Goal: Task Accomplishment & Management: Complete application form

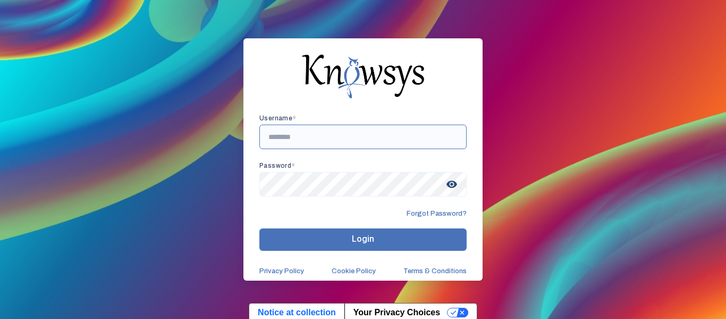
click at [338, 144] on input "text" at bounding box center [363, 136] width 207 height 24
type input "**********"
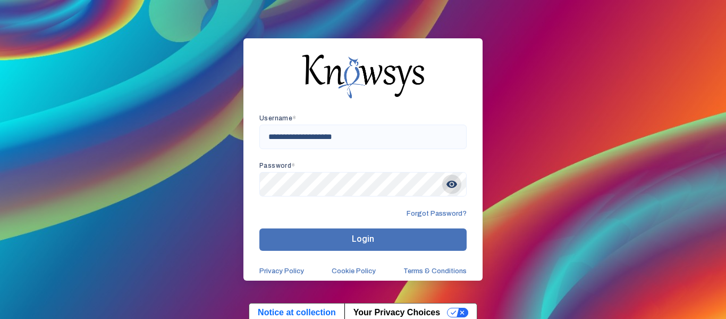
click at [446, 182] on span "visibility" at bounding box center [451, 183] width 19 height 19
click at [390, 235] on button "Login" at bounding box center [363, 239] width 207 height 22
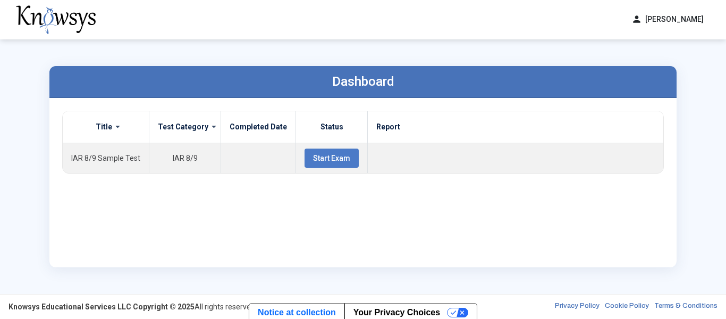
click at [48, 185] on div "Dashboard Title Test Category Completed Date Status Report IAR 8/9 Sample Test …" at bounding box center [363, 166] width 649 height 254
click at [116, 127] on span at bounding box center [114, 126] width 4 height 9
click at [116, 129] on span at bounding box center [114, 126] width 4 height 9
click at [726, 189] on div "Dashboard Title Test Category Completed Date Status Report IAR 8/9 Sample Test …" at bounding box center [363, 166] width 726 height 254
click at [520, 131] on th "Report" at bounding box center [516, 127] width 296 height 32
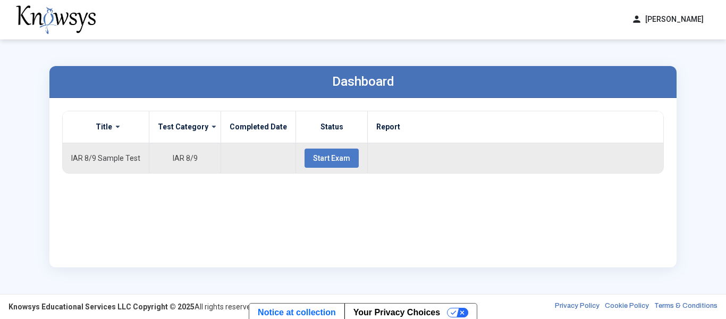
click at [329, 162] on button "Start Exam" at bounding box center [332, 157] width 54 height 19
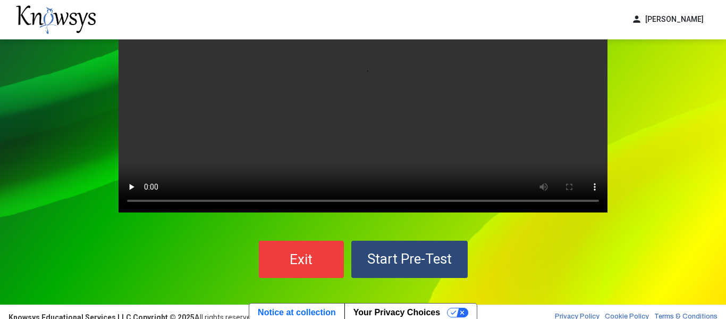
scroll to position [98, 0]
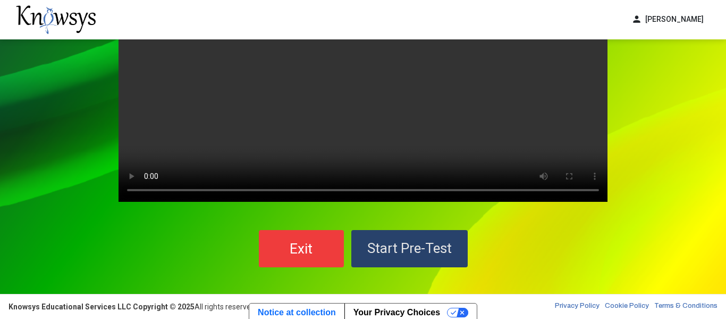
click at [424, 249] on span "Start Pre-Test" at bounding box center [409, 248] width 85 height 16
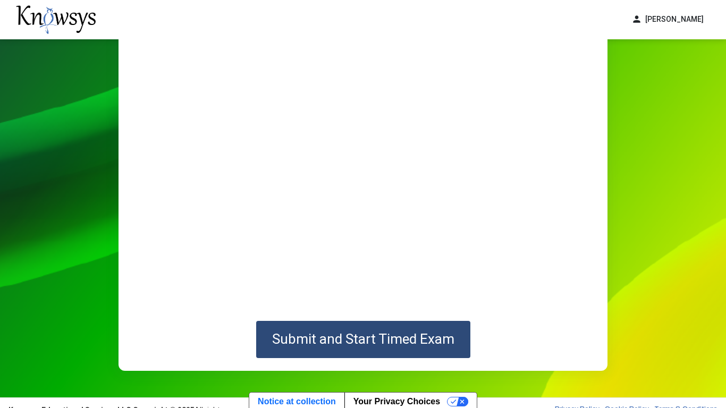
scroll to position [89, 0]
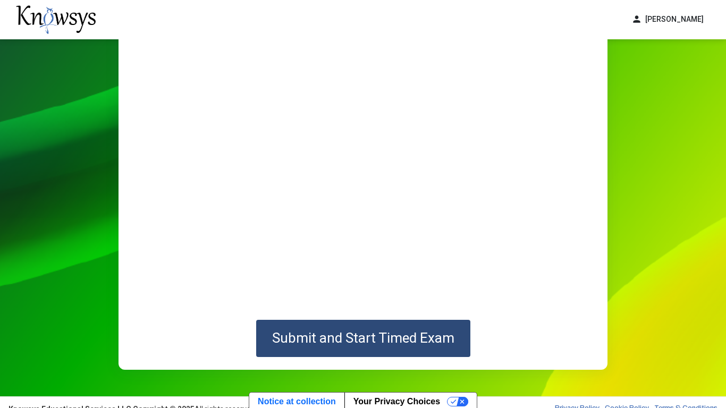
click at [409, 318] on span "Submit and Start Timed Exam" at bounding box center [363, 338] width 182 height 16
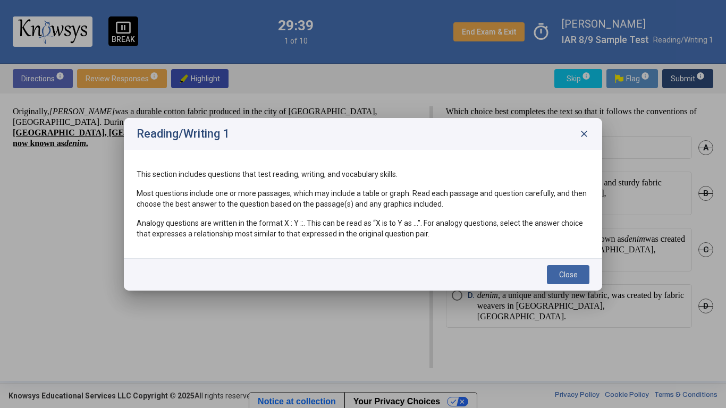
click at [550, 277] on button "Close" at bounding box center [568, 274] width 43 height 19
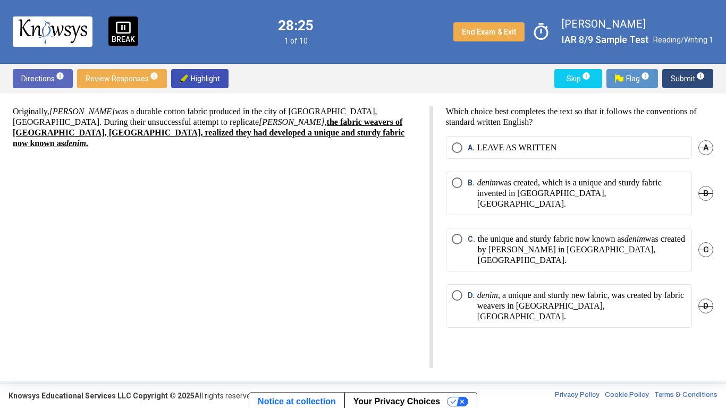
click at [702, 299] on span "D" at bounding box center [706, 306] width 15 height 15
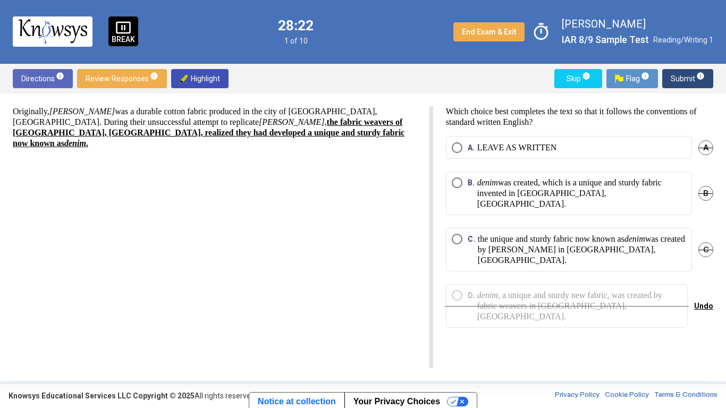
click at [704, 151] on span "A" at bounding box center [706, 147] width 15 height 15
click at [546, 148] on div "A. LEAVE AS WRITTEN Undo" at bounding box center [579, 154] width 267 height 36
click at [554, 241] on p "the unique and sturdy fabric now known as denim was created by fabric weavers i…" at bounding box center [582, 250] width 208 height 32
click at [603, 187] on p "denim was created, which is a unique and sturdy fabric invented in [GEOGRAPHIC_…" at bounding box center [582, 194] width 209 height 32
click at [703, 82] on span "Submit info" at bounding box center [688, 78] width 34 height 19
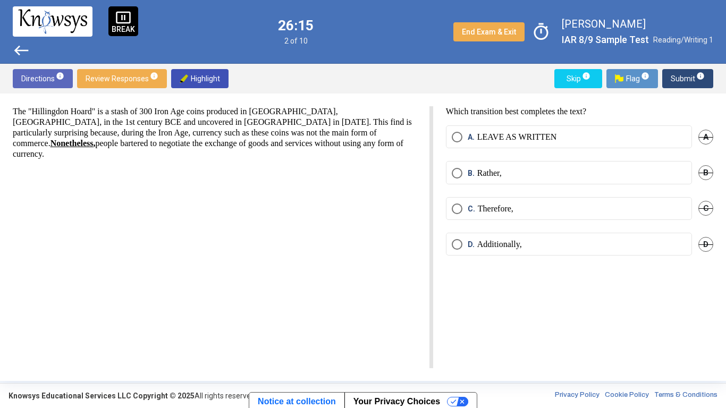
click at [709, 133] on span "A" at bounding box center [706, 137] width 15 height 15
click at [705, 169] on span "B" at bounding box center [706, 172] width 15 height 15
click at [524, 208] on label "C. Therefore," at bounding box center [569, 209] width 235 height 11
click at [698, 83] on span "Submit info" at bounding box center [688, 78] width 34 height 19
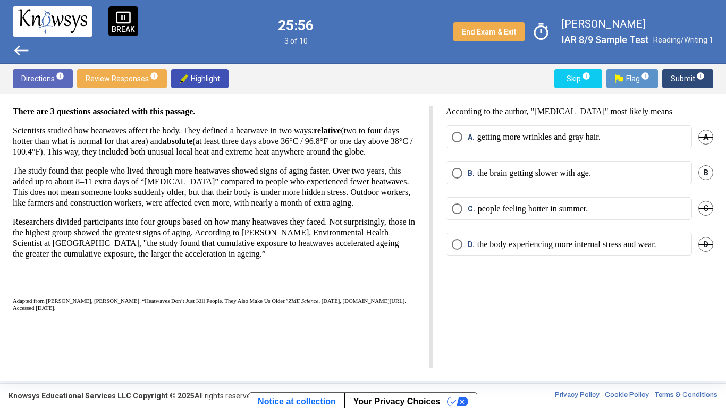
click at [197, 76] on span "Highlight" at bounding box center [200, 78] width 40 height 19
drag, startPoint x: 347, startPoint y: 130, endPoint x: 383, endPoint y: 127, distance: 35.8
click at [383, 127] on p "Scientists studied how heatwaves affect the body. They defined a heatwave in tw…" at bounding box center [215, 141] width 404 height 32
click at [381, 103] on div "There are 3 questions associated with this passage. Scientists studied how heat…" at bounding box center [363, 238] width 726 height 288
drag, startPoint x: 382, startPoint y: 131, endPoint x: 349, endPoint y: 133, distance: 33.0
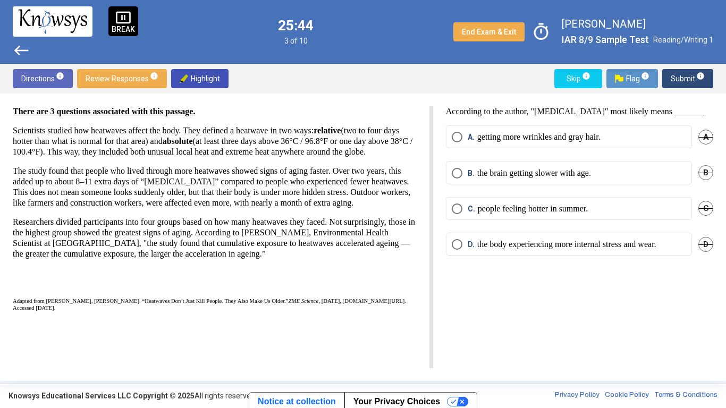
click at [349, 133] on p "Scientists studied how heatwaves affect the body. They defined a heatwave in tw…" at bounding box center [215, 141] width 404 height 32
click at [210, 73] on span "Highlight" at bounding box center [200, 78] width 40 height 19
click at [202, 72] on span "Highlight" at bounding box center [200, 78] width 40 height 19
drag, startPoint x: 259, startPoint y: 143, endPoint x: 233, endPoint y: 148, distance: 26.2
click at [233, 148] on p "Scientists studied how heatwaves affect the body. They defined a heatwave in tw…" at bounding box center [215, 141] width 404 height 32
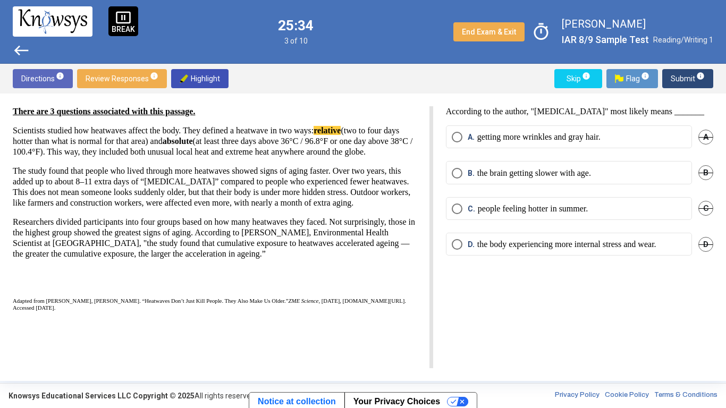
click at [233, 148] on p "Scientists studied how heatwaves affect the body. They defined a heatwave in tw…" at bounding box center [215, 141] width 404 height 32
drag, startPoint x: 258, startPoint y: 143, endPoint x: 223, endPoint y: 144, distance: 35.6
click at [223, 144] on p "Scientists studied how heatwaves affect the body. They defined a heatwave in tw…" at bounding box center [215, 141] width 404 height 32
click at [218, 79] on span "Highlight" at bounding box center [200, 78] width 40 height 19
drag, startPoint x: 55, startPoint y: 112, endPoint x: 102, endPoint y: 110, distance: 46.8
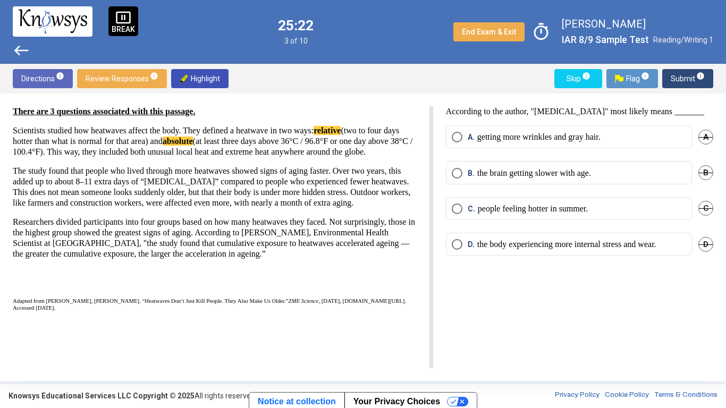
click at [102, 110] on strong "There are 3 questions associated with this passage." at bounding box center [104, 111] width 182 height 9
click at [261, 110] on p "There are 3 questions associated with this passage." at bounding box center [215, 111] width 404 height 11
click at [478, 30] on span "End Exam & Exit" at bounding box center [489, 32] width 54 height 9
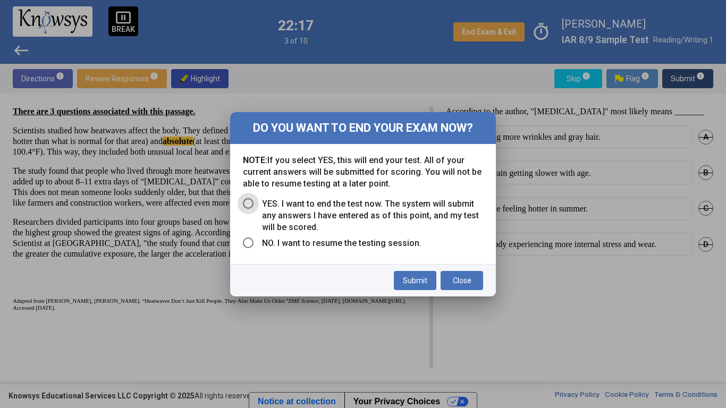
click at [255, 203] on span "YES. I want to end the test now. The system will submit any answers I have ente…" at bounding box center [369, 215] width 230 height 35
click at [415, 278] on span "Submit" at bounding box center [415, 281] width 24 height 9
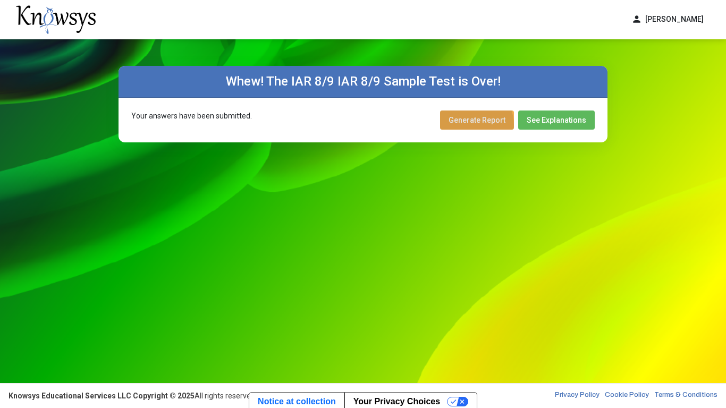
click at [473, 125] on button "Generate Report" at bounding box center [477, 120] width 74 height 19
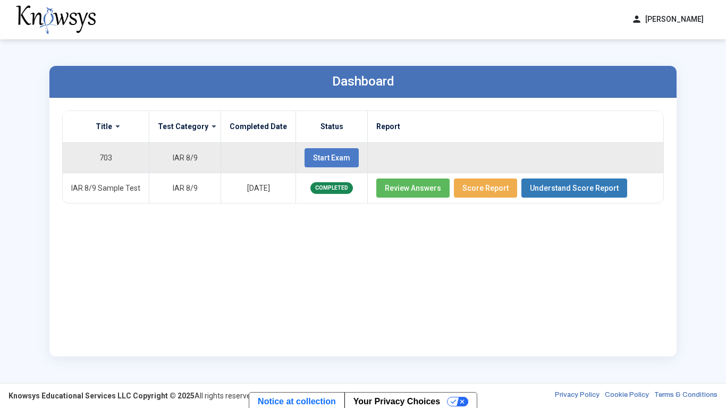
click at [327, 161] on span "Start Exam" at bounding box center [331, 158] width 37 height 9
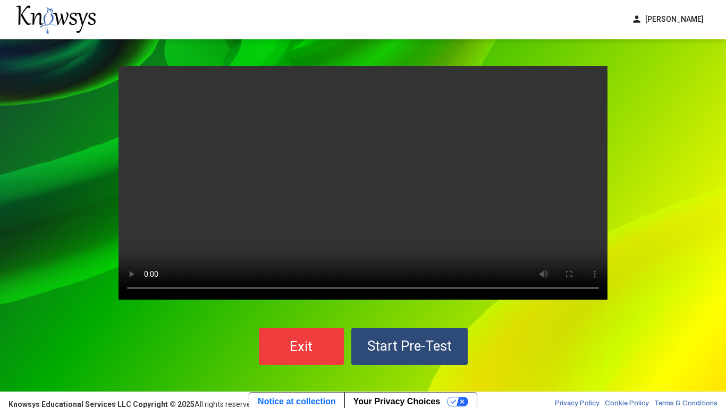
click at [454, 318] on button "Start Pre-Test" at bounding box center [410, 346] width 116 height 37
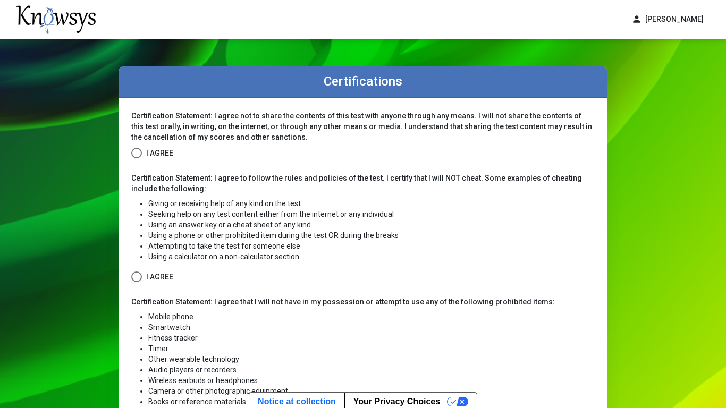
click at [138, 150] on span at bounding box center [136, 153] width 11 height 11
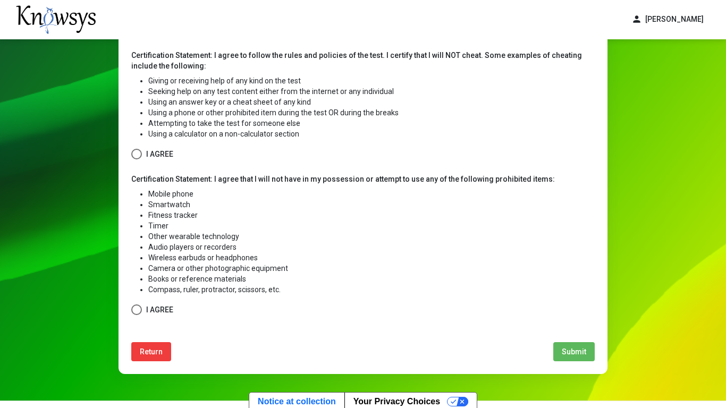
scroll to position [124, 0]
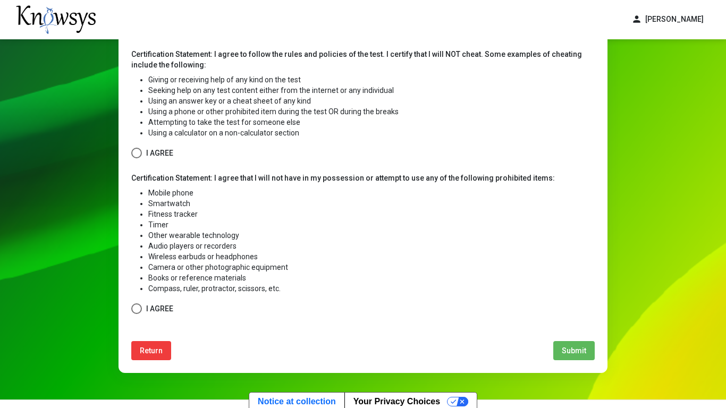
click at [138, 151] on span at bounding box center [136, 153] width 11 height 11
click at [133, 312] on span at bounding box center [136, 309] width 11 height 11
click at [568, 318] on button "Submit" at bounding box center [574, 350] width 41 height 19
select select
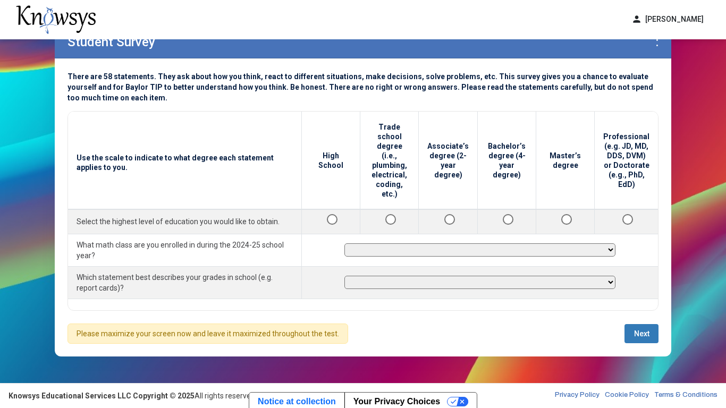
scroll to position [39, 0]
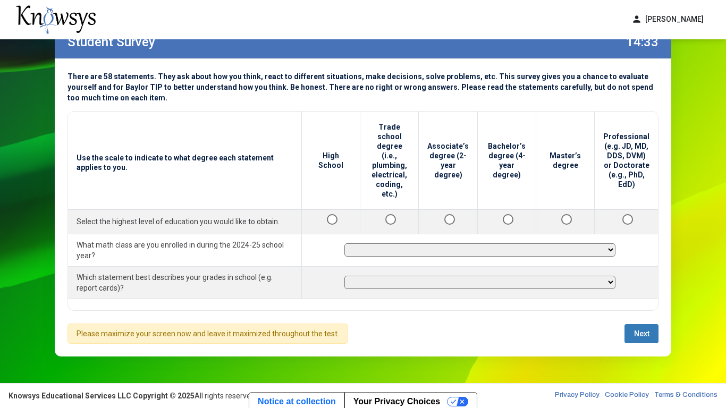
click at [633, 318] on button "Next" at bounding box center [642, 333] width 34 height 19
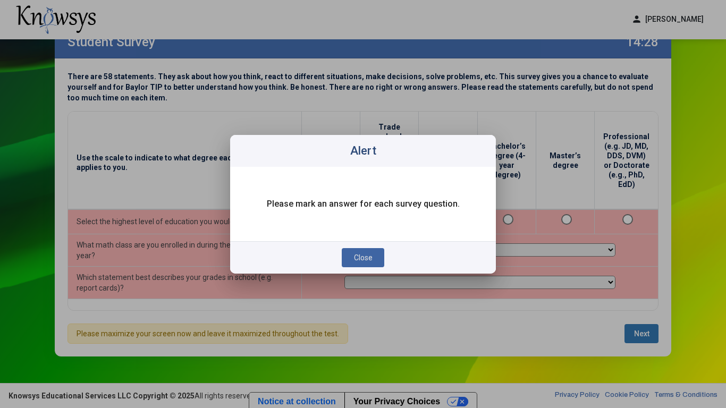
click at [376, 253] on button "Close" at bounding box center [363, 257] width 43 height 19
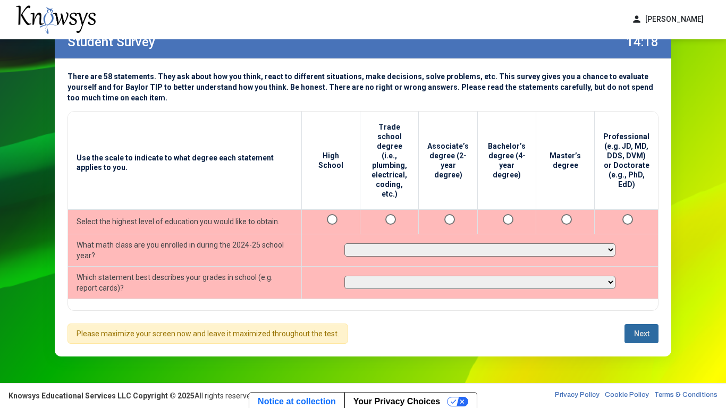
click at [641, 318] on button "Next" at bounding box center [642, 333] width 34 height 19
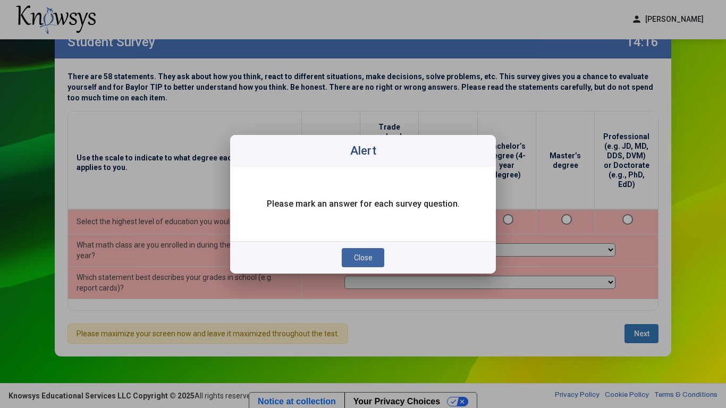
click at [358, 254] on span "Close" at bounding box center [363, 258] width 19 height 9
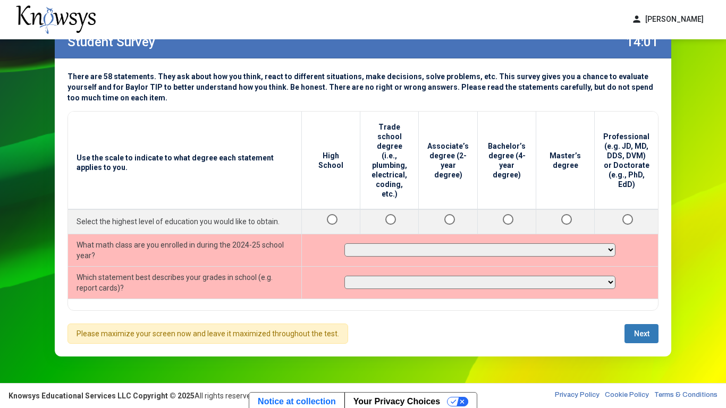
click at [394, 244] on select "**********" at bounding box center [480, 250] width 271 height 13
select select "**********"
click at [348, 244] on select "**********" at bounding box center [480, 250] width 271 height 13
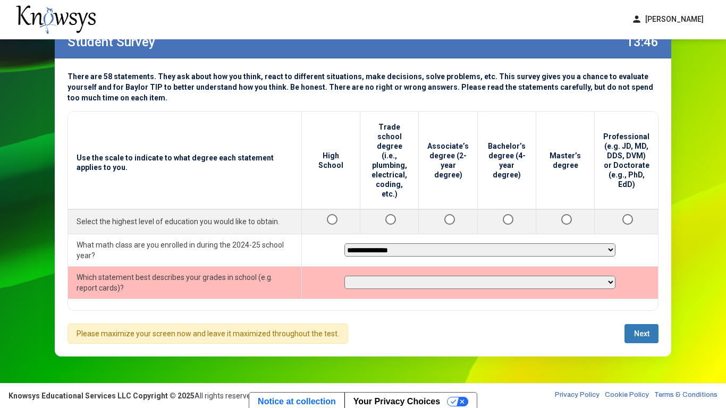
click at [400, 276] on select "**********" at bounding box center [480, 282] width 271 height 13
select select "********"
click at [348, 276] on select "**********" at bounding box center [480, 282] width 271 height 13
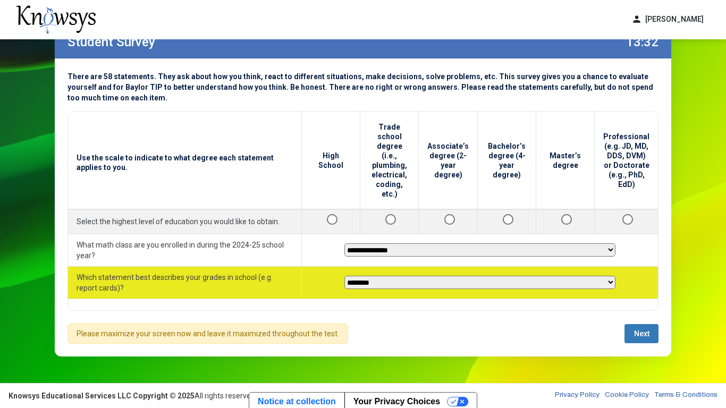
click at [387, 278] on select "**********" at bounding box center [480, 282] width 271 height 13
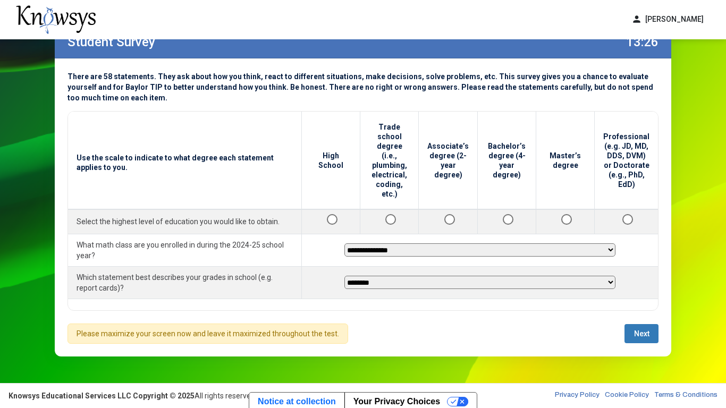
click at [297, 306] on div "**********" at bounding box center [363, 211] width 591 height 200
click at [659, 318] on div "**********" at bounding box center [363, 207] width 617 height 298
click at [654, 318] on button "Next" at bounding box center [642, 333] width 34 height 19
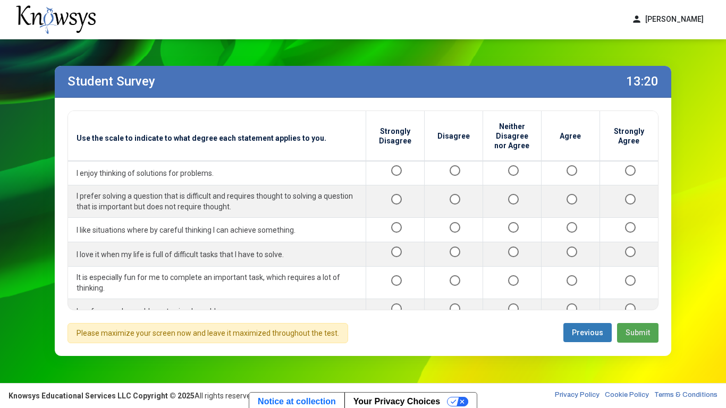
click at [654, 318] on button "Submit" at bounding box center [637, 333] width 41 height 20
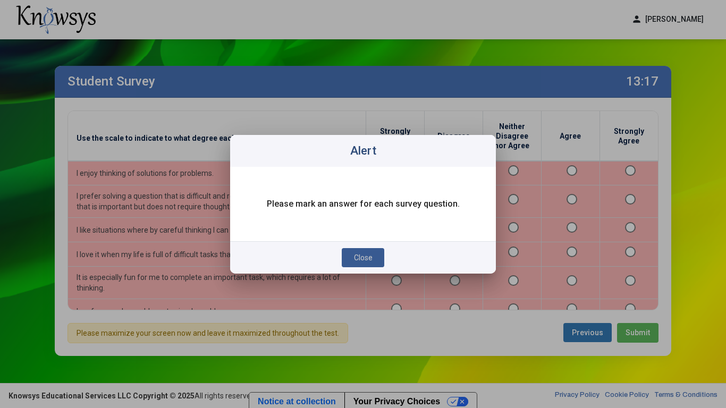
click at [351, 253] on button "Close" at bounding box center [363, 257] width 43 height 19
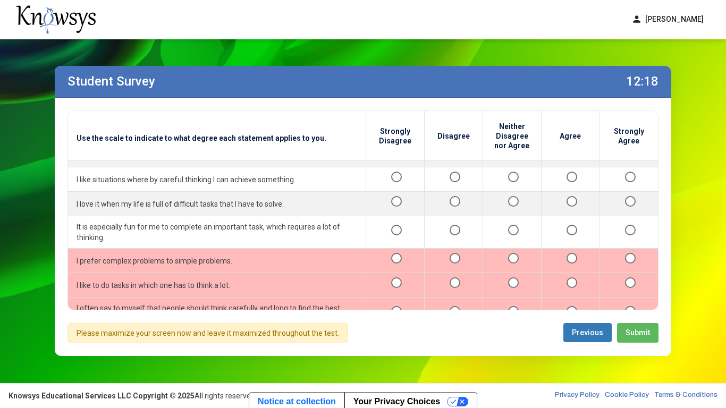
scroll to position [52, 0]
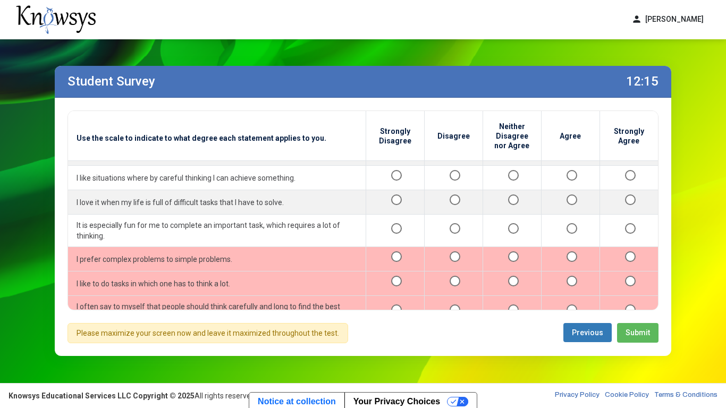
click at [397, 262] on div at bounding box center [395, 259] width 41 height 13
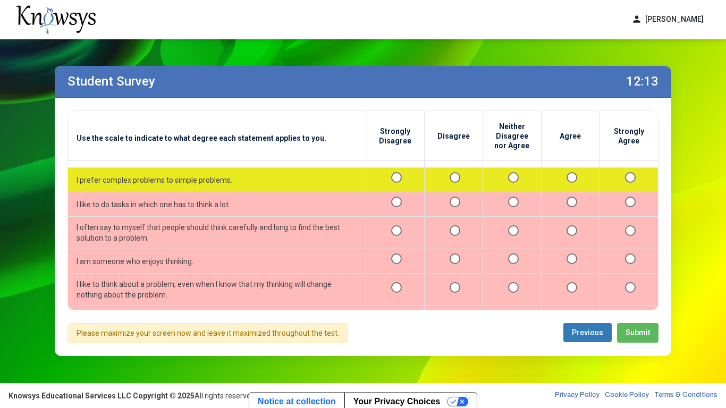
scroll to position [137, 0]
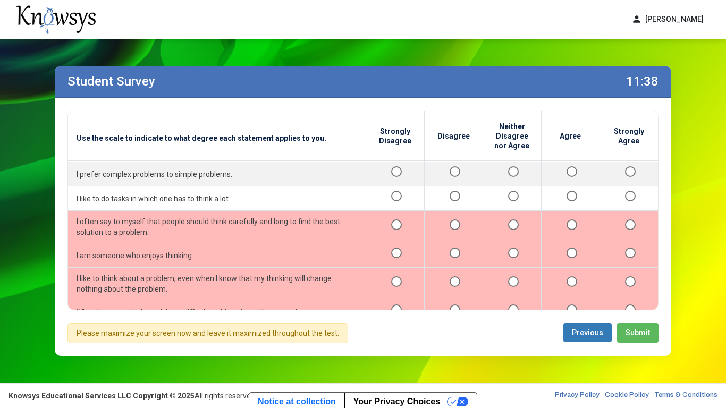
click at [372, 216] on td at bounding box center [395, 227] width 58 height 32
click at [295, 217] on td "I often say to myself that people should think carefully and long to find the b…" at bounding box center [217, 227] width 298 height 32
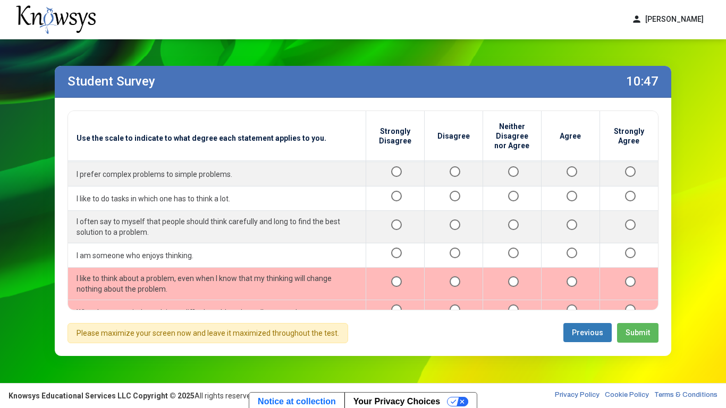
click at [402, 281] on div at bounding box center [395, 284] width 41 height 13
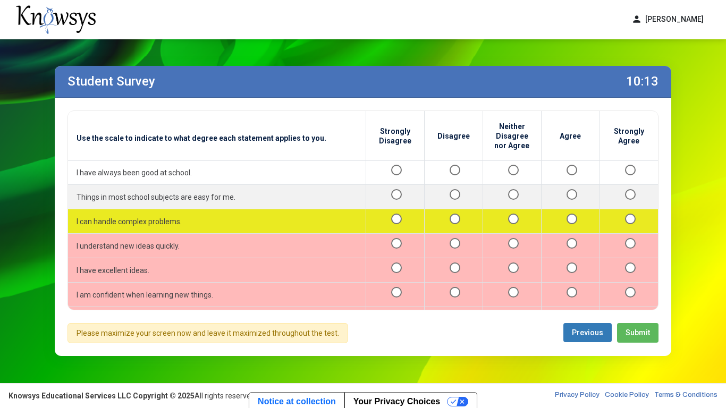
scroll to position [329, 0]
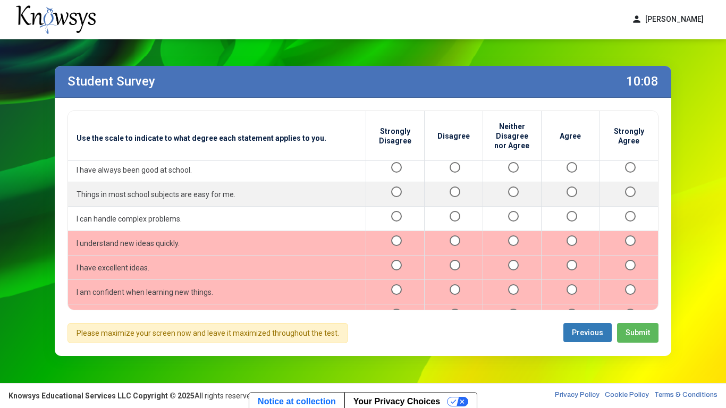
click at [629, 235] on td at bounding box center [629, 243] width 58 height 24
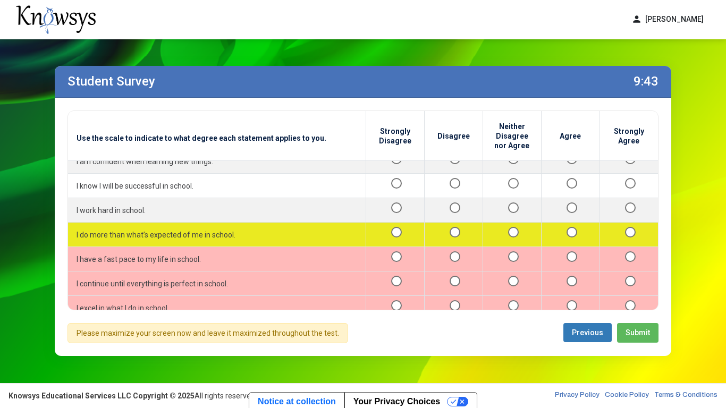
scroll to position [478, 0]
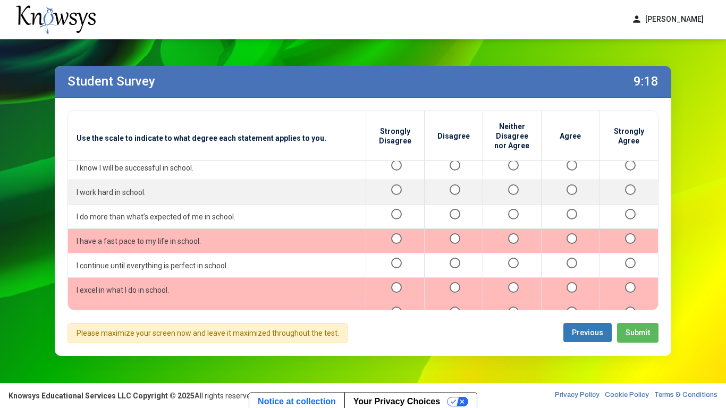
click at [566, 235] on div at bounding box center [570, 241] width 41 height 13
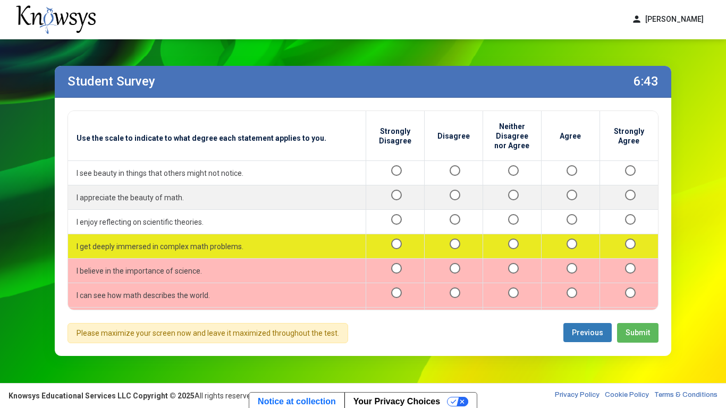
scroll to position [1160, 0]
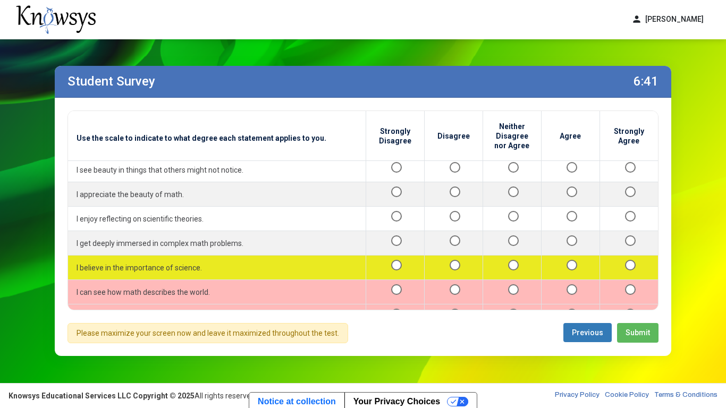
click at [480, 273] on td at bounding box center [453, 268] width 58 height 24
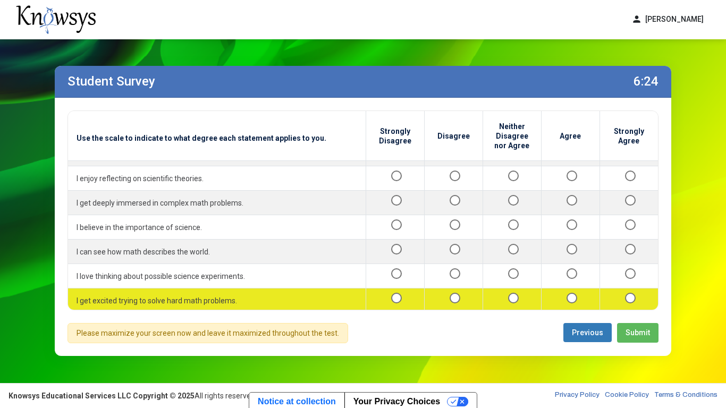
scroll to position [1215, 0]
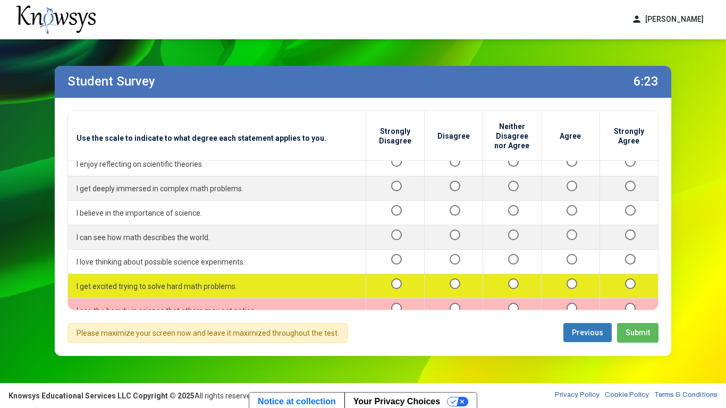
click at [522, 287] on div at bounding box center [512, 286] width 41 height 13
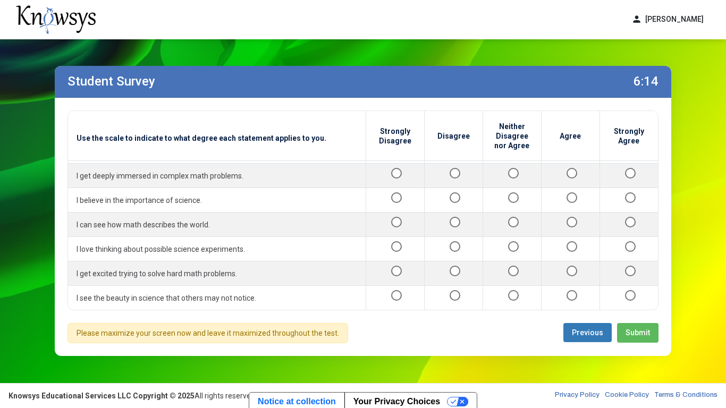
click at [636, 318] on button "Submit" at bounding box center [637, 333] width 41 height 20
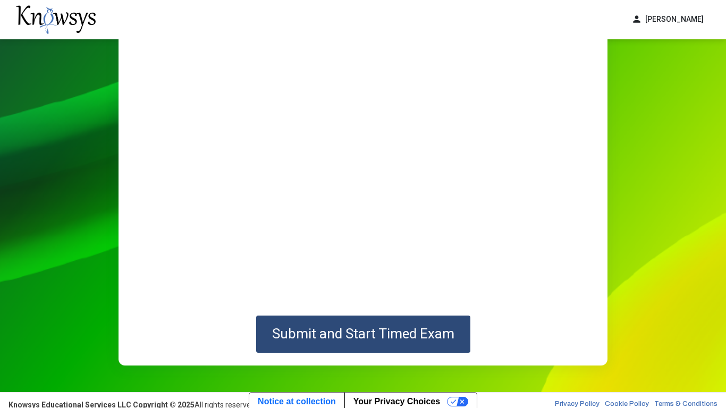
scroll to position [98, 0]
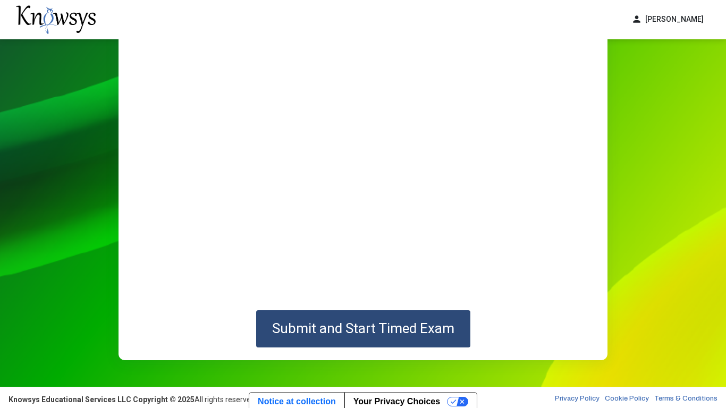
click at [350, 318] on span "Submit and Start Timed Exam" at bounding box center [363, 329] width 182 height 16
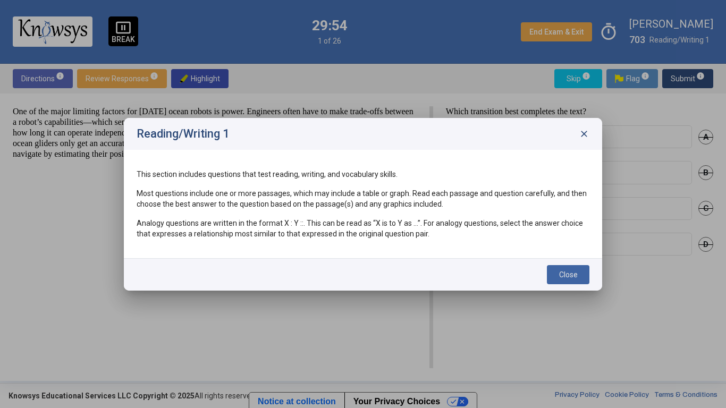
click at [562, 275] on span "Close" at bounding box center [568, 275] width 19 height 9
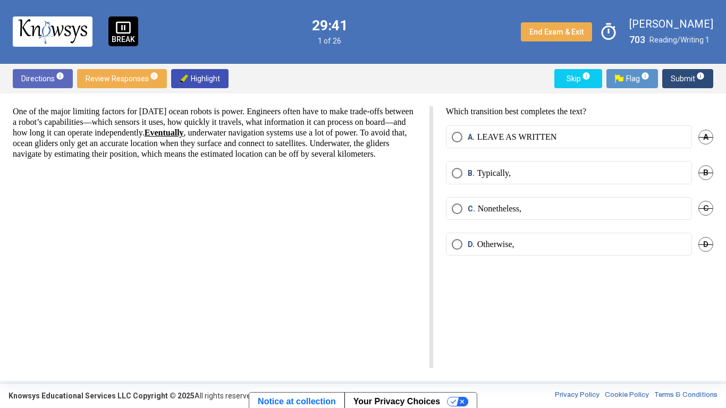
click at [708, 135] on span "A" at bounding box center [706, 137] width 15 height 15
drag, startPoint x: 528, startPoint y: 113, endPoint x: 565, endPoint y: 111, distance: 37.3
click at [565, 111] on p "Which transition best completes the text?" at bounding box center [579, 111] width 267 height 11
click at [212, 72] on span "Highlight" at bounding box center [200, 78] width 40 height 19
click at [215, 80] on span "Highlight" at bounding box center [200, 78] width 40 height 19
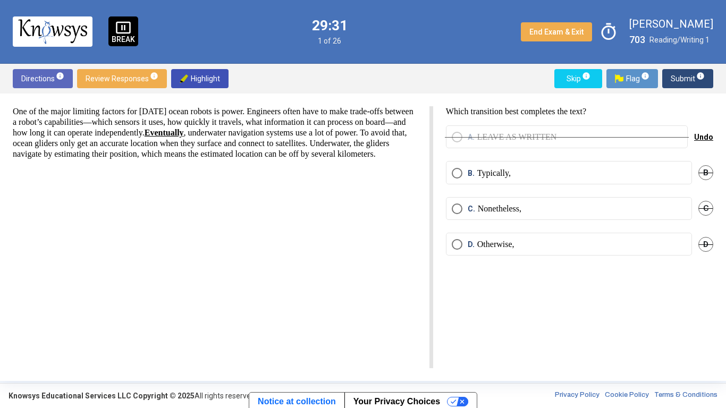
click at [216, 81] on span "Highlight" at bounding box center [200, 78] width 40 height 19
click at [537, 110] on p "Which transition best completes the text?" at bounding box center [579, 111] width 267 height 11
drag, startPoint x: 248, startPoint y: 132, endPoint x: 298, endPoint y: 135, distance: 49.5
click at [298, 135] on p "One of the major limiting factors for [DATE] ocean robots is power. Engineers o…" at bounding box center [215, 132] width 404 height 53
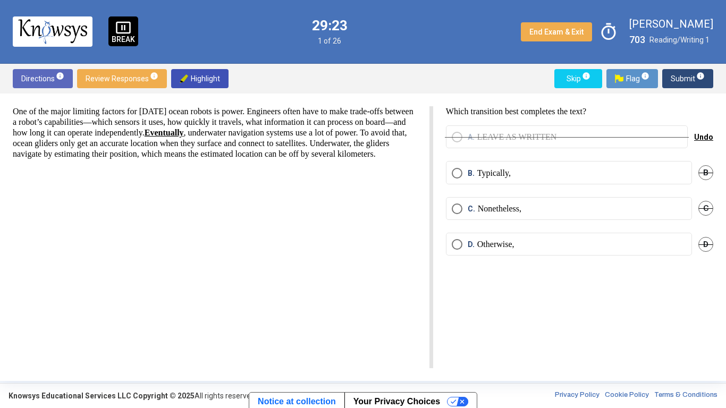
click at [188, 74] on span "Highlight" at bounding box center [200, 78] width 40 height 19
click at [475, 113] on p "Which transition best completes the text?" at bounding box center [579, 111] width 267 height 11
click at [210, 79] on span "Highlight" at bounding box center [200, 78] width 40 height 19
click at [211, 80] on span "Highlight" at bounding box center [200, 78] width 40 height 19
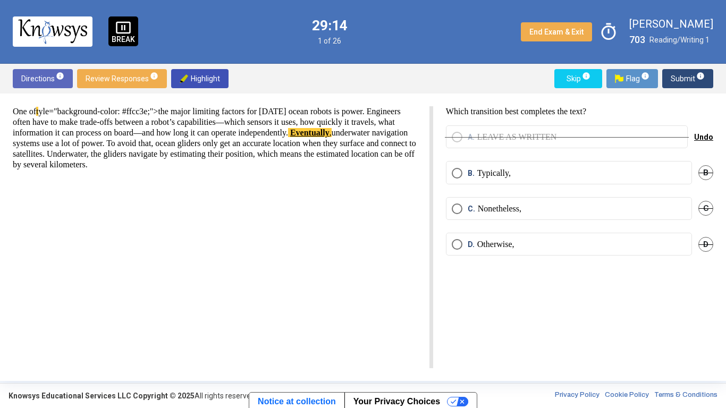
click at [215, 79] on span "Highlight" at bounding box center [200, 78] width 40 height 19
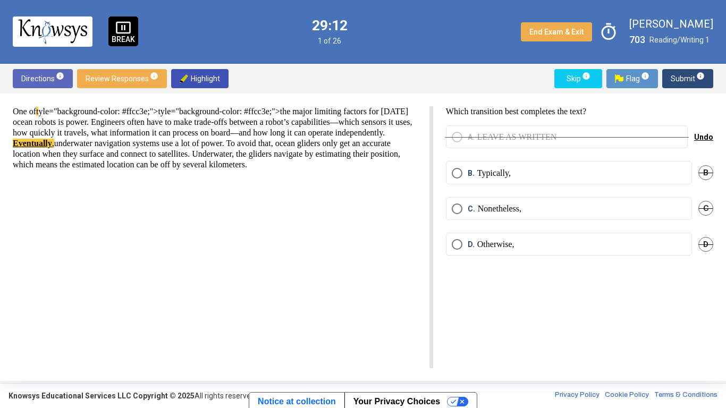
click at [38, 107] on p "One of t yle="background-color: #ffcc3e;">tyle="background-color: #ffcc3e;">the…" at bounding box center [215, 138] width 404 height 64
drag, startPoint x: 47, startPoint y: 110, endPoint x: 40, endPoint y: 111, distance: 7.0
click at [40, 111] on p "One of t yle="background-color: #ffcc3e;">tyle="background-color: #ffcc3e;">the…" at bounding box center [215, 138] width 404 height 64
click at [311, 88] on div "Directions info Review Responses info Highlight Skip info Flag info Submit info" at bounding box center [363, 79] width 726 height 30
drag, startPoint x: 39, startPoint y: 112, endPoint x: 46, endPoint y: 111, distance: 6.9
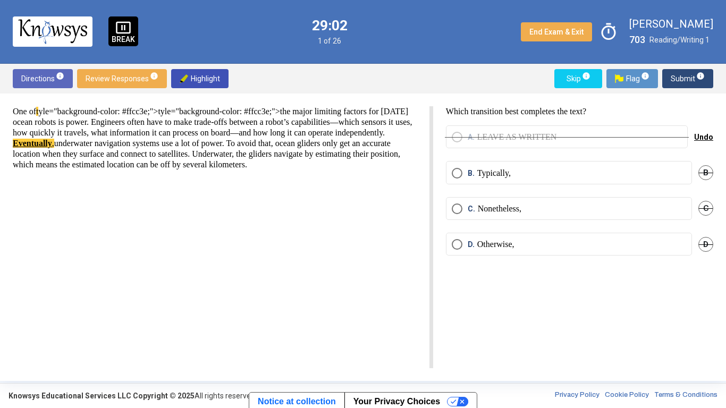
click at [46, 111] on p "One of t yle="background-color: #ffcc3e;">tyle="background-color: #ffcc3e;">the…" at bounding box center [215, 138] width 404 height 64
click at [219, 79] on span "Highlight" at bounding box center [200, 78] width 40 height 19
click at [120, 102] on div "One of t yle="background-color: #ffcc3e;">tyle="background-color: #ffcc3e;">the…" at bounding box center [363, 238] width 726 height 288
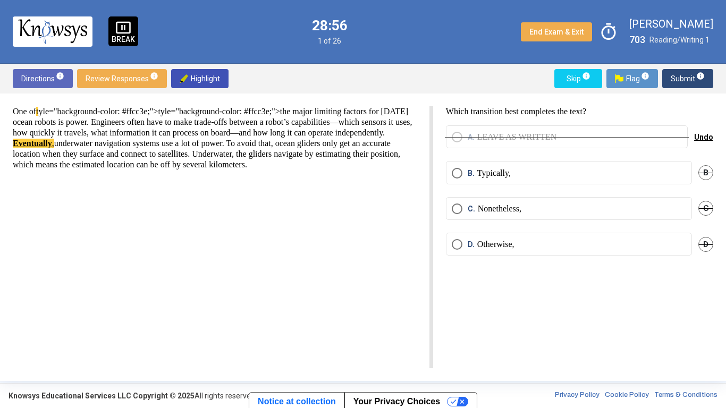
click at [39, 114] on p "One of t yle="background-color: #ffcc3e;">tyle="background-color: #ffcc3e;">the…" at bounding box center [215, 138] width 404 height 64
click at [52, 140] on u "Eventually" at bounding box center [32, 143] width 39 height 9
click at [710, 139] on span "Undo" at bounding box center [703, 137] width 19 height 9
click at [607, 174] on label "B. Typically," at bounding box center [569, 173] width 235 height 11
click at [712, 137] on span "A" at bounding box center [706, 137] width 15 height 15
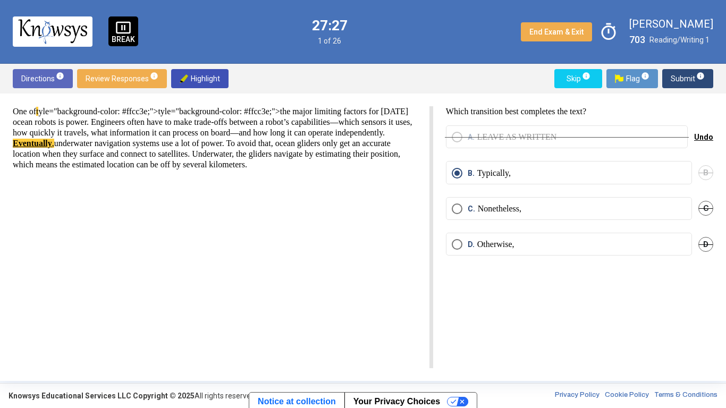
click at [708, 211] on span "C" at bounding box center [706, 208] width 15 height 15
click at [674, 87] on span "Submit info" at bounding box center [688, 78] width 34 height 19
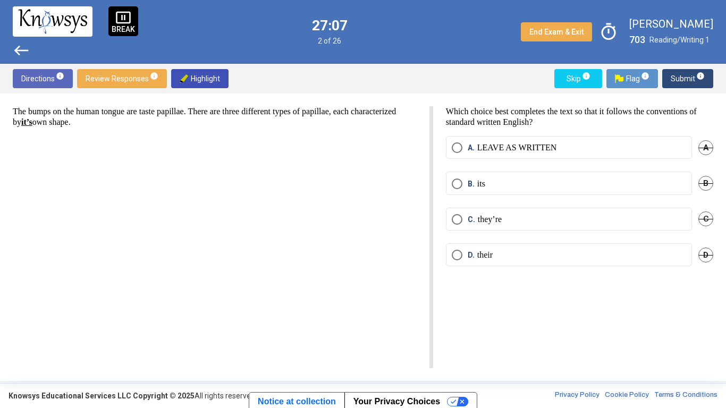
click at [701, 219] on span "C" at bounding box center [706, 219] width 15 height 15
click at [702, 145] on span "A" at bounding box center [706, 147] width 15 height 15
click at [470, 178] on mat-radio-button "B. its" at bounding box center [569, 183] width 246 height 23
click at [457, 185] on span "Select an option" at bounding box center [457, 184] width 11 height 11
drag, startPoint x: 74, startPoint y: 123, endPoint x: 90, endPoint y: 124, distance: 16.0
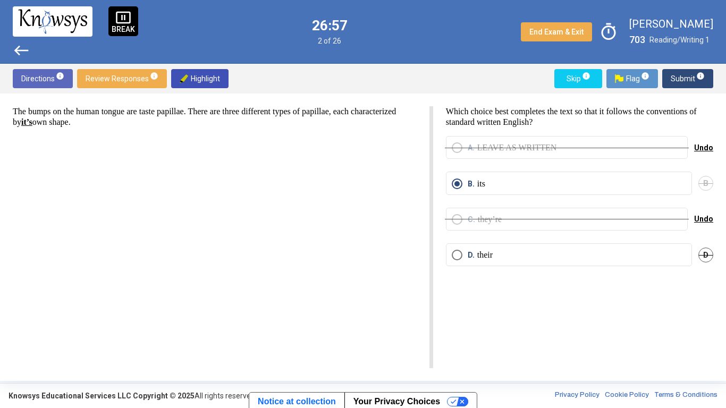
click at [90, 124] on p "The bumps on the human tongue are taste papillae. There are three different typ…" at bounding box center [215, 116] width 404 height 21
click at [185, 77] on img at bounding box center [184, 78] width 9 height 9
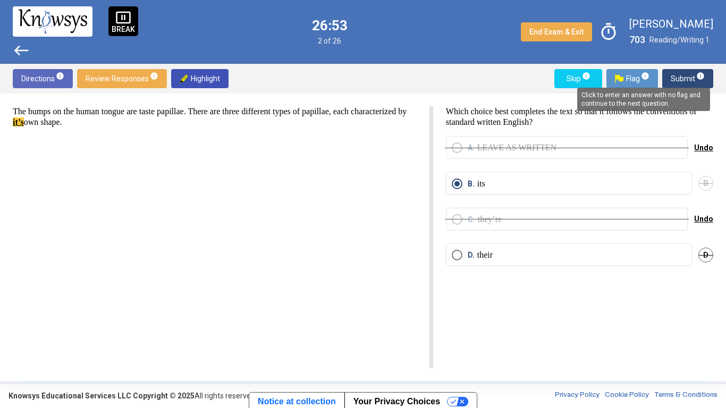
click at [698, 72] on span "info" at bounding box center [701, 76] width 9 height 9
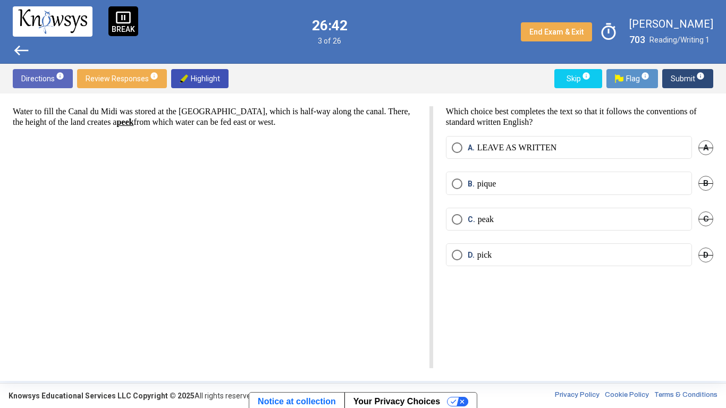
click at [233, 172] on div "Water to fill the Canal du Midi was stored at the [GEOGRAPHIC_DATA], which is h…" at bounding box center [223, 237] width 421 height 262
drag, startPoint x: 161, startPoint y: 123, endPoint x: 179, endPoint y: 125, distance: 18.2
click at [133, 125] on u "peek" at bounding box center [124, 122] width 17 height 9
click at [175, 77] on button "Highlight" at bounding box center [199, 78] width 57 height 19
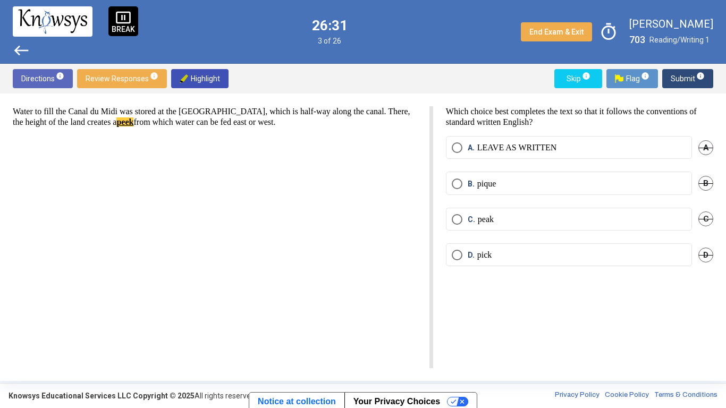
click at [707, 183] on span "B" at bounding box center [706, 183] width 15 height 15
click at [522, 249] on mat-radio-button "D. pick" at bounding box center [569, 255] width 246 height 23
click at [499, 208] on mat-radio-button "C. peak" at bounding box center [569, 219] width 246 height 23
click at [505, 217] on label "C. peak" at bounding box center [569, 219] width 235 height 11
click at [698, 153] on div "A. LEAVE AS WRITTEN A" at bounding box center [579, 154] width 267 height 36
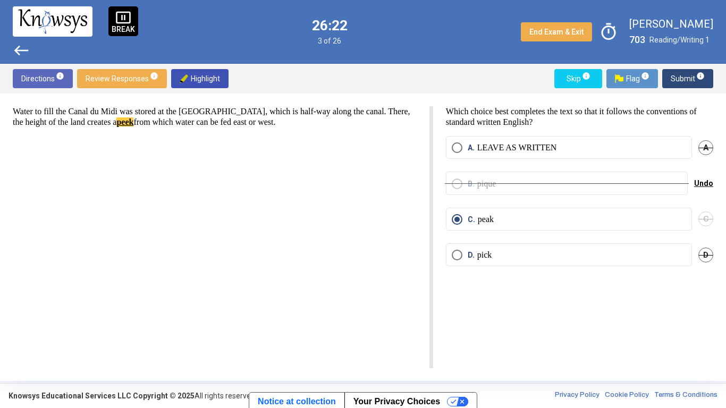
click at [712, 253] on span "D" at bounding box center [706, 255] width 15 height 15
click at [709, 144] on span "A" at bounding box center [706, 147] width 15 height 15
click at [676, 76] on span "Submit info" at bounding box center [688, 78] width 34 height 19
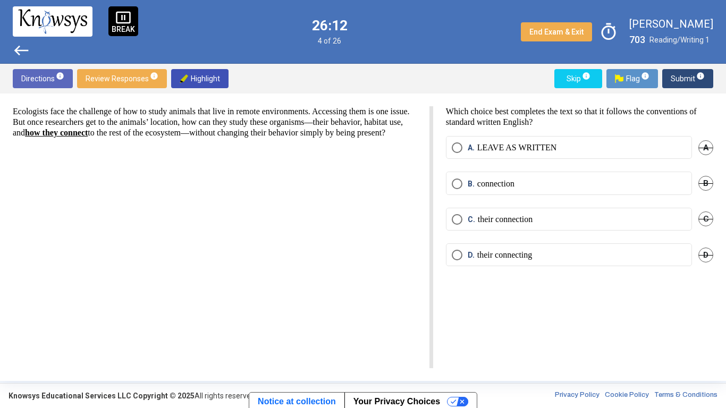
drag, startPoint x: 116, startPoint y: 133, endPoint x: 152, endPoint y: 130, distance: 35.7
click at [88, 130] on u "how they connect" at bounding box center [56, 132] width 63 height 9
click at [175, 166] on div "Ecologists face the challenge of how to study animals that live in remote envir…" at bounding box center [223, 237] width 421 height 262
drag, startPoint x: 111, startPoint y: 133, endPoint x: 149, endPoint y: 132, distance: 37.8
click at [149, 132] on p "Ecologists face the challenge of how to study animals that live in remote envir…" at bounding box center [215, 122] width 404 height 32
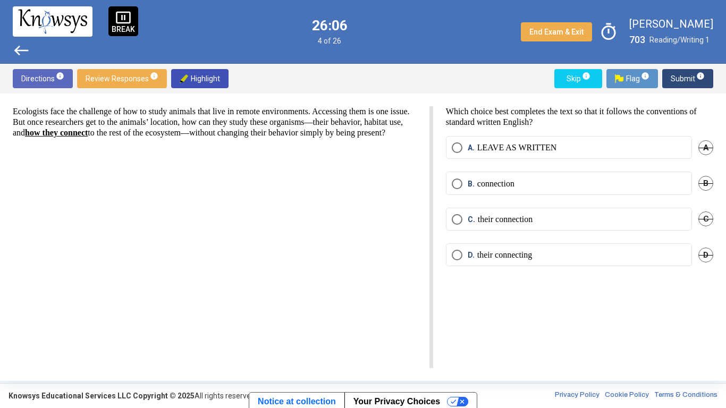
drag, startPoint x: 113, startPoint y: 136, endPoint x: 150, endPoint y: 137, distance: 37.8
click at [88, 137] on u "how they connect" at bounding box center [56, 132] width 63 height 9
drag, startPoint x: 113, startPoint y: 133, endPoint x: 189, endPoint y: 137, distance: 75.6
click at [189, 137] on p "Ecologists face the challenge of how to study animals that live in remote envir…" at bounding box center [215, 122] width 404 height 32
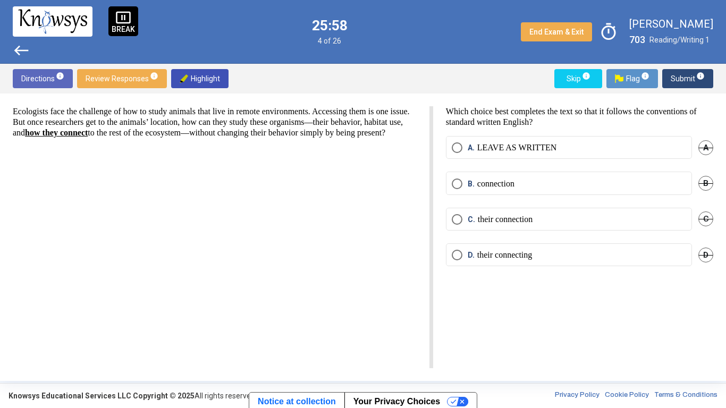
click at [180, 84] on span "Highlight" at bounding box center [200, 78] width 40 height 19
click at [196, 138] on p "Ecologists face the challenge of how to study animals that live in remote envir…" at bounding box center [215, 122] width 404 height 32
click at [708, 261] on span "D" at bounding box center [706, 255] width 15 height 15
click at [590, 223] on label "C. their connection" at bounding box center [569, 219] width 235 height 11
click at [711, 187] on span "B" at bounding box center [706, 183] width 15 height 15
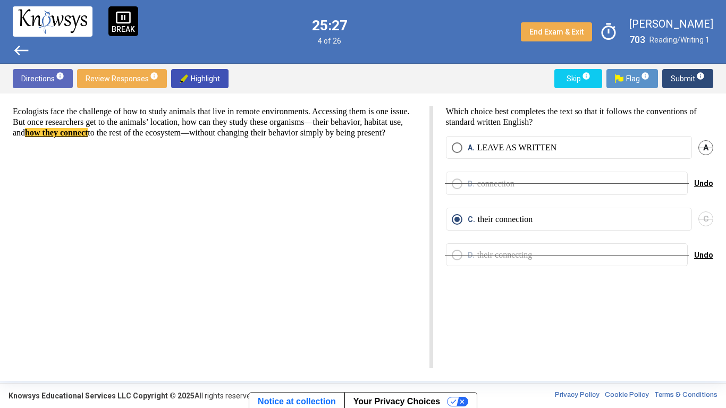
click at [698, 190] on div "Undo" at bounding box center [703, 183] width 19 height 23
click at [701, 183] on span "Undo" at bounding box center [703, 183] width 19 height 9
click at [705, 143] on span "A" at bounding box center [706, 147] width 15 height 15
click at [537, 185] on label "B. connection" at bounding box center [569, 184] width 235 height 11
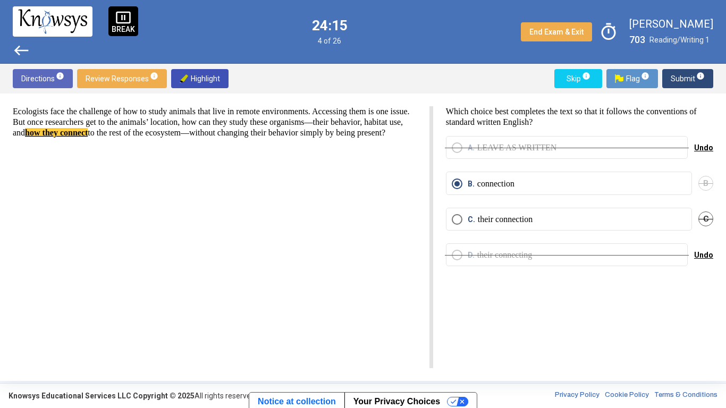
click at [533, 215] on p "their connection" at bounding box center [505, 219] width 55 height 11
click at [685, 86] on span "Submit info" at bounding box center [688, 78] width 34 height 19
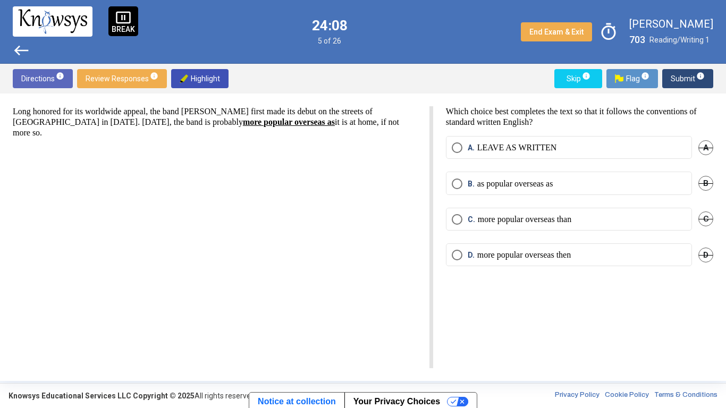
drag, startPoint x: 188, startPoint y: 120, endPoint x: 302, endPoint y: 130, distance: 114.7
click at [302, 130] on div "Long honored for its worldwide appeal, the band [PERSON_NAME] first made its de…" at bounding box center [223, 237] width 421 height 262
click at [197, 75] on span "Highlight" at bounding box center [200, 78] width 40 height 19
click at [706, 150] on span "A" at bounding box center [706, 147] width 15 height 15
click at [710, 185] on span "B" at bounding box center [706, 183] width 15 height 15
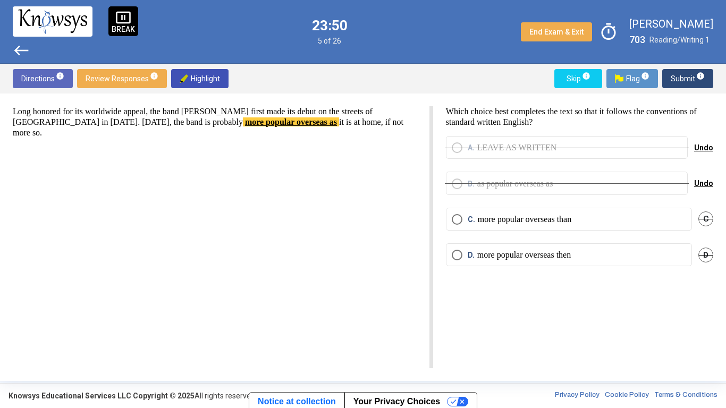
click at [676, 218] on label "C. more popular overseas than" at bounding box center [569, 219] width 235 height 11
click at [688, 74] on span "Submit info" at bounding box center [688, 78] width 34 height 19
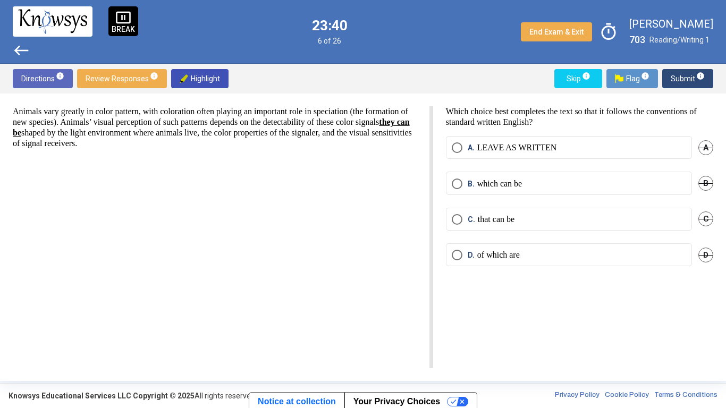
drag, startPoint x: 85, startPoint y: 133, endPoint x: 135, endPoint y: 136, distance: 50.6
click at [135, 136] on p "Animals vary greatly in color pattern, with coloration often playing an importa…" at bounding box center [215, 127] width 404 height 43
click at [207, 71] on span "Highlight" at bounding box center [200, 78] width 40 height 19
click at [568, 189] on label "B. which can be" at bounding box center [569, 184] width 235 height 11
click at [707, 217] on span "C" at bounding box center [706, 219] width 15 height 15
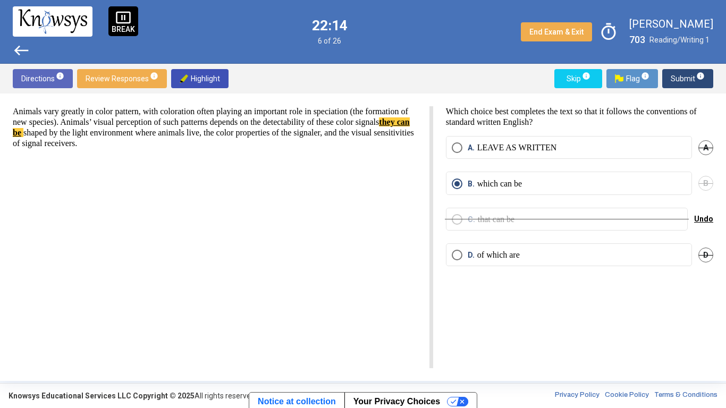
click at [708, 144] on span "A" at bounding box center [706, 147] width 15 height 15
click at [682, 74] on span "Submit info" at bounding box center [688, 78] width 34 height 19
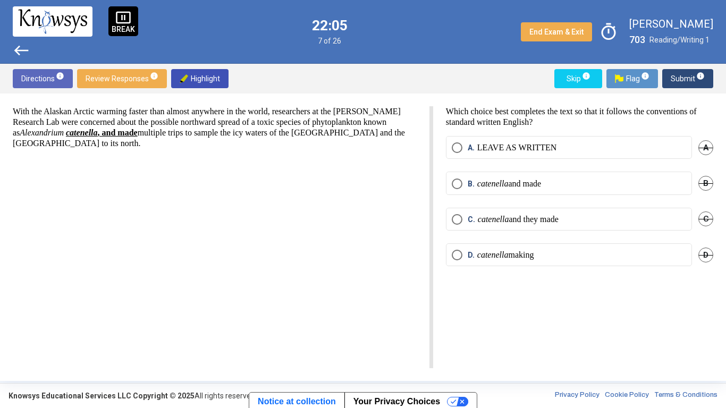
drag, startPoint x: 101, startPoint y: 133, endPoint x: 187, endPoint y: 136, distance: 86.2
click at [187, 136] on p "With the Alaskan Arctic warming faster than almost anywhere in the world, resea…" at bounding box center [215, 127] width 404 height 43
click at [190, 82] on span "Highlight" at bounding box center [200, 78] width 40 height 19
click at [712, 150] on span "A" at bounding box center [706, 147] width 15 height 15
click at [708, 249] on span "D" at bounding box center [706, 255] width 15 height 15
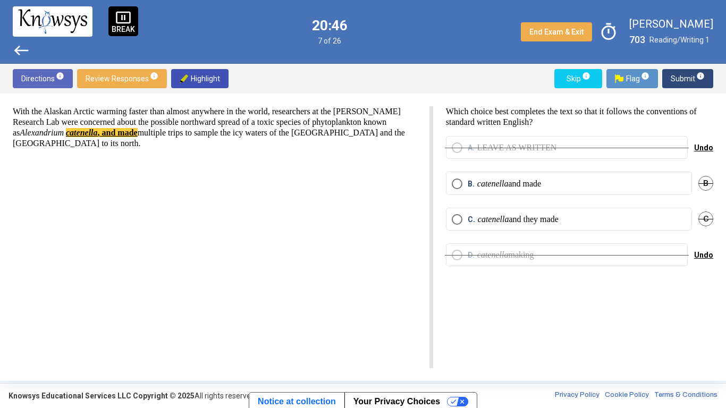
click at [619, 222] on label "C. catenella and they made" at bounding box center [569, 219] width 235 height 11
click at [687, 86] on span "Submit info" at bounding box center [688, 78] width 34 height 19
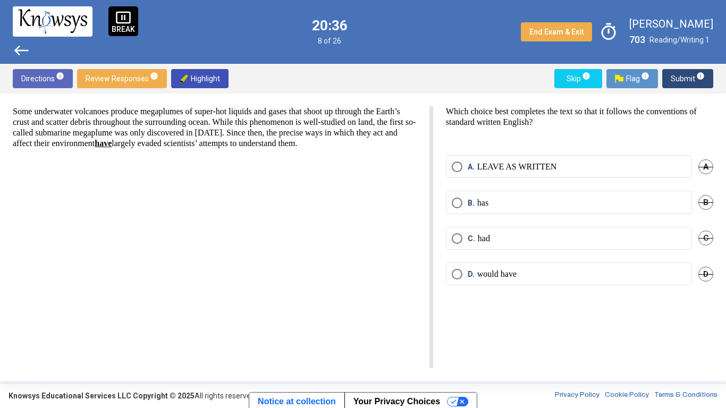
drag, startPoint x: 237, startPoint y: 146, endPoint x: 262, endPoint y: 145, distance: 25.5
click at [262, 145] on p "Some underwater volcanoes produce megaplumes of super-hot liquids and gases tha…" at bounding box center [215, 127] width 404 height 43
click at [206, 83] on span "Highlight" at bounding box center [200, 78] width 40 height 19
click at [710, 168] on span "A" at bounding box center [706, 167] width 15 height 15
click at [706, 277] on span "D" at bounding box center [706, 274] width 15 height 15
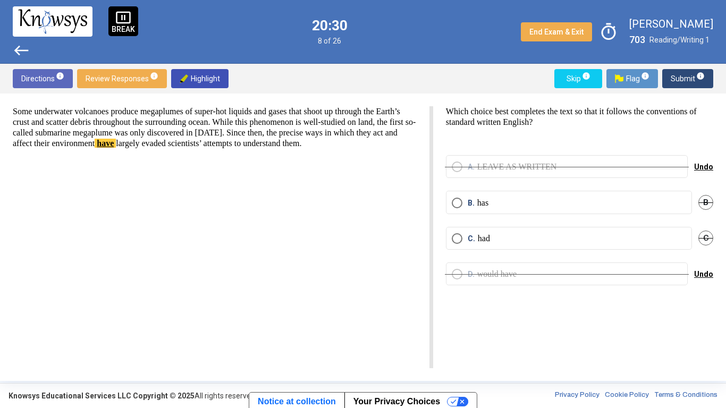
click at [598, 207] on label "B. has" at bounding box center [569, 203] width 235 height 11
click at [626, 233] on label "C. had" at bounding box center [569, 238] width 235 height 11
click at [663, 73] on div "Skip info Flag info Submit info" at bounding box center [631, 78] width 163 height 19
click at [665, 77] on button "Submit info" at bounding box center [688, 78] width 51 height 19
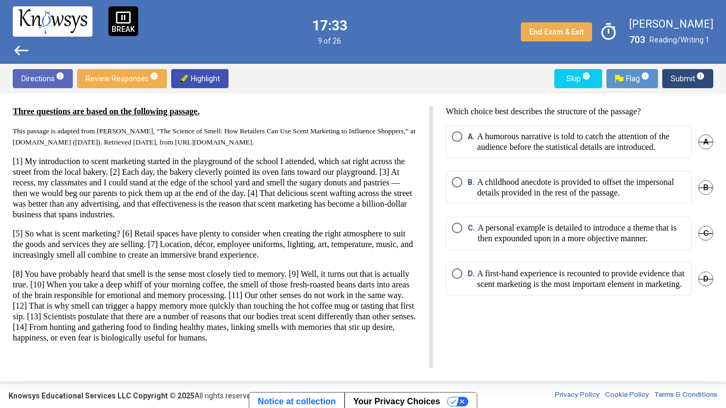
scroll to position [16, 0]
click at [367, 144] on div "Three questions are based on the following passage. This passage is adapted fro…" at bounding box center [215, 224] width 404 height 237
click at [650, 296] on mat-radio-button "D. A first-hand experience is recounted to provide evidence that scent marketin…" at bounding box center [569, 279] width 246 height 33
click at [652, 290] on p "A first-hand experience is recounted to provide evidence that scent marketing i…" at bounding box center [582, 279] width 209 height 21
click at [710, 241] on span "C" at bounding box center [706, 233] width 15 height 15
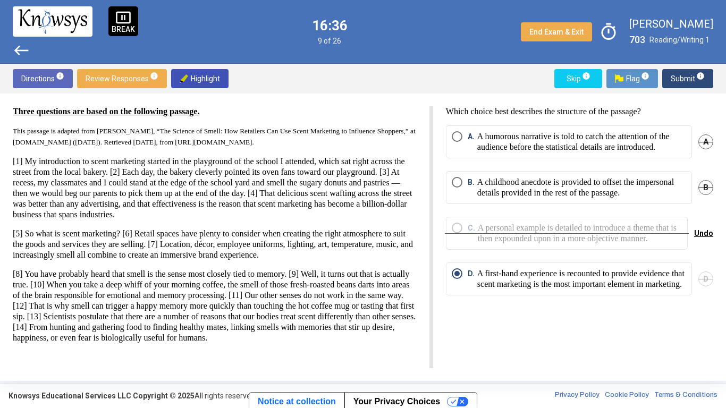
click at [711, 148] on span "A" at bounding box center [706, 142] width 15 height 15
click at [692, 71] on span "Submit info" at bounding box center [688, 78] width 34 height 19
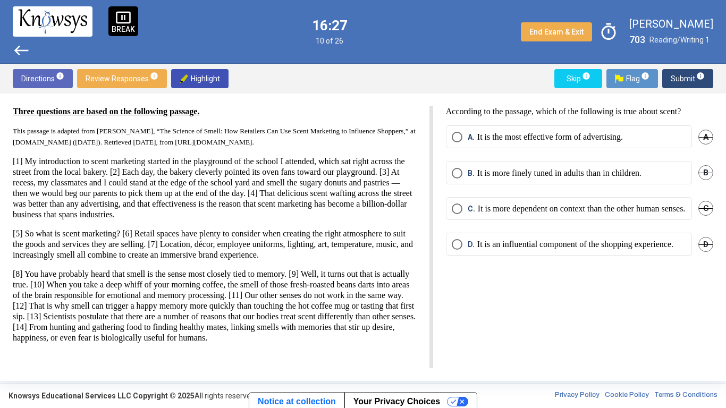
click at [604, 138] on p "It is the most effective form of advertising." at bounding box center [551, 137] width 146 height 11
click at [706, 175] on span "B" at bounding box center [706, 172] width 15 height 15
click at [700, 215] on span "C" at bounding box center [706, 208] width 15 height 15
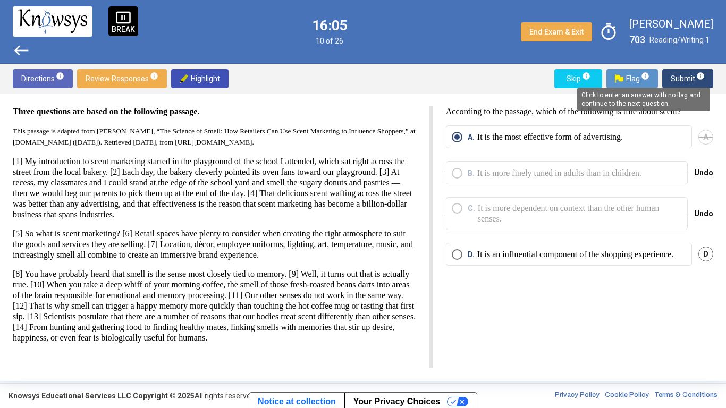
click at [697, 73] on span "info" at bounding box center [701, 76] width 9 height 9
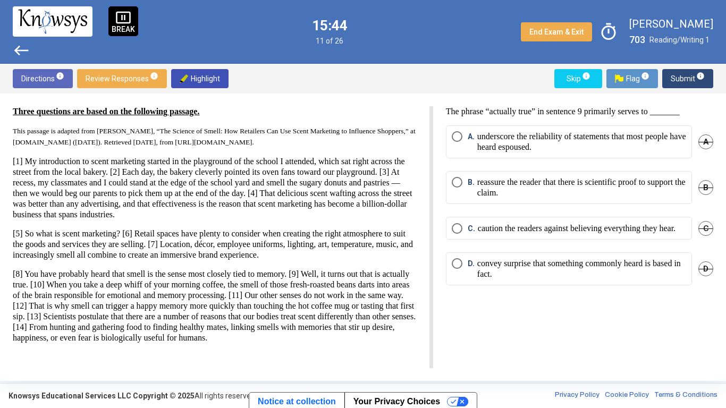
drag, startPoint x: 39, startPoint y: 292, endPoint x: 89, endPoint y: 292, distance: 49.5
click at [89, 292] on p "[8] You have probably heard that smell is the sense most closely tied to memory…" at bounding box center [215, 306] width 404 height 74
click at [194, 78] on span "Highlight" at bounding box center [200, 78] width 40 height 19
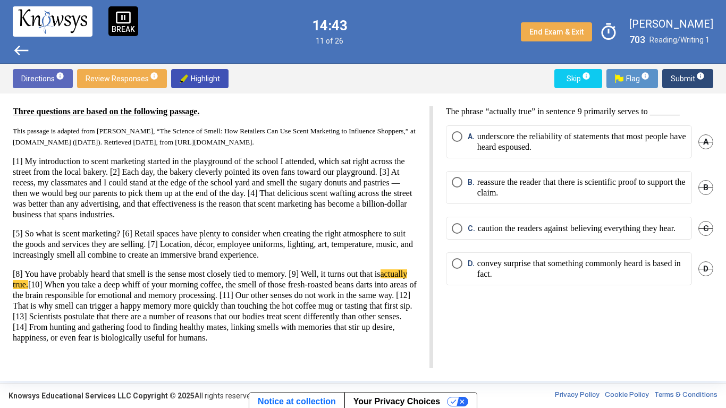
click at [700, 232] on span "C" at bounding box center [706, 228] width 15 height 15
click at [640, 317] on div "The phrase “actually true” in sentence 9 primarily serves to _______ A. undersc…" at bounding box center [573, 237] width 280 height 262
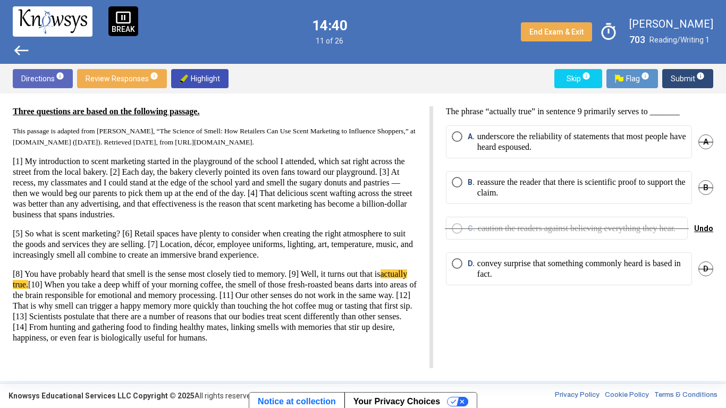
click at [640, 317] on div "The phrase “actually true” in sentence 9 primarily serves to _______ A. undersc…" at bounding box center [573, 237] width 280 height 262
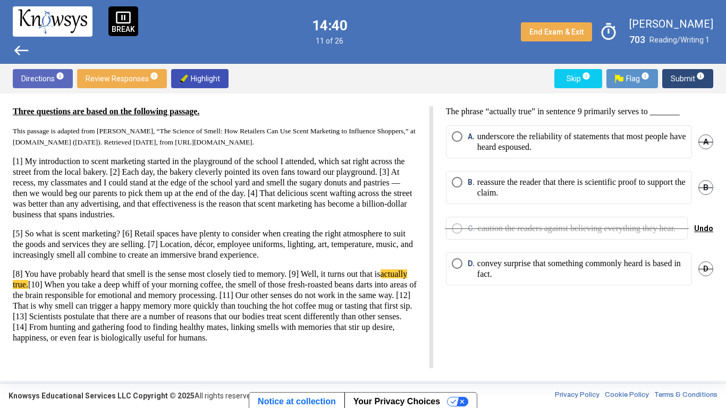
click at [640, 317] on div "The phrase “actually true” in sentence 9 primarily serves to _______ A. undersc…" at bounding box center [573, 237] width 280 height 262
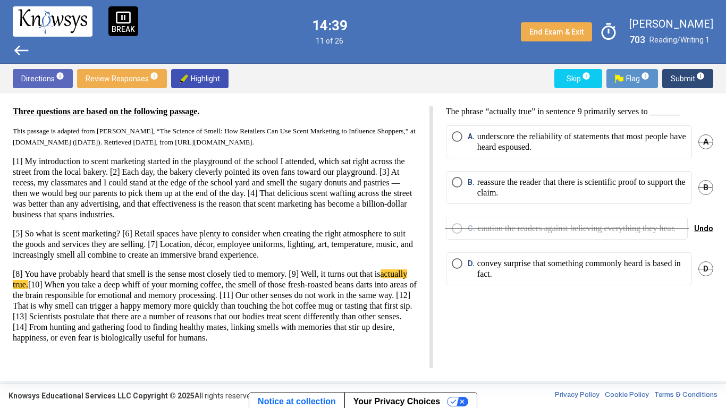
click at [640, 317] on div "The phrase “actually true” in sentence 9 primarily serves to _______ A. undersc…" at bounding box center [573, 237] width 280 height 262
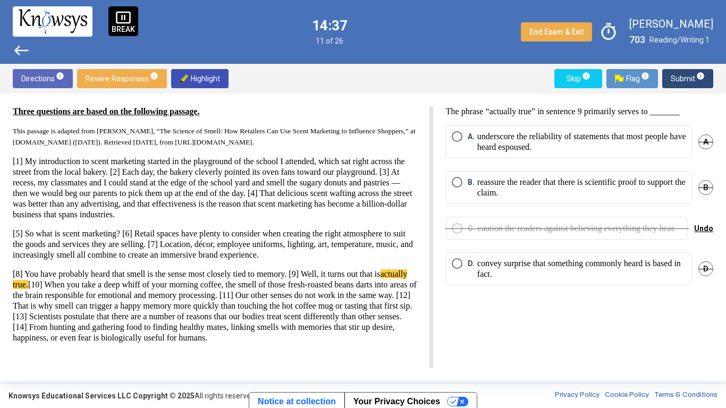
click at [640, 317] on div "The phrase “actually true” in sentence 9 primarily serves to _______ A. undersc…" at bounding box center [573, 237] width 280 height 262
click at [489, 280] on p "convey surprise that something commonly heard is based in fact." at bounding box center [582, 268] width 209 height 21
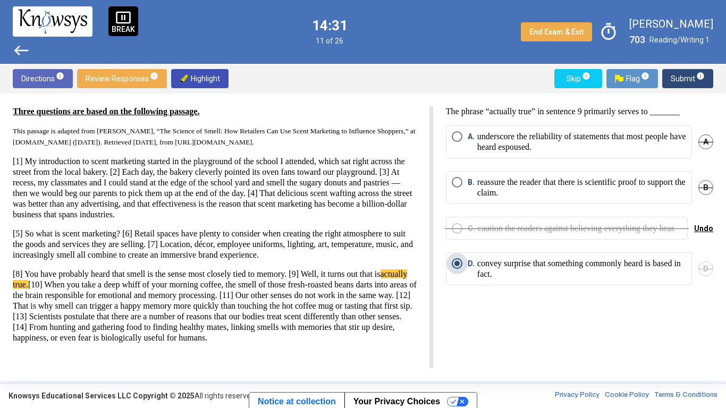
click at [489, 280] on p "convey surprise that something commonly heard is based in fact." at bounding box center [582, 268] width 209 height 21
click at [528, 140] on p "underscore the reliability of statements that most people have heard espoused." at bounding box center [582, 141] width 209 height 21
click at [546, 286] on mat-radio-button "D. convey surprise that something commonly heard is based in fact." at bounding box center [569, 269] width 246 height 33
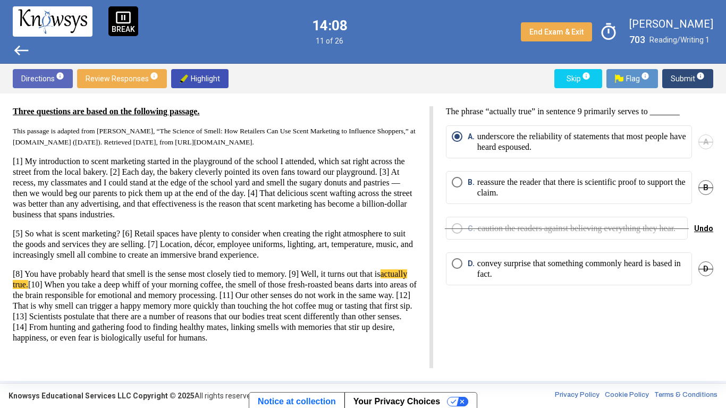
click at [548, 280] on p "convey surprise that something commonly heard is based in fact." at bounding box center [582, 268] width 209 height 21
click at [674, 81] on span "Submit info" at bounding box center [688, 78] width 34 height 19
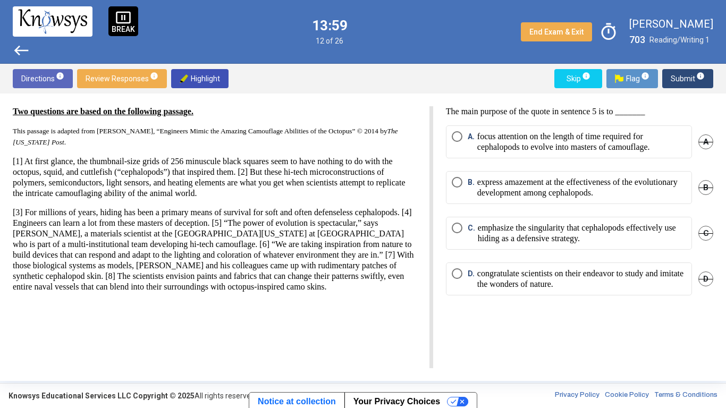
drag, startPoint x: 315, startPoint y: 221, endPoint x: 278, endPoint y: 236, distance: 40.6
click at [278, 236] on p "[3] For millions of years, hiding has been a primary means of survival for soft…" at bounding box center [215, 249] width 404 height 85
drag, startPoint x: 278, startPoint y: 236, endPoint x: 421, endPoint y: 241, distance: 143.1
click at [421, 241] on div "Two questions are based on the following passage. This passage is adapted from …" at bounding box center [223, 237] width 421 height 262
click at [241, 240] on p "[3] For millions of years, hiding has been a primary means of survival for soft…" at bounding box center [215, 249] width 404 height 85
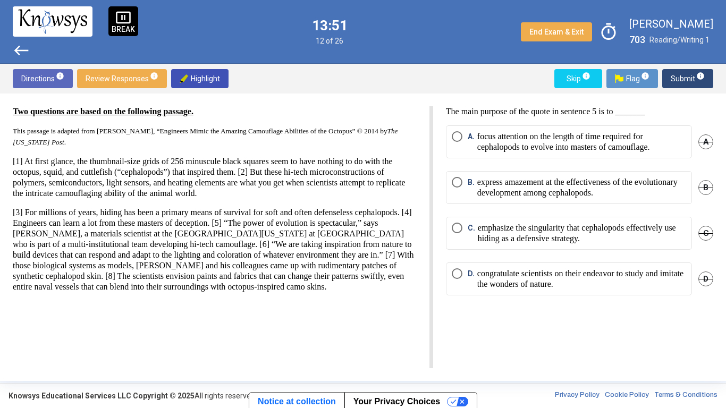
click at [243, 242] on p "[3] For millions of years, hiding has been a primary means of survival for soft…" at bounding box center [215, 249] width 404 height 85
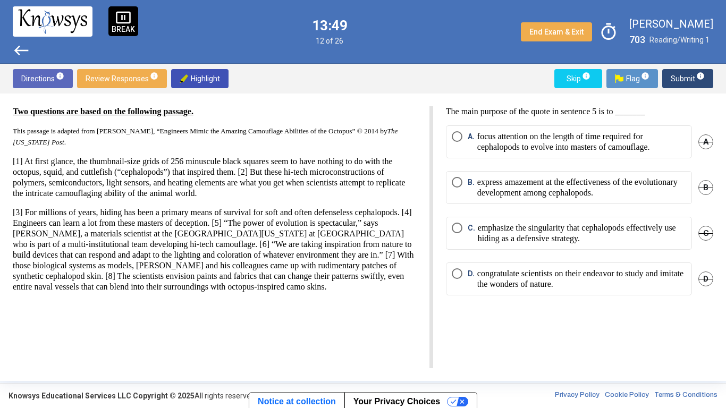
click at [243, 242] on p "[3] For millions of years, hiding has been a primary means of survival for soft…" at bounding box center [215, 249] width 404 height 85
drag, startPoint x: 264, startPoint y: 247, endPoint x: 313, endPoint y: 225, distance: 54.3
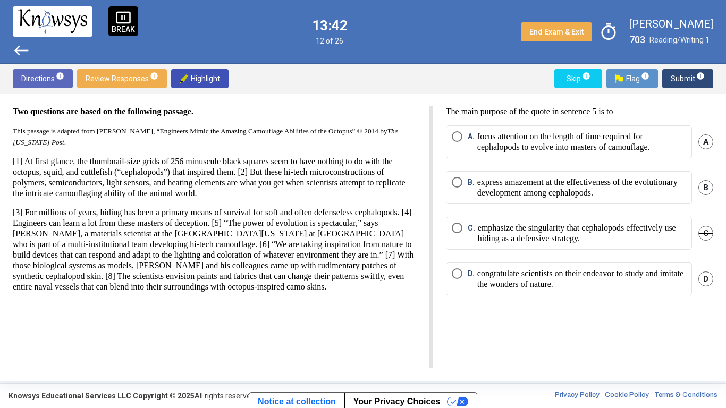
click at [313, 225] on p "[3] For millions of years, hiding has been a primary means of survival for soft…" at bounding box center [215, 249] width 404 height 85
click at [221, 88] on button "Highlight" at bounding box center [199, 78] width 57 height 19
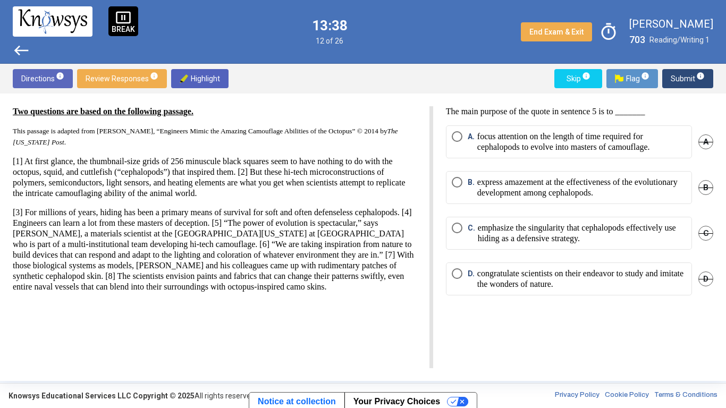
click at [221, 88] on button "Highlight" at bounding box center [199, 78] width 57 height 19
click at [319, 221] on p "[3] For millions of years, hiding has been a primary means of survival for soft…" at bounding box center [215, 249] width 404 height 85
drag, startPoint x: 315, startPoint y: 223, endPoint x: 263, endPoint y: 242, distance: 54.8
click at [263, 242] on p "[3] For millions of years, hiding has been a primary means of survival for soft…" at bounding box center [215, 249] width 404 height 85
click at [191, 85] on span "Highlight" at bounding box center [200, 78] width 40 height 19
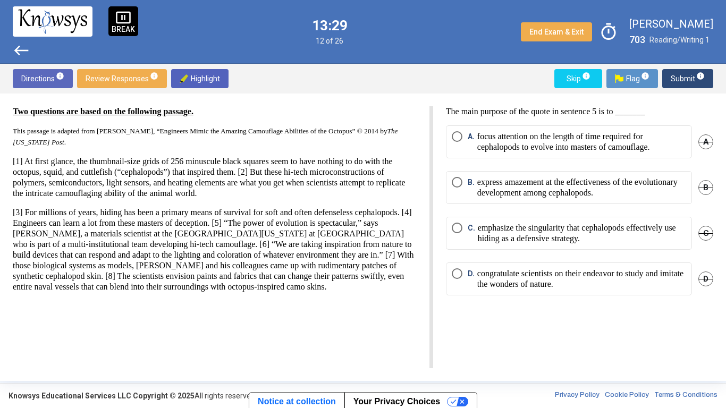
click at [191, 85] on span "Highlight" at bounding box center [200, 78] width 40 height 19
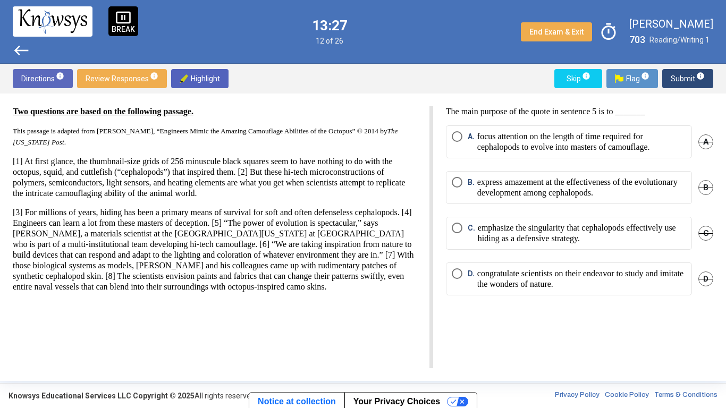
click at [191, 85] on span "Highlight" at bounding box center [200, 78] width 40 height 19
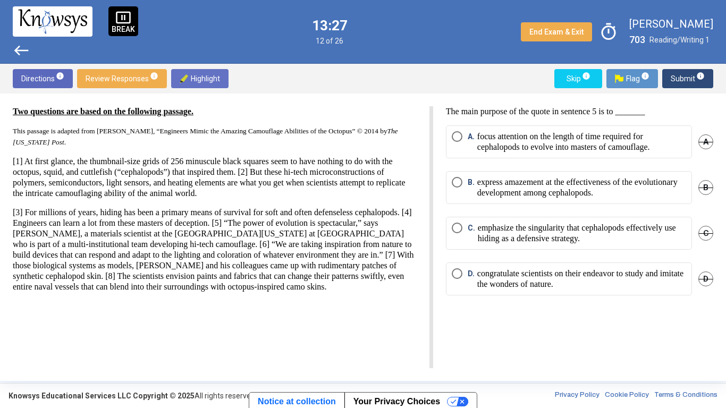
click at [191, 85] on span "Highlight" at bounding box center [200, 78] width 40 height 19
click at [250, 129] on span "This passage is adapted from [PERSON_NAME], “Engineers Mimic the Amazing Camouf…" at bounding box center [206, 136] width 386 height 19
drag, startPoint x: 317, startPoint y: 222, endPoint x: 413, endPoint y: 219, distance: 96.3
click at [413, 219] on p "[3] For millions of years, hiding has been a primary means of survival for soft…" at bounding box center [215, 249] width 404 height 85
click at [204, 75] on span "Highlight" at bounding box center [200, 78] width 40 height 19
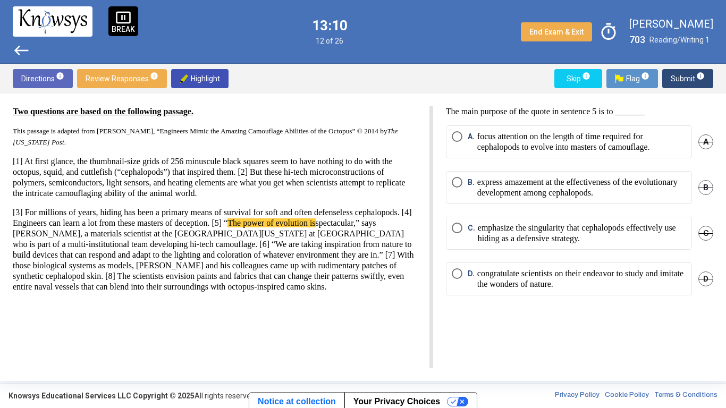
drag, startPoint x: 311, startPoint y: 223, endPoint x: 317, endPoint y: 227, distance: 6.7
click at [317, 227] on p "[3] For millions of years, hiding has been a primary means of survival for soft…" at bounding box center [215, 249] width 404 height 85
click at [207, 74] on span "Highlight" at bounding box center [200, 78] width 40 height 19
click at [210, 77] on span "Highlight" at bounding box center [200, 78] width 40 height 19
click at [214, 82] on span "Highlight" at bounding box center [200, 78] width 40 height 19
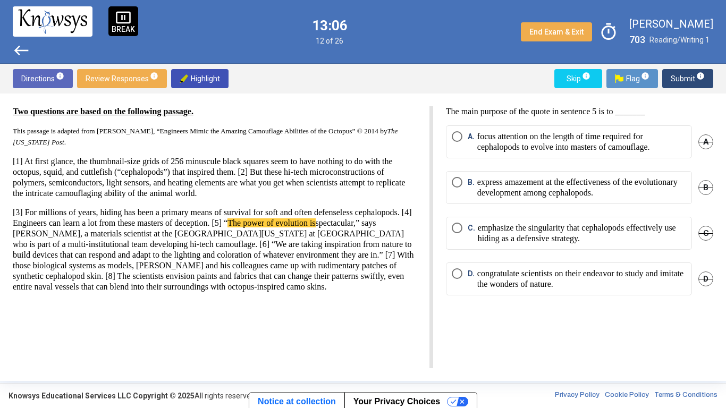
click at [315, 219] on span "The power of evolution is" at bounding box center [272, 223] width 88 height 9
click at [315, 223] on p "[3] For millions of years, hiding has been a primary means of survival for soft…" at bounding box center [215, 249] width 404 height 85
click at [189, 74] on span "Highlight" at bounding box center [200, 78] width 40 height 19
drag, startPoint x: 13, startPoint y: 232, endPoint x: 57, endPoint y: 237, distance: 43.8
click at [57, 237] on p "[3] For millions of years, hiding has been a primary means of survival for soft…" at bounding box center [215, 249] width 404 height 85
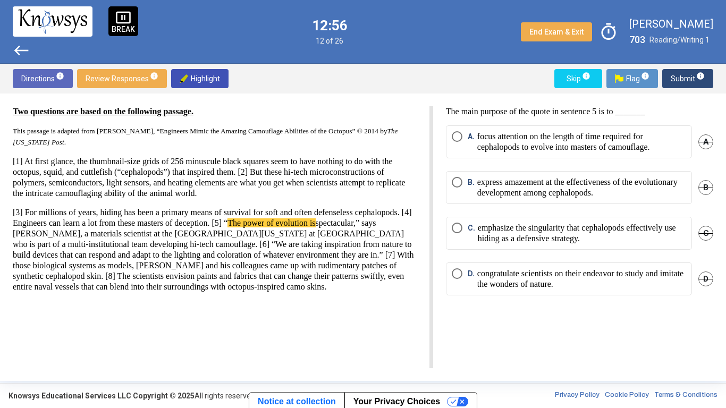
click at [187, 81] on span "Highlight" at bounding box center [200, 78] width 40 height 19
drag, startPoint x: 61, startPoint y: 235, endPoint x: 415, endPoint y: 232, distance: 354.2
click at [415, 232] on p "[3] For millions of years, hiding has been a primary means of survival for soft…" at bounding box center [215, 249] width 404 height 85
click at [209, 81] on span "Highlight" at bounding box center [200, 78] width 40 height 19
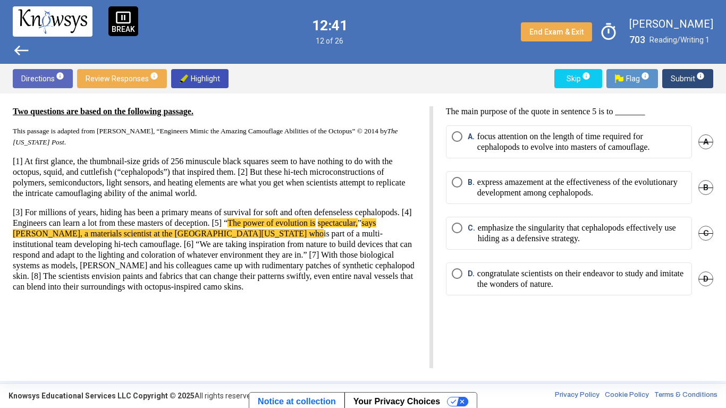
drag, startPoint x: 13, startPoint y: 247, endPoint x: 263, endPoint y: 246, distance: 250.5
click at [263, 246] on p "[3] For millions of years, hiding has been a primary means of survival for soft…" at bounding box center [215, 249] width 404 height 85
click at [197, 79] on span "Highlight" at bounding box center [200, 78] width 40 height 19
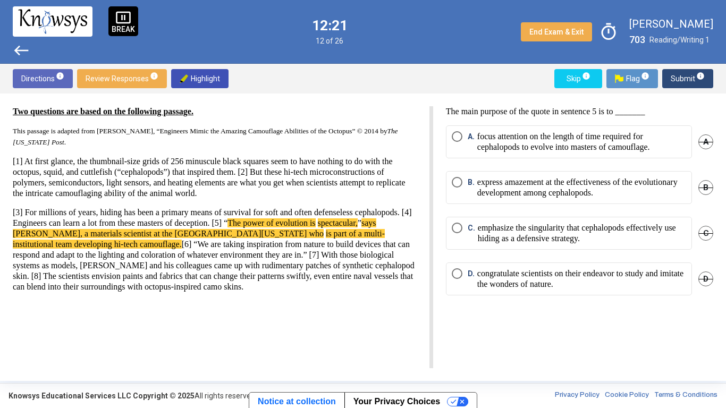
click at [703, 278] on span "D" at bounding box center [706, 279] width 15 height 15
click at [633, 148] on p "focus attention on the length of time required for cephalopods to evolve into m…" at bounding box center [582, 141] width 209 height 21
click at [575, 244] on p "emphasize the singularity that cephalopods effectively use hiding as a defensiv…" at bounding box center [582, 233] width 208 height 21
click at [691, 74] on span "Submit info" at bounding box center [688, 78] width 34 height 19
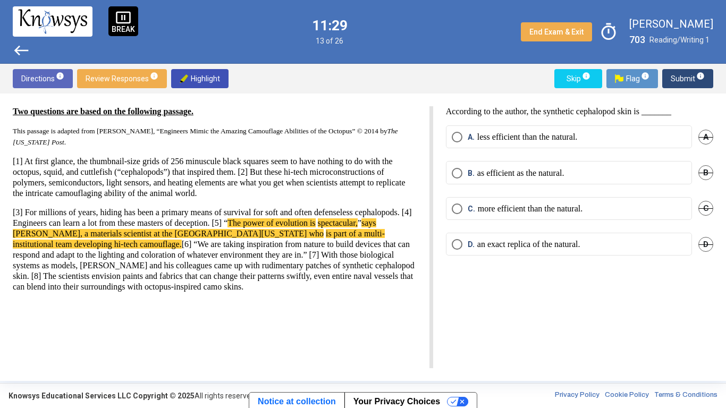
drag, startPoint x: 60, startPoint y: 266, endPoint x: 89, endPoint y: 301, distance: 45.7
click at [89, 292] on p "[3] For millions of years, hiding has been a primary means of survival for soft…" at bounding box center [215, 249] width 404 height 85
click at [200, 83] on span "Highlight" at bounding box center [200, 78] width 40 height 19
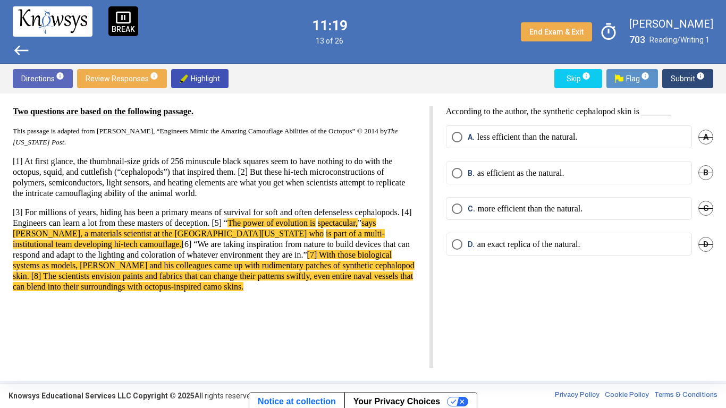
drag, startPoint x: 303, startPoint y: 227, endPoint x: 312, endPoint y: 227, distance: 9.1
click at [312, 227] on p "[3] For millions of years, hiding has been a primary means of survival for soft…" at bounding box center [215, 249] width 404 height 85
click at [302, 227] on p "[3] For millions of years, hiding has been a primary means of survival for soft…" at bounding box center [215, 249] width 404 height 85
drag, startPoint x: 300, startPoint y: 225, endPoint x: 313, endPoint y: 226, distance: 12.8
click at [313, 226] on p "[3] For millions of years, hiding has been a primary means of survival for soft…" at bounding box center [215, 249] width 404 height 85
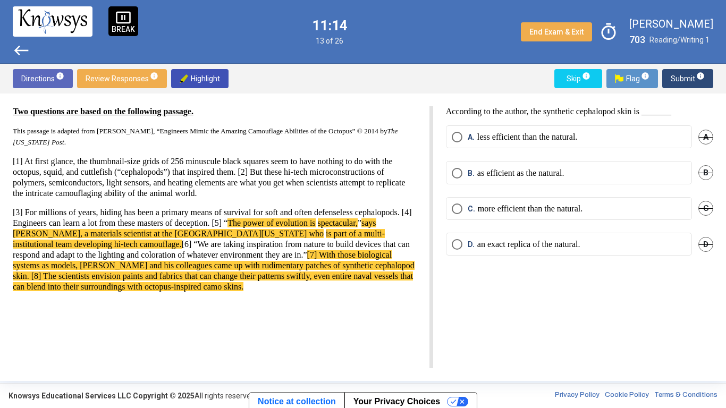
drag, startPoint x: 299, startPoint y: 224, endPoint x: 314, endPoint y: 227, distance: 15.0
click at [314, 227] on p "[3] For millions of years, hiding has been a primary means of survival for soft…" at bounding box center [215, 249] width 404 height 85
click at [211, 84] on span "Highlight" at bounding box center [200, 78] width 40 height 19
click at [58, 238] on p "[3] For millions of years, hiding has been a primary means of survival for soft…" at bounding box center [215, 249] width 404 height 85
click at [171, 81] on button "Highlight" at bounding box center [199, 78] width 57 height 19
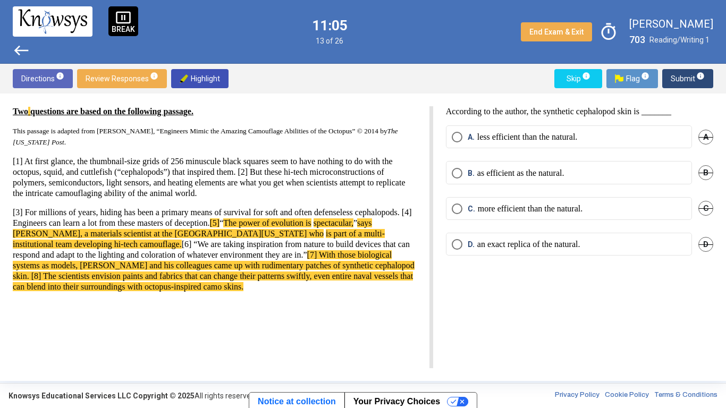
click at [78, 112] on u "Two questions are based on the following passage." at bounding box center [103, 111] width 181 height 9
click at [708, 136] on span "A" at bounding box center [706, 137] width 15 height 15
click at [609, 200] on mat-radio-button "C. more efficient than the natural." at bounding box center [569, 208] width 246 height 23
click at [607, 206] on label "C. more efficient than the natural." at bounding box center [569, 209] width 235 height 11
click at [671, 74] on button "Submit info" at bounding box center [688, 78] width 51 height 19
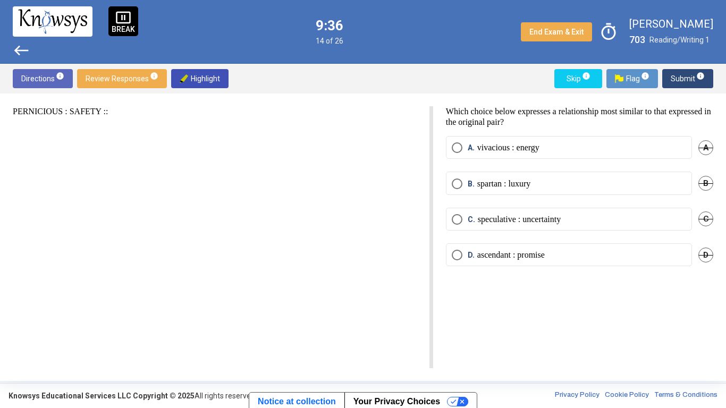
click at [535, 257] on p "ascendant : promise" at bounding box center [512, 255] width 68 height 11
click at [714, 221] on div "PERNICIOUS : SAFETY :: Which choice below expresses a relationship most similar…" at bounding box center [363, 238] width 726 height 288
click at [714, 220] on div "PERNICIOUS : SAFETY :: Which choice below expresses a relationship most similar…" at bounding box center [363, 238] width 726 height 288
click at [704, 182] on span "B" at bounding box center [706, 183] width 15 height 15
click at [700, 150] on span "A" at bounding box center [706, 147] width 15 height 15
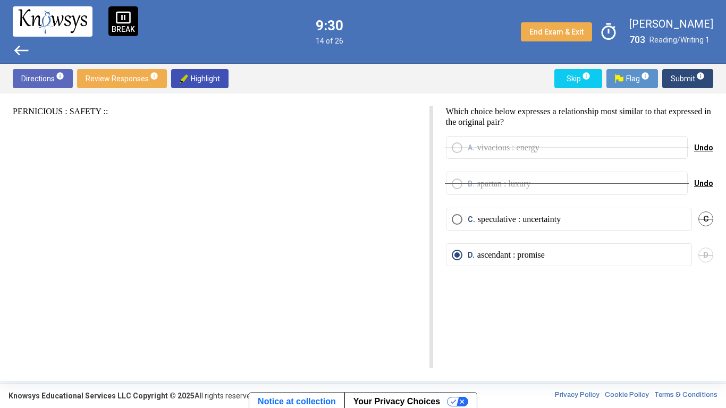
click at [691, 70] on span "Submit info" at bounding box center [688, 78] width 34 height 19
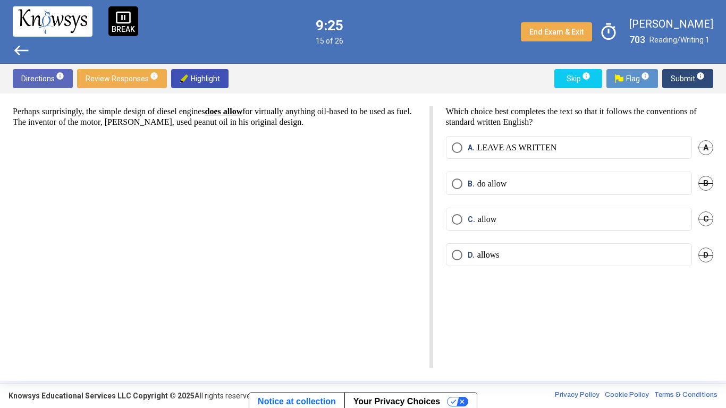
drag, startPoint x: 226, startPoint y: 111, endPoint x: 271, endPoint y: 114, distance: 45.3
click at [271, 114] on p "Perhaps surprisingly, the simple design of diesel engines does allow for virtua…" at bounding box center [215, 116] width 404 height 21
click at [208, 73] on span "Highlight" at bounding box center [200, 78] width 40 height 19
click at [476, 263] on mat-radio-button "D. allows" at bounding box center [569, 255] width 246 height 23
click at [457, 256] on span "Select an option" at bounding box center [457, 255] width 11 height 11
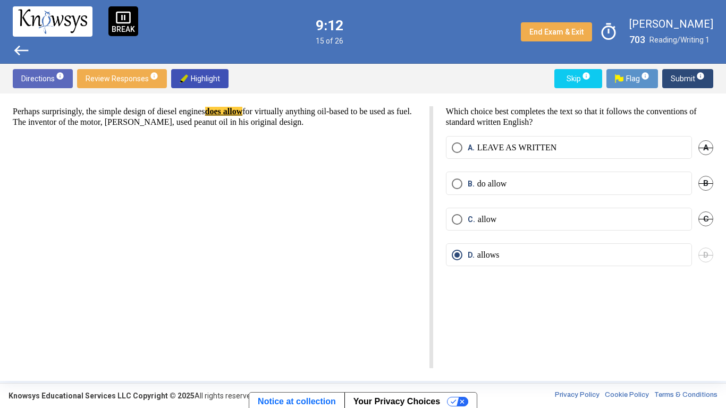
click at [709, 150] on span "A" at bounding box center [706, 147] width 15 height 15
click at [708, 186] on span "B" at bounding box center [706, 183] width 15 height 15
click at [708, 222] on span "C" at bounding box center [706, 219] width 15 height 15
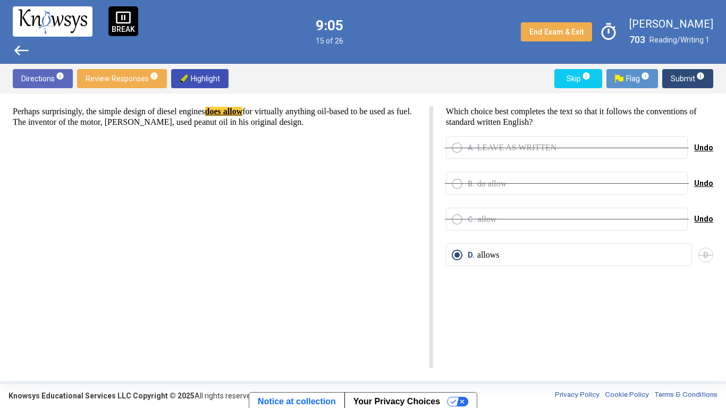
click at [666, 80] on button "Submit info" at bounding box center [688, 78] width 51 height 19
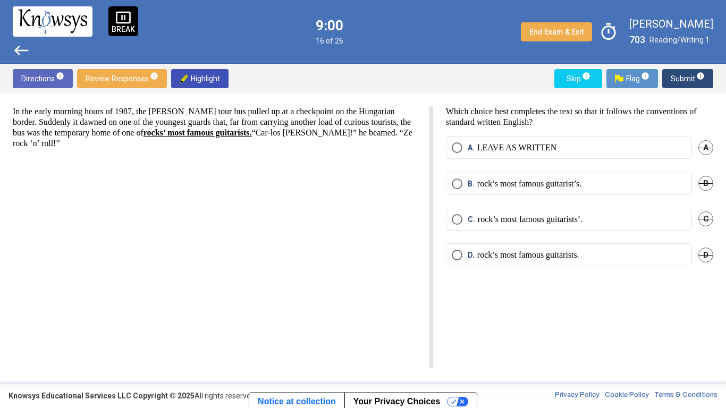
drag, startPoint x: 208, startPoint y: 136, endPoint x: 234, endPoint y: 144, distance: 27.4
click at [234, 144] on p "In the early morning hours of 1987, the [PERSON_NAME] tour bus pulled up at a c…" at bounding box center [215, 127] width 404 height 43
drag, startPoint x: 211, startPoint y: 133, endPoint x: 338, endPoint y: 138, distance: 127.2
click at [338, 138] on p "In the early morning hours of 1987, the [PERSON_NAME] tour bus pulled up at a c…" at bounding box center [215, 127] width 404 height 43
click at [185, 74] on img at bounding box center [184, 78] width 9 height 9
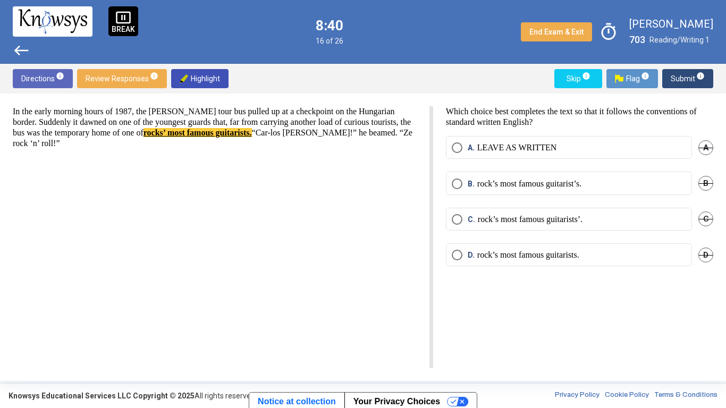
click at [705, 150] on span "A" at bounding box center [706, 147] width 15 height 15
click at [709, 220] on span "C" at bounding box center [706, 219] width 15 height 15
click at [702, 176] on span "B" at bounding box center [706, 183] width 15 height 15
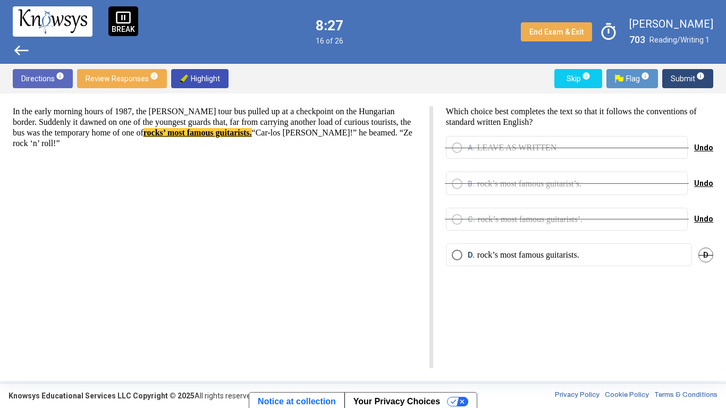
click at [610, 255] on label "D. rock’s most famous guitarists." at bounding box center [569, 255] width 235 height 11
click at [682, 78] on span "Submit info" at bounding box center [688, 78] width 34 height 19
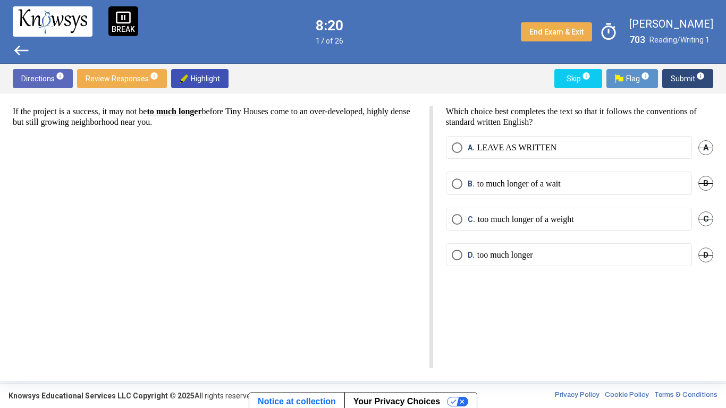
drag, startPoint x: 168, startPoint y: 111, endPoint x: 230, endPoint y: 116, distance: 62.4
click at [202, 116] on u "to much longer" at bounding box center [174, 111] width 55 height 9
click at [210, 81] on span "Highlight" at bounding box center [200, 78] width 40 height 19
click at [595, 260] on label "D. too much longer" at bounding box center [569, 255] width 235 height 11
click at [709, 144] on span "A" at bounding box center [706, 147] width 15 height 15
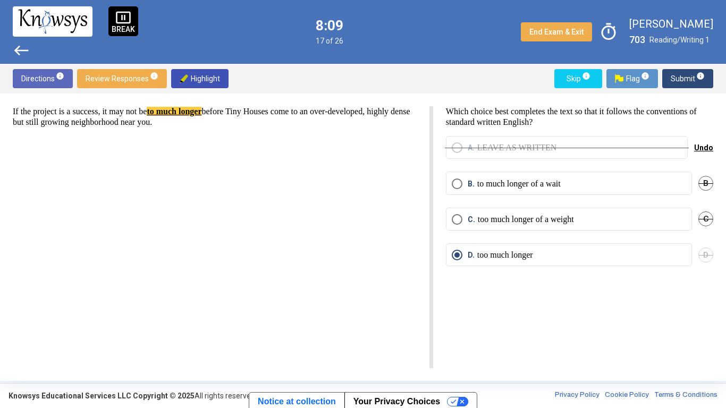
click at [711, 223] on span "C" at bounding box center [706, 219] width 15 height 15
click at [691, 80] on span "Submit info" at bounding box center [688, 78] width 34 height 19
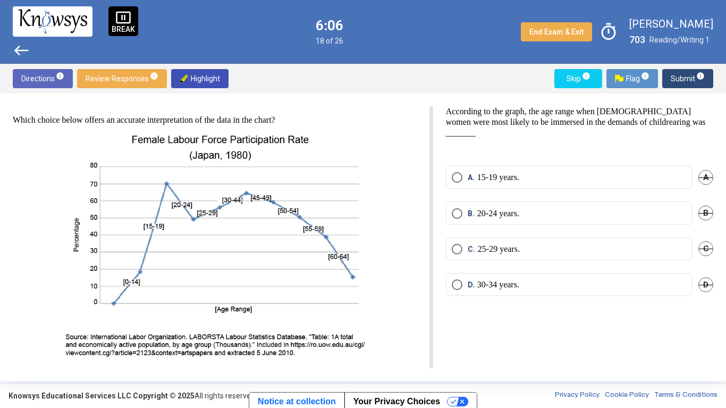
click at [609, 229] on div "B. 20-24 years. B" at bounding box center [579, 220] width 267 height 36
click at [509, 218] on p "20-24 years." at bounding box center [499, 213] width 42 height 11
click at [700, 175] on span "A" at bounding box center [706, 177] width 15 height 15
click at [707, 177] on span "Undo" at bounding box center [703, 177] width 19 height 9
click at [704, 280] on span "D" at bounding box center [706, 285] width 15 height 15
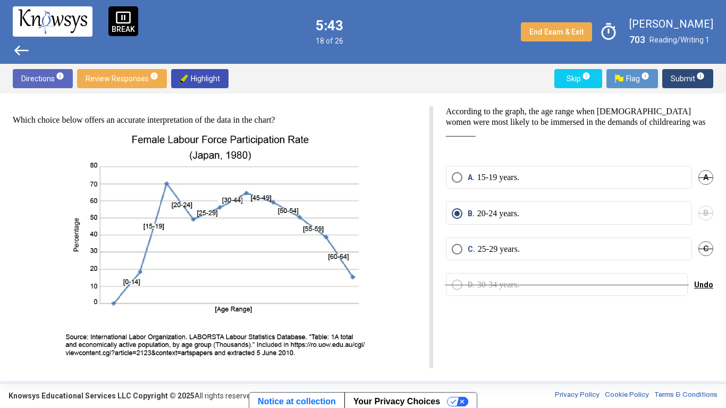
click at [683, 78] on span "Submit info" at bounding box center [688, 78] width 34 height 19
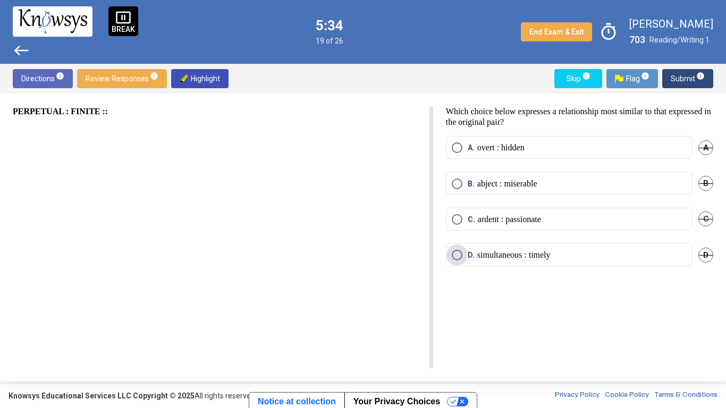
click at [580, 257] on label "D. simultaneous : timely" at bounding box center [569, 255] width 235 height 11
click at [701, 220] on span "C" at bounding box center [706, 219] width 15 height 15
click at [704, 188] on span "B" at bounding box center [706, 183] width 15 height 15
click at [690, 77] on span "Submit info" at bounding box center [688, 78] width 34 height 19
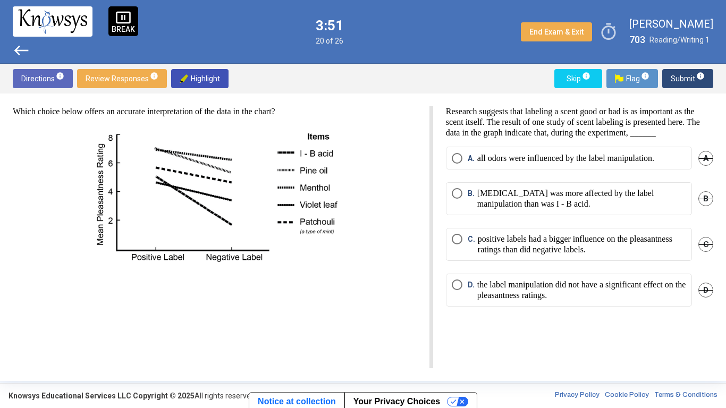
click at [576, 301] on p "the label manipulation did not have a significant effect on the pleasantness ra…" at bounding box center [582, 290] width 209 height 21
click at [556, 210] on p "[MEDICAL_DATA] was more affected by the label manipulation than was I - B acid." at bounding box center [582, 198] width 209 height 21
click at [705, 297] on span "D" at bounding box center [706, 290] width 15 height 15
click at [680, 82] on span "Submit info" at bounding box center [688, 78] width 34 height 19
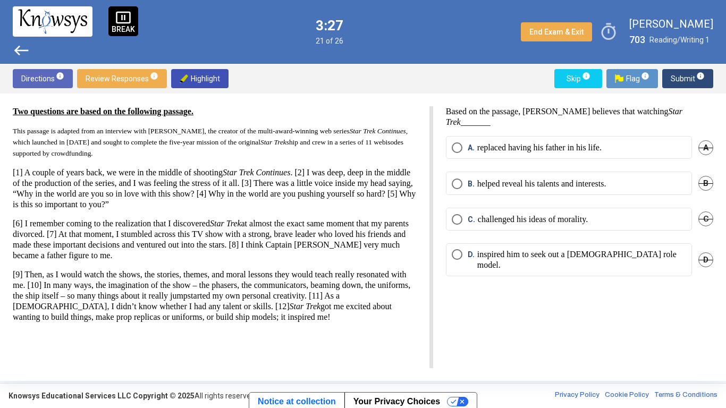
drag, startPoint x: 245, startPoint y: 171, endPoint x: 326, endPoint y: 165, distance: 81.6
click at [326, 165] on div "Two questions are based on the following passage. This passage is adapted from …" at bounding box center [215, 214] width 404 height 216
click at [211, 87] on span "Highlight" at bounding box center [200, 78] width 40 height 19
drag, startPoint x: 235, startPoint y: 221, endPoint x: 270, endPoint y: 225, distance: 35.3
click at [270, 225] on p "[6] I remember coming to the realization that I discovered Star Trek at almost …" at bounding box center [215, 240] width 404 height 43
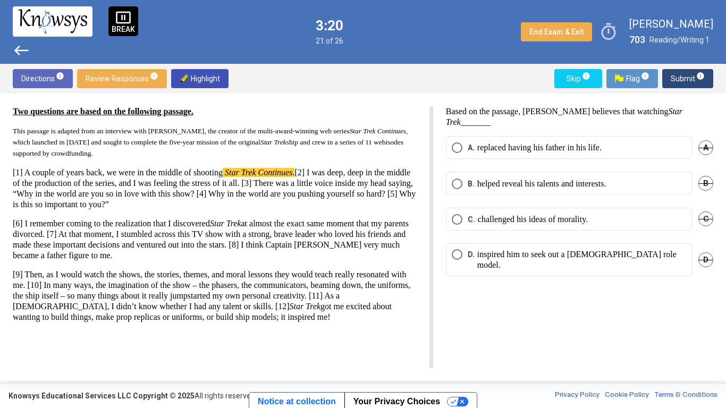
click at [193, 57] on div "pause_presentation BREAK west 3:20 21 of 26 End Exam & Exit timer [PERSON_NAME]…" at bounding box center [363, 32] width 726 height 64
drag, startPoint x: 236, startPoint y: 225, endPoint x: 269, endPoint y: 228, distance: 33.0
click at [269, 228] on p "[6] I remember coming to the realization that I discovered Star Trek at almost …" at bounding box center [215, 240] width 404 height 43
click at [212, 82] on span "Highlight" at bounding box center [200, 78] width 40 height 19
drag, startPoint x: 233, startPoint y: 224, endPoint x: 253, endPoint y: 224, distance: 19.7
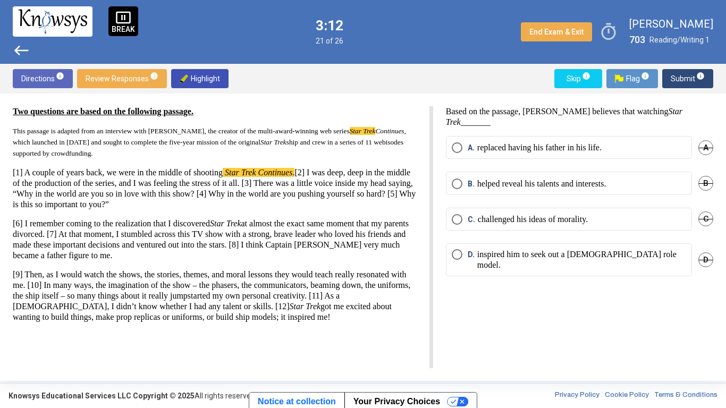
click at [253, 224] on p "[6] I remember coming to the realization that I discovered Star Trek at almost …" at bounding box center [215, 240] width 404 height 43
click at [241, 224] on em "Star Trek" at bounding box center [225, 223] width 31 height 9
drag, startPoint x: 236, startPoint y: 223, endPoint x: 270, endPoint y: 223, distance: 34.0
click at [270, 223] on p "[6] I remember coming to the realization that I discovered Star Trek at almost …" at bounding box center [215, 240] width 404 height 43
click at [204, 82] on span "Highlight" at bounding box center [200, 78] width 40 height 19
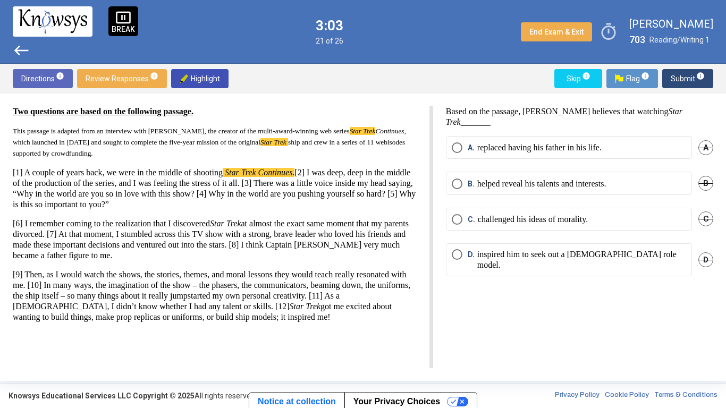
drag, startPoint x: 271, startPoint y: 225, endPoint x: 236, endPoint y: 226, distance: 34.6
click at [236, 226] on p "[6] I remember coming to the realization that I discovered Star Trek at almost …" at bounding box center [215, 240] width 404 height 43
click at [195, 76] on span "Highlight" at bounding box center [200, 78] width 40 height 19
drag, startPoint x: 236, startPoint y: 226, endPoint x: 268, endPoint y: 224, distance: 31.9
click at [268, 224] on p "[6] I remember coming to the realization that I discovered Star Trek at almost …" at bounding box center [215, 240] width 404 height 43
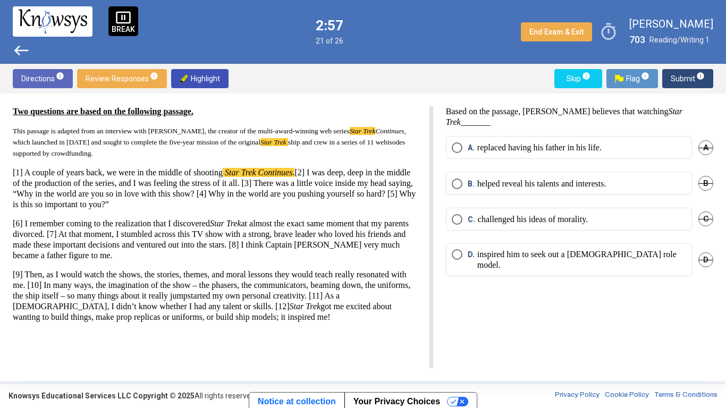
click at [193, 80] on span "Highlight" at bounding box center [200, 78] width 40 height 19
drag, startPoint x: 314, startPoint y: 141, endPoint x: 342, endPoint y: 143, distance: 28.2
click at [288, 143] on span "Star Trek" at bounding box center [275, 142] width 28 height 8
click at [212, 85] on span "Highlight" at bounding box center [200, 78] width 40 height 19
drag, startPoint x: 335, startPoint y: 308, endPoint x: 369, endPoint y: 308, distance: 34.0
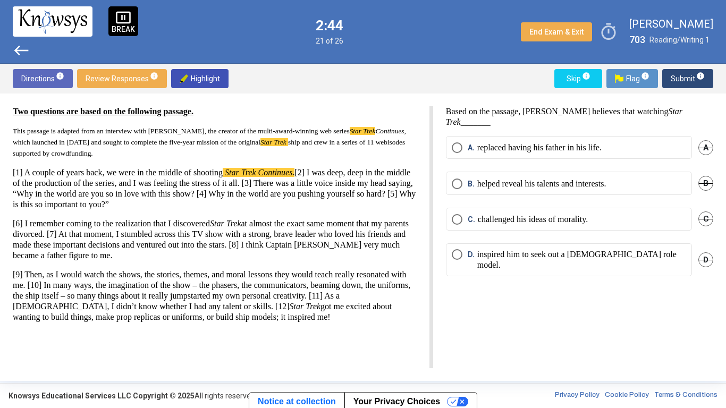
click at [369, 308] on p "[9] Then, as I would watch the shows, the stories, themes, and moral lessons th…" at bounding box center [215, 296] width 404 height 53
click at [191, 84] on span "Highlight" at bounding box center [200, 78] width 40 height 19
click at [604, 258] on p "inspired him to seek out a [DEMOGRAPHIC_DATA] role model." at bounding box center [582, 259] width 209 height 21
click at [705, 183] on span "B" at bounding box center [706, 183] width 15 height 15
click at [699, 146] on span "A" at bounding box center [706, 147] width 15 height 15
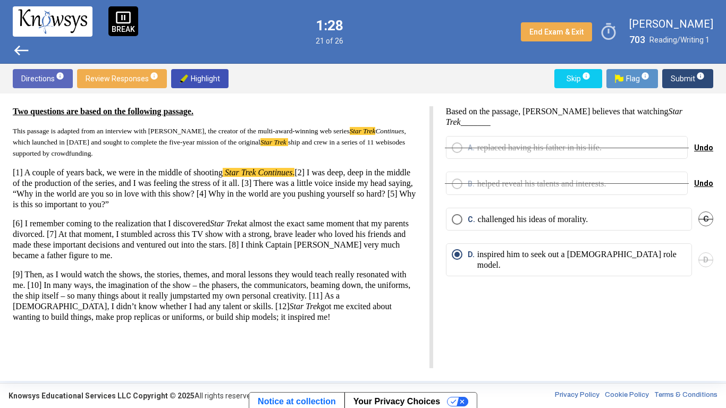
click at [689, 73] on span "Submit info" at bounding box center [688, 78] width 34 height 19
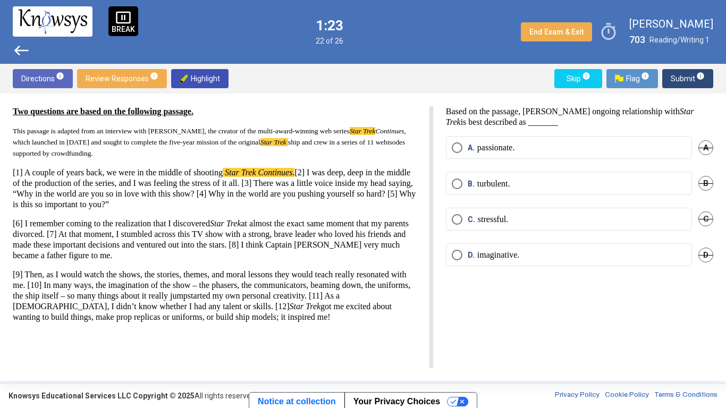
click at [518, 135] on div "Based on the passage, [PERSON_NAME] ongoing relationship with Star Trek is best…" at bounding box center [573, 237] width 280 height 262
click at [515, 144] on p "passionate." at bounding box center [497, 148] width 38 height 11
click at [709, 253] on span "D" at bounding box center [706, 255] width 15 height 15
click at [710, 251] on span "Undo" at bounding box center [703, 255] width 19 height 9
click at [709, 183] on span "B" at bounding box center [706, 183] width 15 height 15
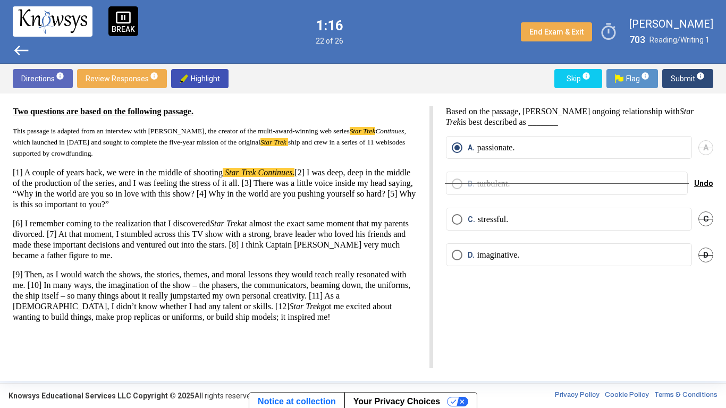
click at [709, 216] on span "C" at bounding box center [706, 219] width 15 height 15
click at [675, 73] on span "Submit info" at bounding box center [688, 78] width 34 height 19
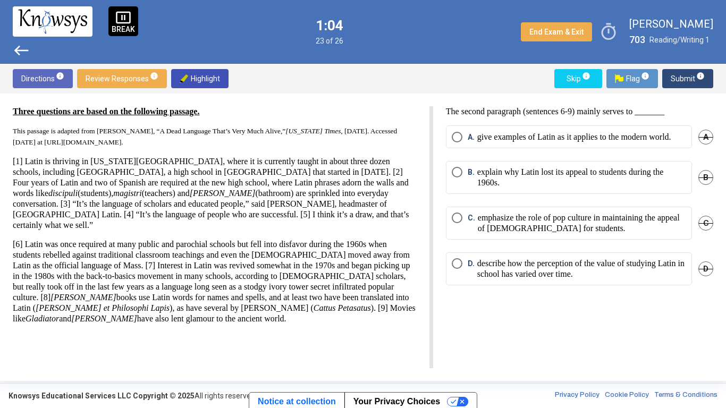
drag, startPoint x: 10, startPoint y: 238, endPoint x: 404, endPoint y: 308, distance: 400.2
click at [404, 308] on div "Three questions are based on the following passage. This passage is adapted fro…" at bounding box center [363, 238] width 726 height 288
click at [200, 79] on span "Highlight" at bounding box center [200, 78] width 40 height 19
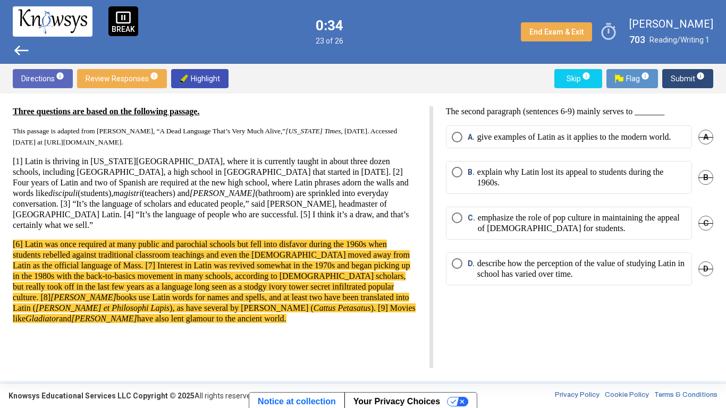
click at [309, 295] on span "[6] Latin was once required at many public and parochial schools but fell into …" at bounding box center [214, 281] width 403 height 83
click at [636, 179] on p "explain why Latin lost its appeal to students during the 1960s." at bounding box center [582, 177] width 209 height 21
click at [701, 145] on span "A" at bounding box center [706, 137] width 15 height 15
click at [709, 230] on span "C" at bounding box center [706, 223] width 15 height 15
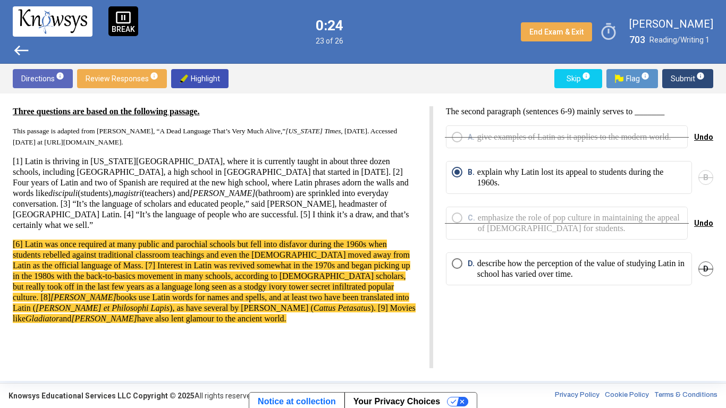
click at [640, 280] on p "describe how the perception of the value of studying Latin in school has varied…" at bounding box center [582, 268] width 209 height 21
click at [679, 77] on span "Submit info" at bounding box center [688, 78] width 34 height 19
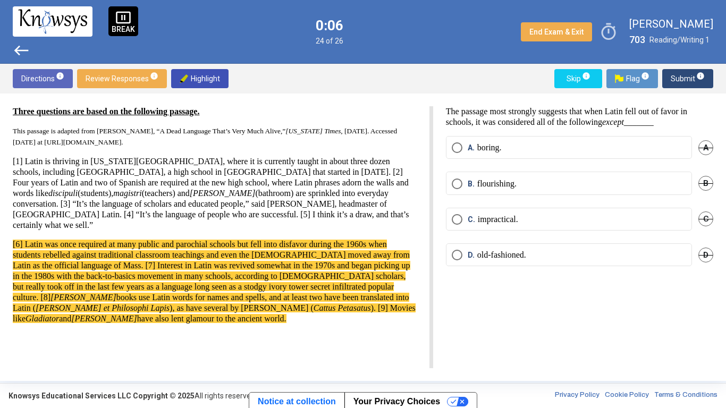
click at [709, 259] on span "D" at bounding box center [706, 255] width 15 height 15
click at [669, 145] on label "A. boring." at bounding box center [569, 148] width 235 height 11
click at [702, 180] on span "B" at bounding box center [706, 183] width 15 height 15
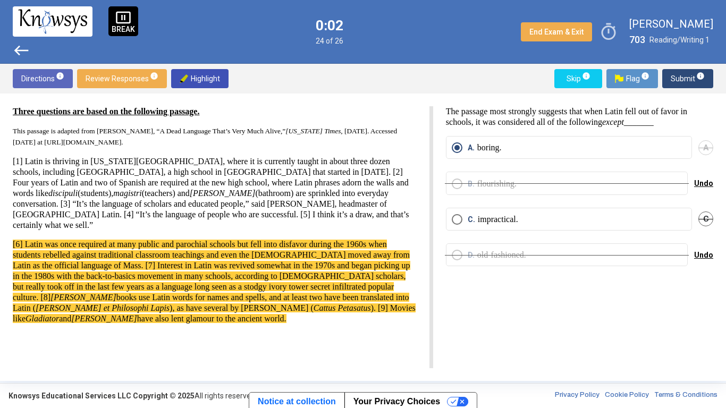
click at [705, 213] on span "C" at bounding box center [706, 219] width 15 height 15
click at [681, 85] on span "Submit info" at bounding box center [688, 78] width 34 height 19
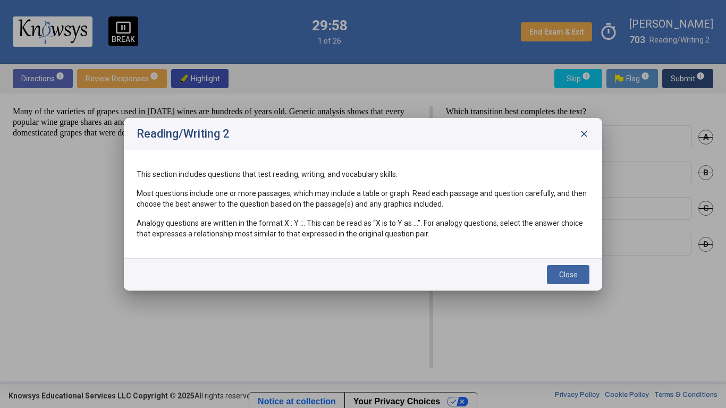
click at [580, 275] on button "Close" at bounding box center [568, 274] width 43 height 19
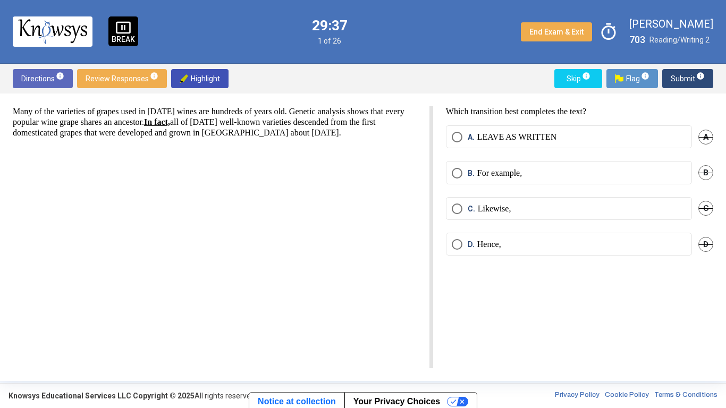
click at [133, 31] on div "pause_presentation BREAK" at bounding box center [123, 31] width 30 height 30
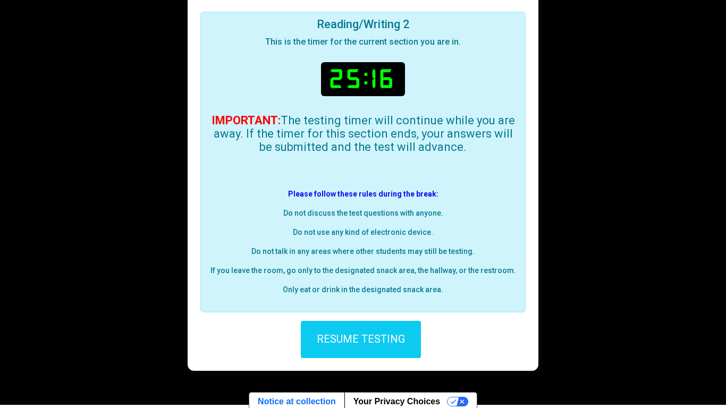
scroll to position [89, 0]
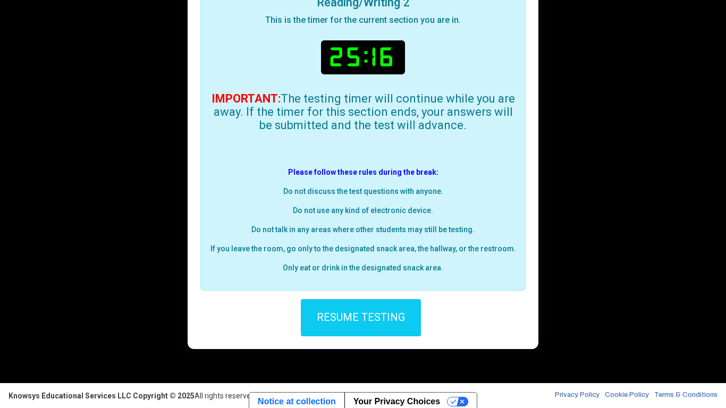
click at [381, 318] on button "RESUME TESTING" at bounding box center [361, 317] width 120 height 37
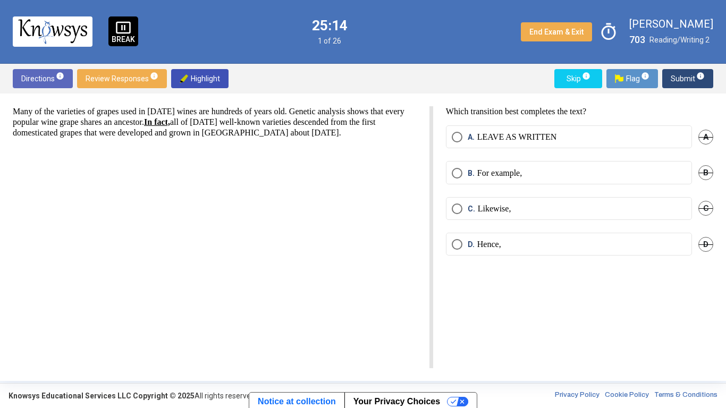
scroll to position [0, 0]
drag, startPoint x: 204, startPoint y: 122, endPoint x: 233, endPoint y: 127, distance: 30.2
click at [233, 127] on p "Many of the varieties of grapes used in [DATE] wines are hundreds of years old.…" at bounding box center [215, 122] width 404 height 32
click at [205, 83] on span "Highlight" at bounding box center [200, 78] width 40 height 19
click at [547, 179] on mat-radio-button "B. For example," at bounding box center [569, 172] width 246 height 23
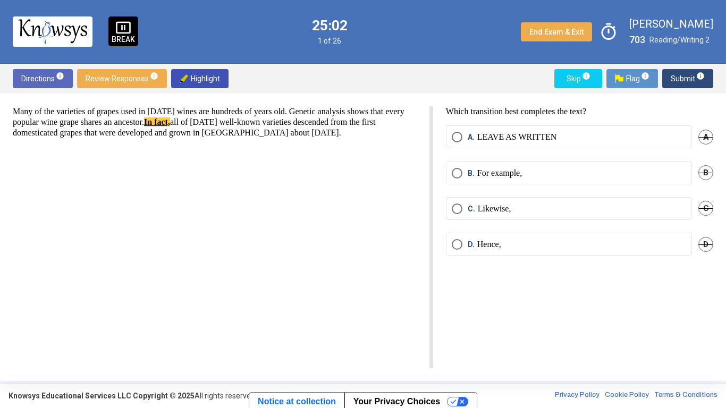
click at [545, 174] on label "B. For example," at bounding box center [569, 173] width 235 height 11
click at [708, 134] on span "A" at bounding box center [706, 137] width 15 height 15
click at [705, 248] on span "D" at bounding box center [706, 244] width 15 height 15
click at [705, 248] on span "Undo" at bounding box center [703, 244] width 19 height 9
click at [702, 217] on div "C" at bounding box center [706, 208] width 15 height 23
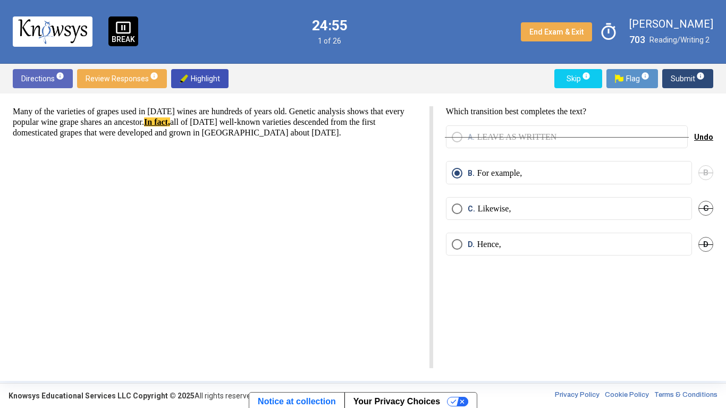
click at [704, 215] on div "C" at bounding box center [706, 208] width 15 height 23
click at [705, 208] on span "C" at bounding box center [706, 208] width 15 height 15
click at [670, 84] on button "Submit info" at bounding box center [688, 78] width 51 height 19
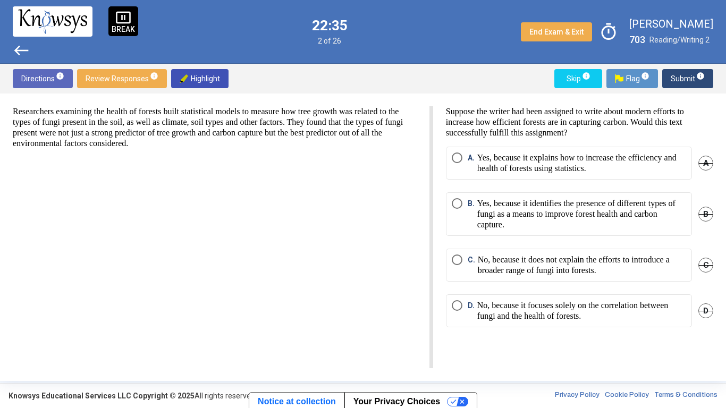
click at [683, 211] on p "Yes, because it identifies the presence of different types of fungi as a means …" at bounding box center [582, 214] width 209 height 32
click at [697, 215] on div "B. Yes, because it identifies the presence of different types of fungi as a mea…" at bounding box center [579, 221] width 267 height 56
click at [634, 314] on p "No, because it focuses solely on the correlation between fungi and the health o…" at bounding box center [582, 310] width 209 height 21
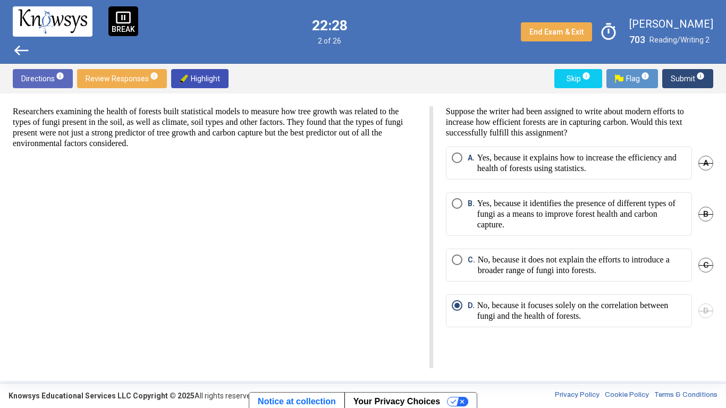
click at [701, 212] on span "B" at bounding box center [706, 214] width 15 height 15
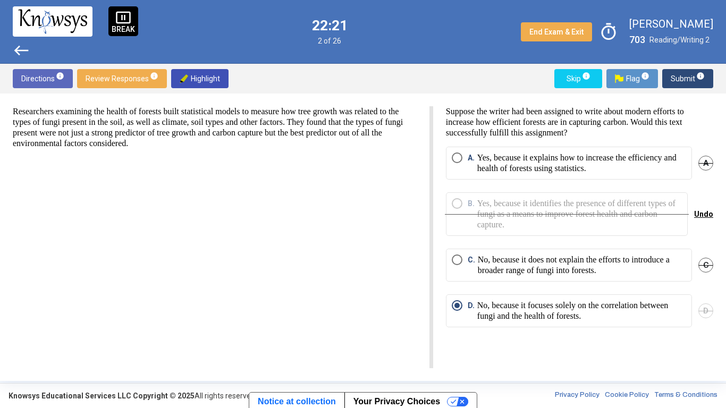
click at [636, 262] on p "No, because it does not explain the efforts to introduce a broader range of fun…" at bounding box center [582, 265] width 208 height 21
click at [672, 73] on span "Submit info" at bounding box center [688, 78] width 34 height 19
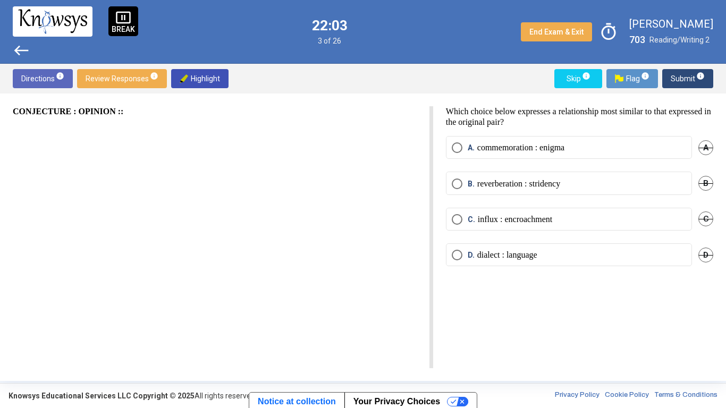
click at [700, 219] on span "C" at bounding box center [706, 219] width 15 height 15
click at [702, 189] on span "B" at bounding box center [706, 183] width 15 height 15
click at [617, 155] on mat-radio-button "A. commemoration : enigma" at bounding box center [569, 147] width 246 height 23
click at [617, 150] on label "A. commemoration : enigma" at bounding box center [569, 148] width 235 height 11
click at [694, 87] on span "Submit info" at bounding box center [688, 78] width 34 height 19
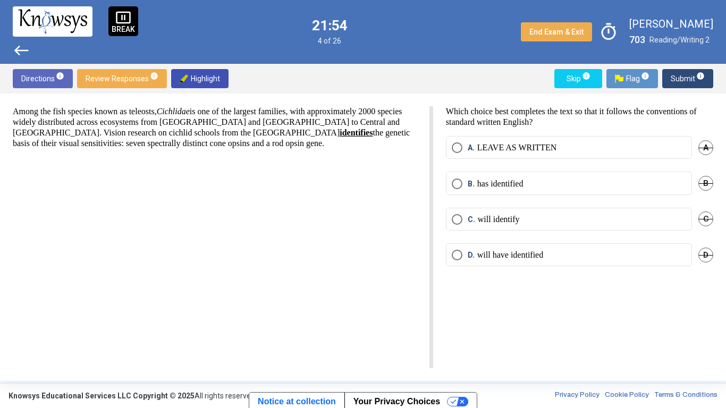
drag, startPoint x: 252, startPoint y: 133, endPoint x: 290, endPoint y: 137, distance: 39.0
click at [290, 137] on p "Among the fish species known as teleosts, Cichlidae is one of the largest famil…" at bounding box center [215, 127] width 404 height 43
click at [181, 79] on img at bounding box center [184, 78] width 9 height 9
click at [712, 144] on span "A" at bounding box center [706, 147] width 15 height 15
click at [553, 193] on mat-radio-button "B. has identified" at bounding box center [569, 183] width 246 height 23
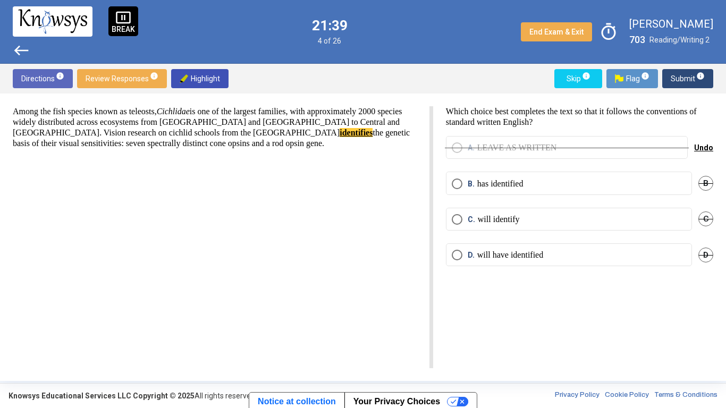
click at [553, 193] on mat-radio-button "B. has identified" at bounding box center [569, 183] width 246 height 23
click at [546, 183] on label "B. has identified" at bounding box center [569, 184] width 235 height 11
click at [707, 254] on span "D" at bounding box center [706, 255] width 15 height 15
click at [664, 76] on button "Submit info" at bounding box center [688, 78] width 51 height 19
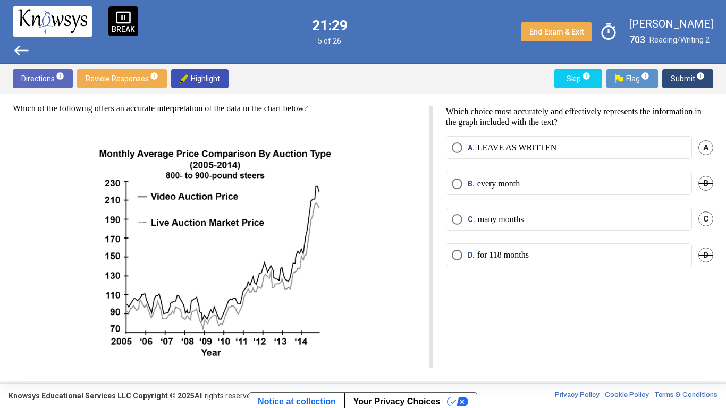
scroll to position [55, 0]
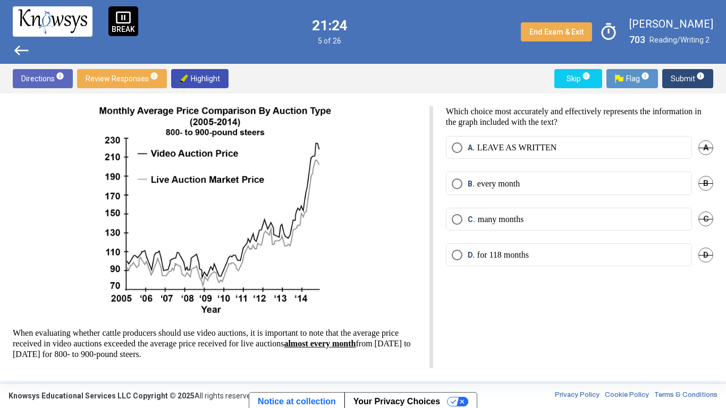
drag, startPoint x: 366, startPoint y: 345, endPoint x: 66, endPoint y: 362, distance: 300.9
click at [66, 318] on div "Which of the following offers an accurate interpretation of the data in the cha…" at bounding box center [223, 237] width 421 height 262
click at [185, 76] on img at bounding box center [184, 78] width 9 height 9
click at [561, 223] on label "C. many months" at bounding box center [569, 219] width 235 height 11
click at [710, 154] on span "A" at bounding box center [706, 147] width 15 height 15
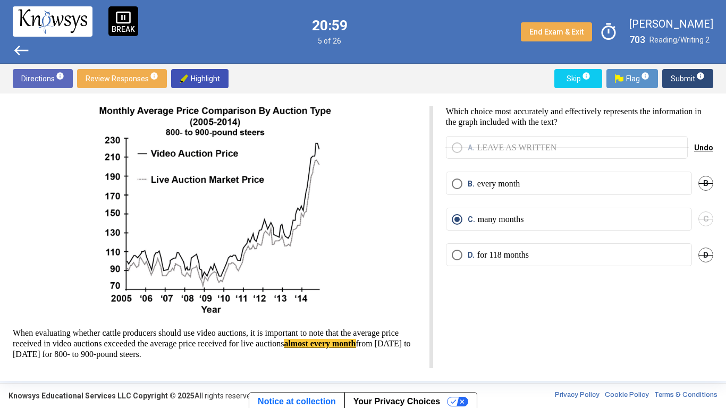
click at [706, 255] on span "D" at bounding box center [706, 255] width 15 height 15
click at [682, 77] on span "Submit info" at bounding box center [688, 78] width 34 height 19
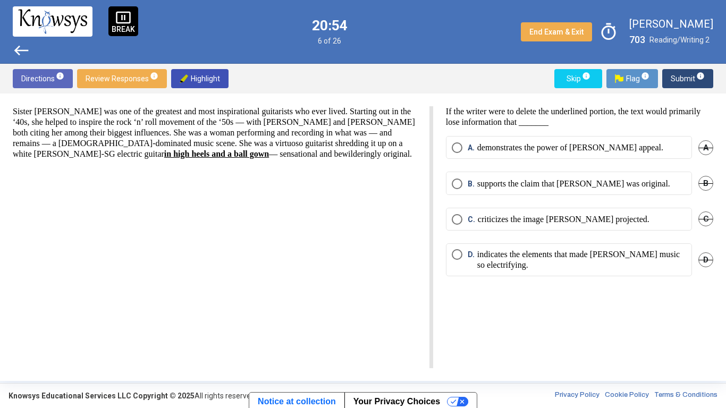
drag, startPoint x: 80, startPoint y: 156, endPoint x: 206, endPoint y: 168, distance: 126.0
click at [206, 168] on div "Sister [PERSON_NAME] was one of the greatest and most inspirational guitarists …" at bounding box center [223, 237] width 421 height 262
click at [183, 76] on img at bounding box center [184, 78] width 9 height 9
click at [665, 171] on div "A. demonstrates the power of [PERSON_NAME] appeal. A" at bounding box center [579, 154] width 267 height 36
click at [706, 259] on span "D" at bounding box center [706, 260] width 15 height 15
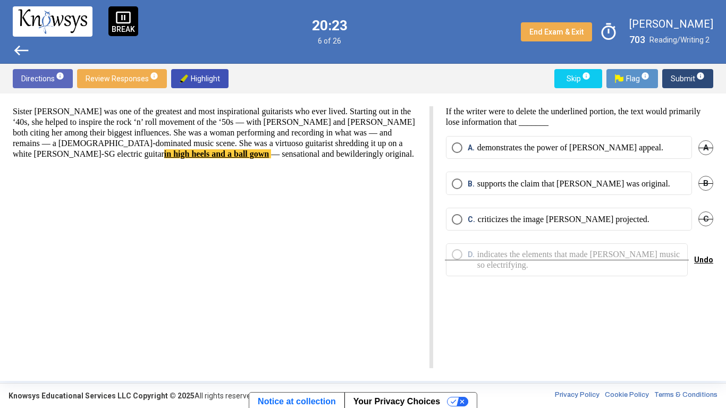
click at [705, 217] on span "C" at bounding box center [706, 219] width 15 height 15
click at [638, 193] on mat-radio-button "B. supports the claim that [PERSON_NAME] was original." at bounding box center [569, 183] width 246 height 23
click at [633, 190] on mat-radio-button "B. supports the claim that [PERSON_NAME] was original." at bounding box center [569, 183] width 246 height 23
click at [626, 186] on p "supports the claim that [PERSON_NAME] was original." at bounding box center [574, 184] width 193 height 11
click at [676, 88] on div "Directions info Review Responses info Highlight Skip info Flag info Submit info" at bounding box center [363, 79] width 726 height 30
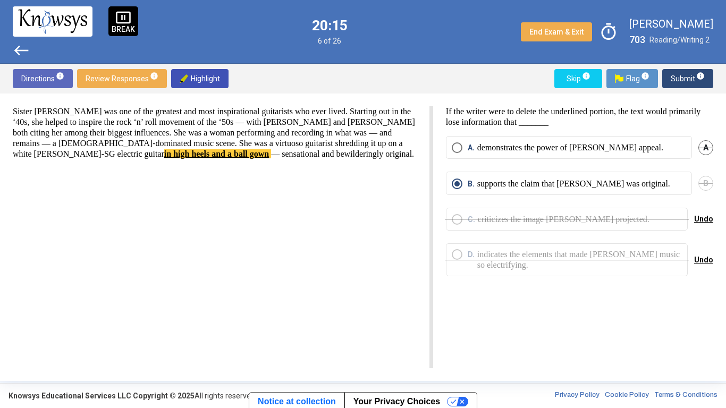
click at [676, 82] on span "Submit info" at bounding box center [688, 78] width 34 height 19
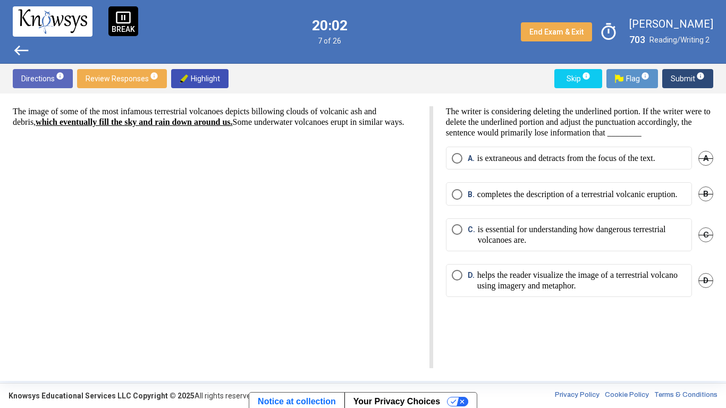
drag, startPoint x: 37, startPoint y: 122, endPoint x: 271, endPoint y: 124, distance: 233.5
click at [271, 124] on p "The image of some of the most infamous terrestrial volcanoes depicts billowing …" at bounding box center [215, 116] width 404 height 21
click at [219, 77] on span "Highlight" at bounding box center [200, 78] width 40 height 19
click at [701, 202] on span "B" at bounding box center [706, 194] width 15 height 15
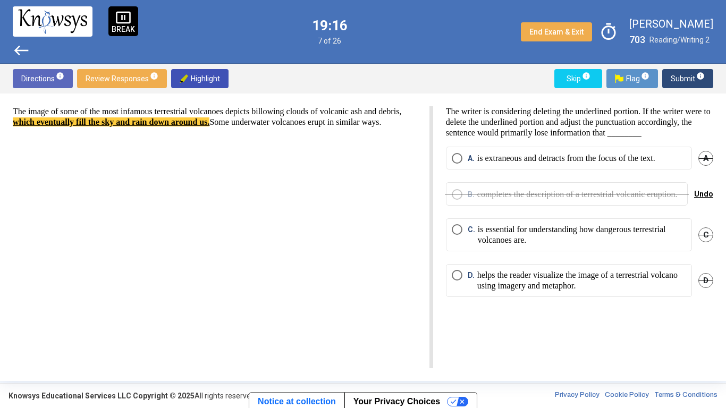
click at [708, 166] on span "A" at bounding box center [706, 158] width 15 height 15
click at [609, 291] on p "helps the reader visualize the image of a terrestrial volcano using imagery and…" at bounding box center [582, 280] width 209 height 21
click at [674, 85] on span "Submit info" at bounding box center [688, 78] width 34 height 19
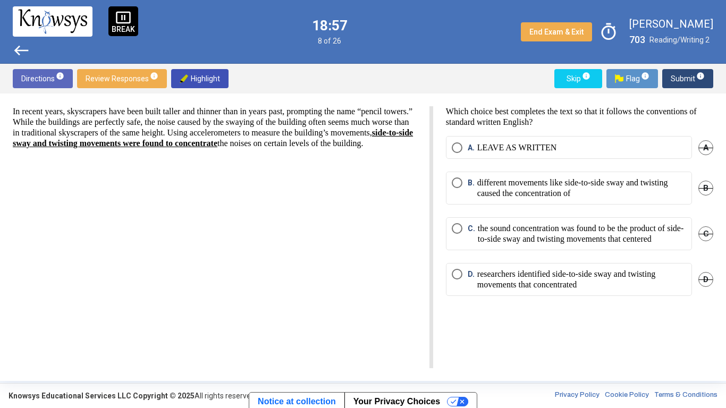
drag, startPoint x: 146, startPoint y: 144, endPoint x: 66, endPoint y: 154, distance: 80.4
click at [66, 149] on p "In recent years, skyscrapers have been built taller and thinner than in years p…" at bounding box center [215, 127] width 404 height 43
click at [192, 78] on span "Highlight" at bounding box center [200, 78] width 40 height 19
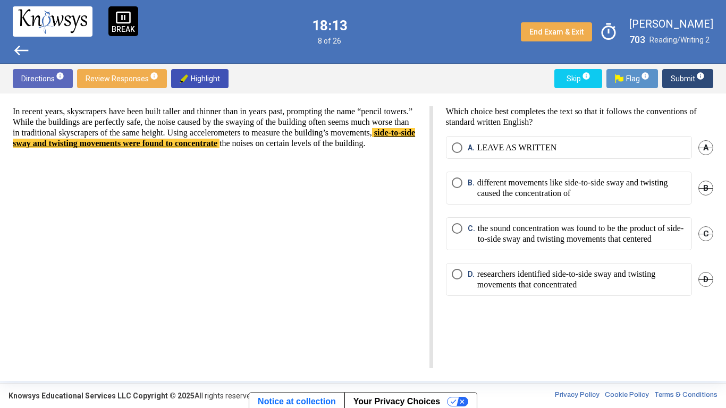
click at [699, 152] on div "A" at bounding box center [706, 147] width 15 height 23
click at [702, 150] on span "A" at bounding box center [706, 147] width 15 height 15
click at [598, 290] on p "researchers identified side-to-side sway and twisting movements that concentrat…" at bounding box center [582, 279] width 209 height 21
click at [705, 187] on span "B" at bounding box center [706, 188] width 15 height 15
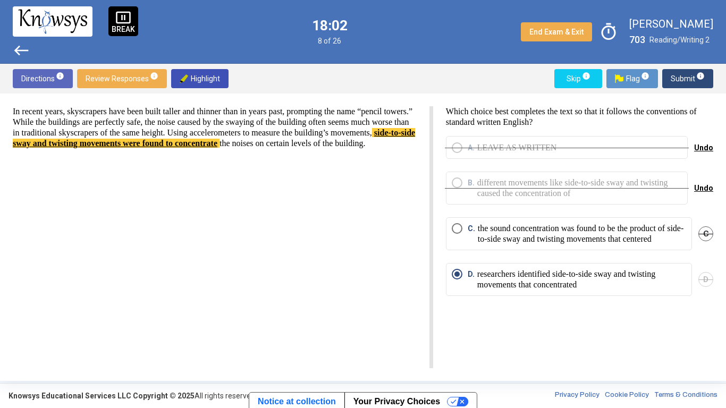
click at [680, 83] on span "Submit info" at bounding box center [688, 78] width 34 height 19
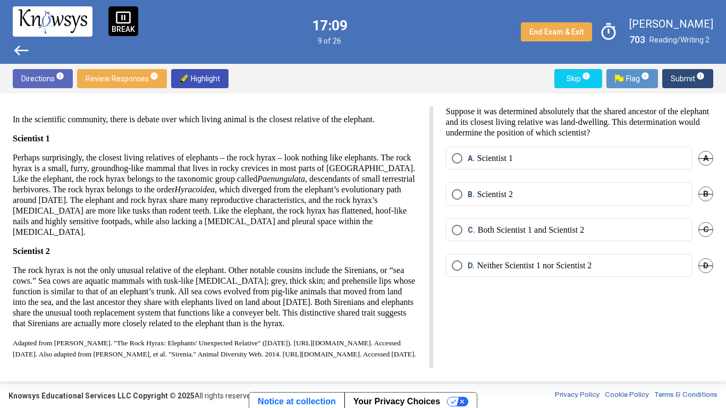
scroll to position [43, 0]
click at [707, 268] on span "D" at bounding box center [706, 265] width 15 height 15
click at [601, 197] on label "B. Scientist 2" at bounding box center [569, 194] width 235 height 11
click at [680, 76] on span "Submit info" at bounding box center [688, 78] width 34 height 19
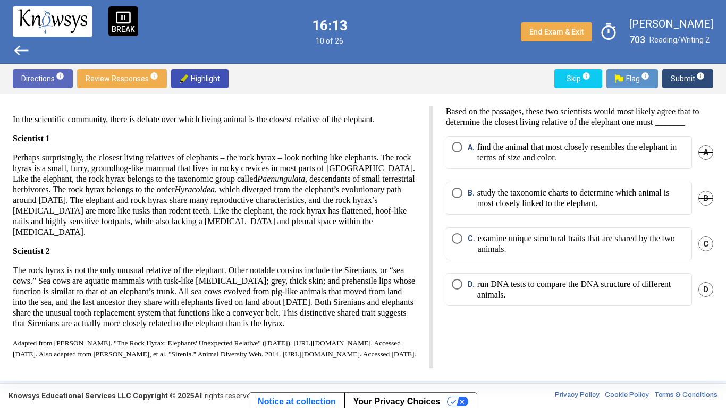
click at [707, 160] on span "A" at bounding box center [706, 152] width 15 height 15
click at [665, 215] on mat-radio-button "B. study the taxonomic charts to determine which animal is most closely linked …" at bounding box center [569, 198] width 246 height 33
click at [663, 209] on p "study the taxonomic charts to determine which animal is most closely linked to …" at bounding box center [582, 198] width 209 height 21
click at [645, 300] on p "run DNA tests to compare the DNA structure of different animals." at bounding box center [582, 289] width 209 height 21
click at [704, 206] on span "B" at bounding box center [706, 198] width 15 height 15
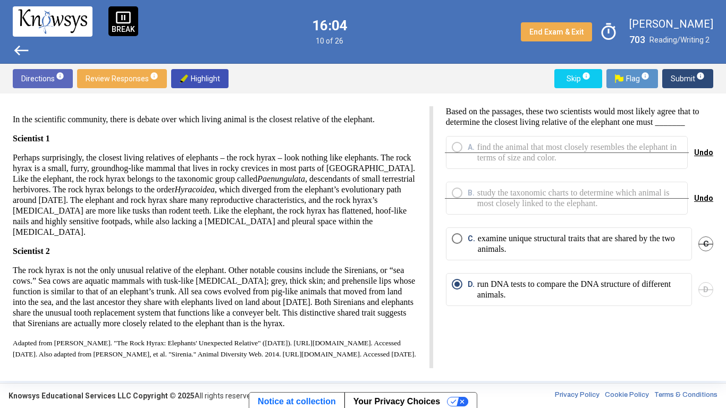
click at [676, 70] on span "Submit info" at bounding box center [688, 78] width 34 height 19
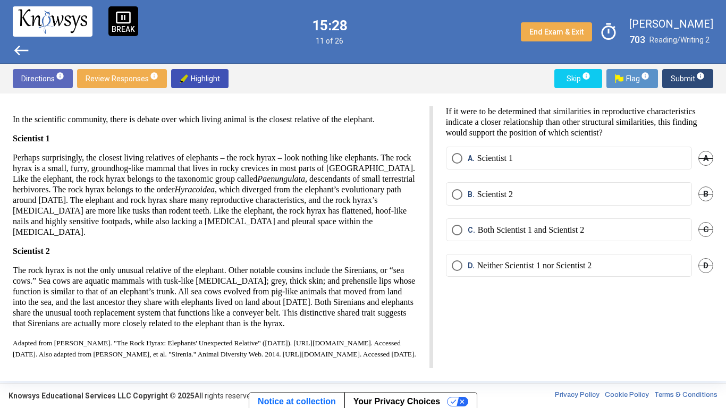
click at [642, 229] on label "C. Both Scientist 1 and Scientist 2" at bounding box center [569, 230] width 235 height 11
click at [712, 266] on span "D" at bounding box center [706, 265] width 15 height 15
click at [707, 189] on span "B" at bounding box center [706, 194] width 15 height 15
click at [689, 79] on span "Submit info" at bounding box center [688, 78] width 34 height 19
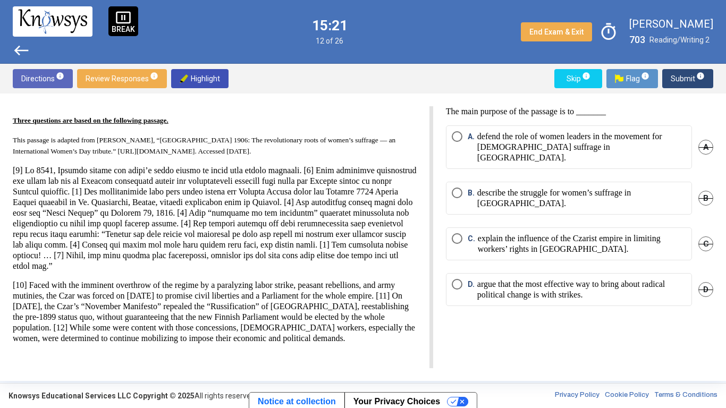
scroll to position [16, 0]
click at [704, 282] on span "D" at bounding box center [706, 289] width 15 height 15
click at [643, 189] on mat-radio-button "B. describe the struggle for women’s suffrage in [GEOGRAPHIC_DATA]." at bounding box center [569, 198] width 246 height 33
click at [642, 188] on p "describe the struggle for women’s suffrage in [GEOGRAPHIC_DATA]." at bounding box center [582, 198] width 209 height 21
click at [698, 85] on span "Submit info" at bounding box center [688, 78] width 34 height 19
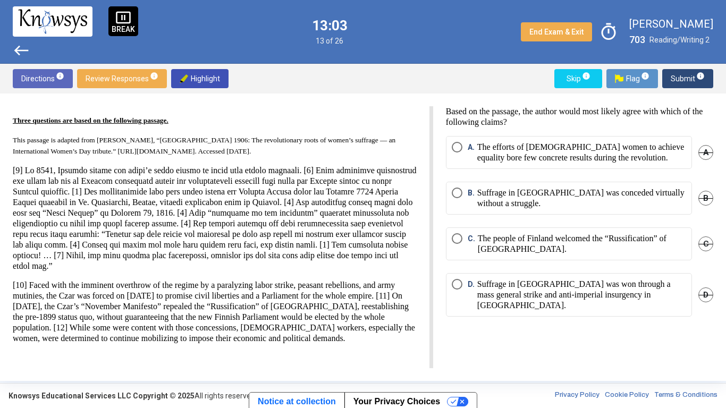
click at [709, 245] on span "C" at bounding box center [706, 244] width 15 height 15
click at [497, 150] on p "The efforts of [DEMOGRAPHIC_DATA] women to achieve equality bore few concrete r…" at bounding box center [582, 152] width 209 height 21
click at [675, 79] on span "Submit info" at bounding box center [688, 78] width 34 height 19
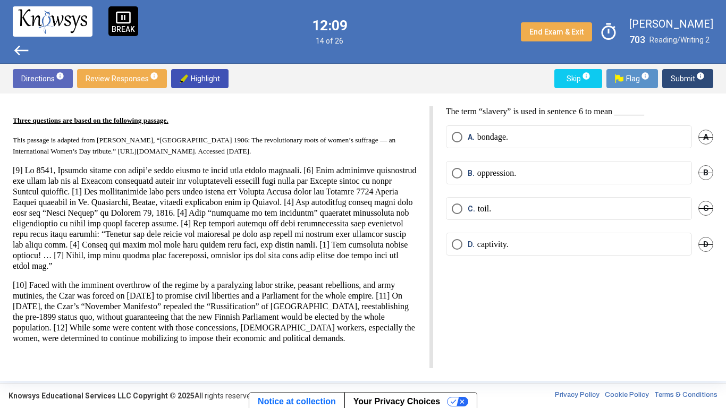
drag, startPoint x: 399, startPoint y: 217, endPoint x: 384, endPoint y: 242, distance: 28.6
click at [384, 242] on p at bounding box center [215, 218] width 404 height 106
click at [224, 77] on button "Highlight" at bounding box center [199, 78] width 57 height 19
drag, startPoint x: 398, startPoint y: 219, endPoint x: 383, endPoint y: 240, distance: 25.2
click at [383, 240] on p at bounding box center [215, 218] width 404 height 106
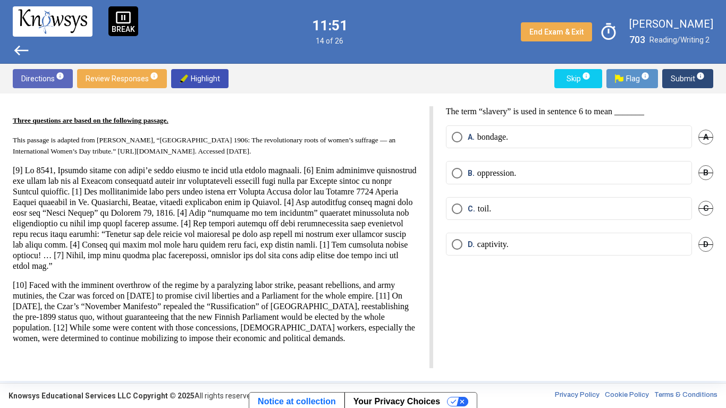
click at [235, 262] on p at bounding box center [215, 218] width 404 height 106
drag, startPoint x: 216, startPoint y: 241, endPoint x: 243, endPoint y: 243, distance: 27.2
click at [243, 243] on p at bounding box center [215, 218] width 404 height 106
click at [200, 74] on span "Highlight" at bounding box center [200, 78] width 40 height 19
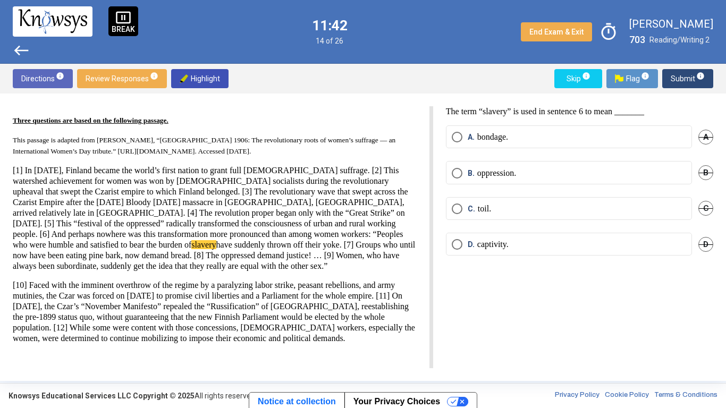
click at [707, 139] on span "A" at bounding box center [706, 137] width 15 height 15
click at [708, 206] on span "C" at bounding box center [706, 208] width 15 height 15
click at [528, 235] on mat-radio-button "D. captivity." at bounding box center [569, 244] width 246 height 23
click at [534, 248] on label "D. captivity." at bounding box center [569, 244] width 235 height 11
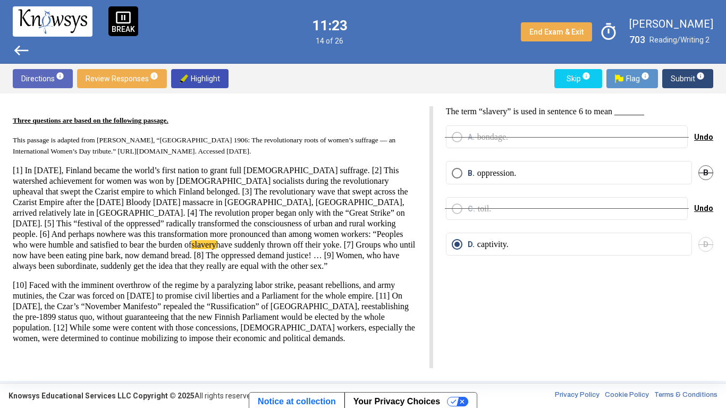
click at [686, 78] on span "Submit info" at bounding box center [688, 78] width 34 height 19
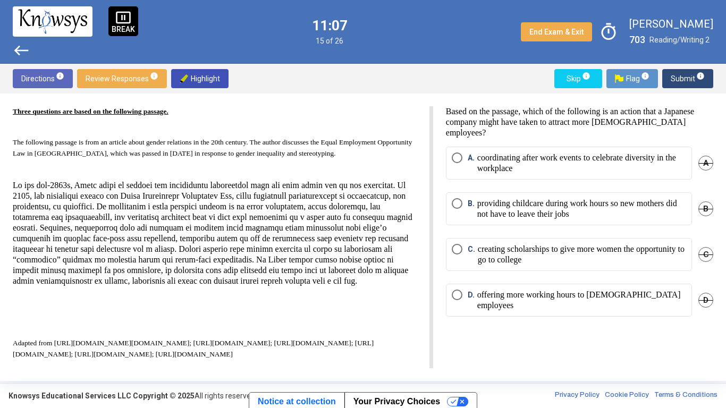
click at [705, 293] on span "D" at bounding box center [706, 300] width 15 height 15
click at [673, 164] on p "coordinating after work events to celebrate diversity in the workplace" at bounding box center [582, 163] width 209 height 21
click at [650, 216] on p "providing childcare during work hours so new mothers did not have to leave thei…" at bounding box center [582, 208] width 209 height 21
click at [702, 160] on span "A" at bounding box center [706, 163] width 15 height 15
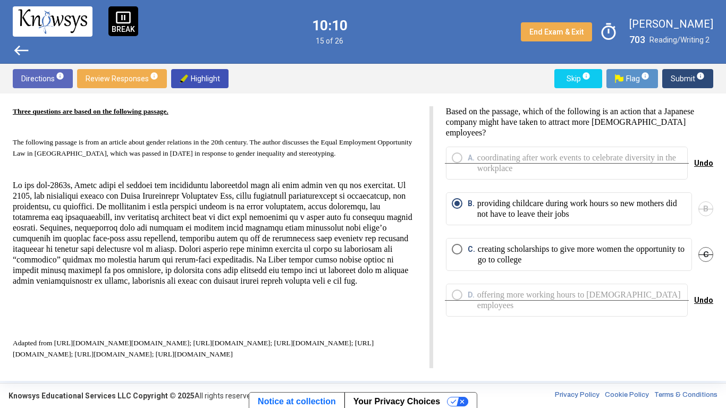
click at [699, 83] on span "Submit info" at bounding box center [688, 78] width 34 height 19
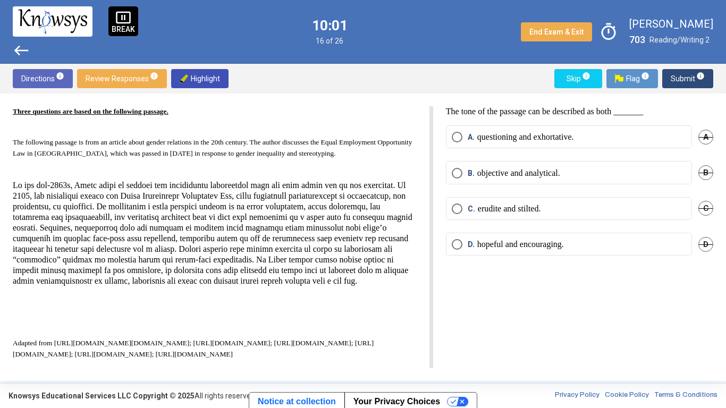
click at [709, 207] on span "C" at bounding box center [706, 208] width 15 height 15
click at [700, 175] on span "B" at bounding box center [706, 172] width 15 height 15
click at [616, 241] on label "D. hopeful and encouraging." at bounding box center [569, 244] width 235 height 11
click at [683, 73] on span "Submit info" at bounding box center [688, 78] width 34 height 19
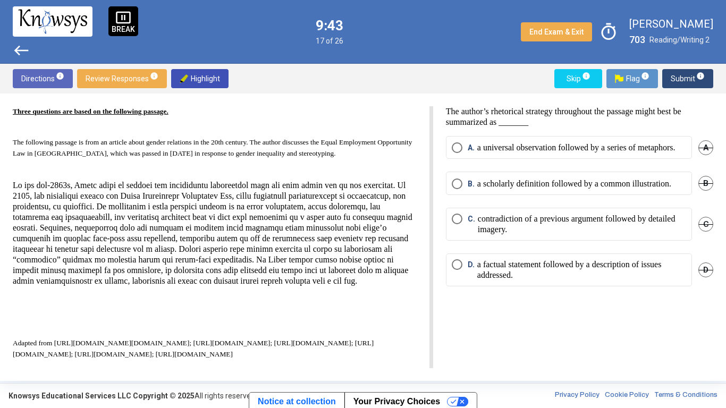
click at [661, 235] on p "contradiction of a previous argument followed by detailed imagery." at bounding box center [582, 224] width 208 height 21
click at [699, 278] on span "D" at bounding box center [706, 270] width 15 height 15
click at [698, 199] on div "B. a scholarly definition followed by a common illustration. B" at bounding box center [579, 190] width 267 height 36
click at [700, 191] on span "B" at bounding box center [706, 183] width 15 height 15
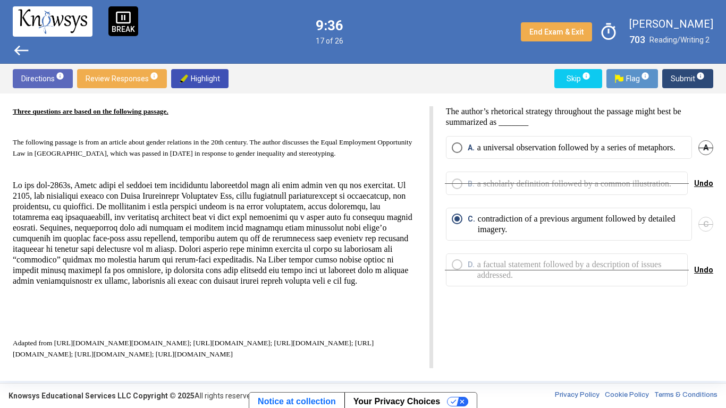
click at [671, 80] on span "Submit info" at bounding box center [688, 78] width 34 height 19
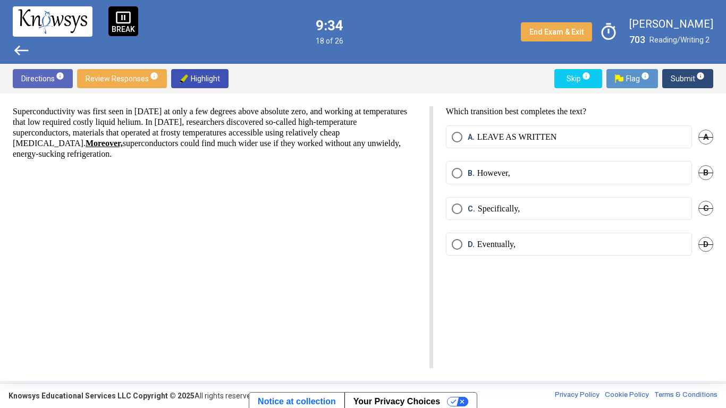
scroll to position [0, 0]
drag, startPoint x: 94, startPoint y: 144, endPoint x: 139, endPoint y: 145, distance: 45.2
click at [139, 145] on p "Superconductivity was first seen in [DATE] at only a few degrees above absolute…" at bounding box center [215, 132] width 404 height 53
click at [200, 80] on span "Highlight" at bounding box center [200, 78] width 40 height 19
click at [553, 168] on label "B. However," at bounding box center [569, 173] width 235 height 11
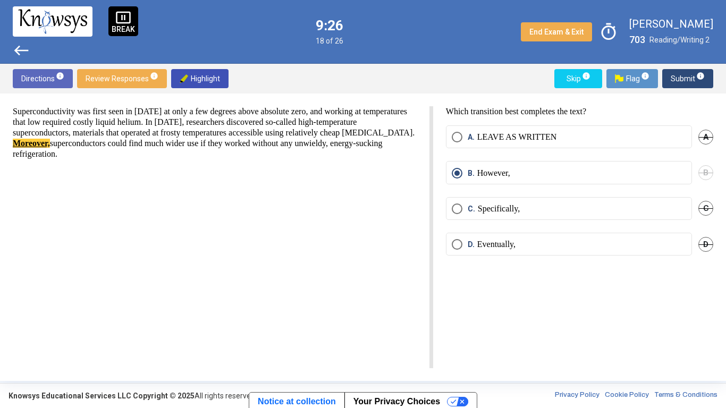
click at [706, 138] on span "A" at bounding box center [706, 137] width 15 height 15
click at [708, 204] on span "C" at bounding box center [706, 208] width 15 height 15
click at [708, 239] on span "D" at bounding box center [706, 244] width 15 height 15
click at [688, 75] on span "Submit info" at bounding box center [688, 78] width 34 height 19
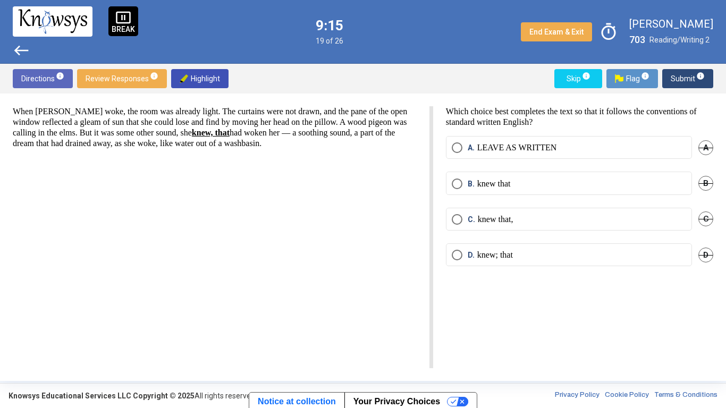
drag, startPoint x: 260, startPoint y: 135, endPoint x: 305, endPoint y: 138, distance: 45.3
click at [305, 138] on p "When [PERSON_NAME] woke, the room was already light. The curtains were not draw…" at bounding box center [215, 127] width 404 height 43
click at [206, 74] on span "Highlight" at bounding box center [200, 78] width 40 height 19
click at [701, 146] on span "A" at bounding box center [706, 147] width 15 height 15
click at [650, 224] on label "C. knew that," at bounding box center [569, 219] width 235 height 11
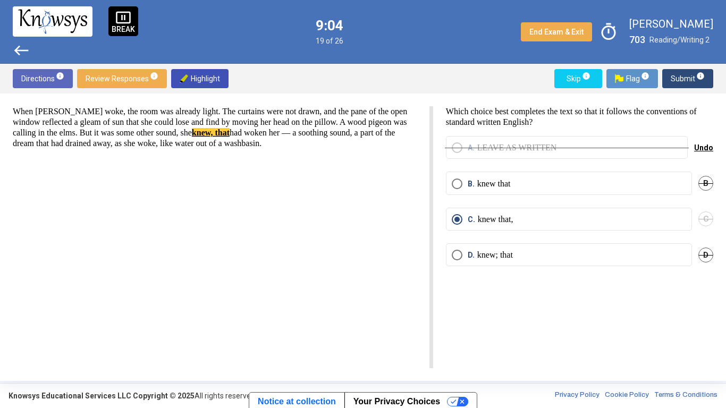
click at [707, 251] on span "D" at bounding box center [706, 255] width 15 height 15
click at [673, 85] on span "Submit info" at bounding box center [688, 78] width 34 height 19
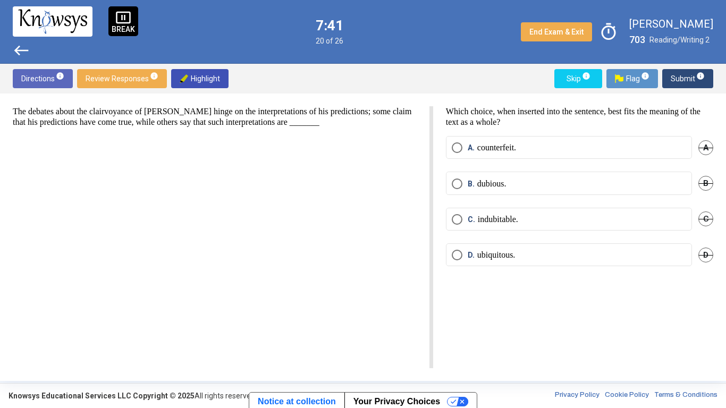
click at [554, 188] on label "B. dubious." at bounding box center [569, 184] width 235 height 11
click at [702, 223] on span "C" at bounding box center [706, 219] width 15 height 15
click at [707, 145] on span "A" at bounding box center [706, 147] width 15 height 15
click at [677, 83] on span "Submit info" at bounding box center [688, 78] width 34 height 19
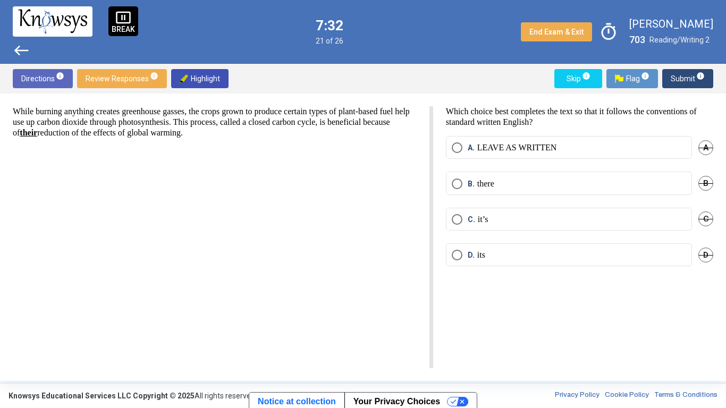
drag, startPoint x: 103, startPoint y: 131, endPoint x: 124, endPoint y: 136, distance: 21.2
click at [124, 136] on p "While burning anything creates greenhouse gasses, the crops grown to produce ce…" at bounding box center [215, 122] width 404 height 32
click at [179, 90] on div "Directions info Review Responses info Highlight Skip info Flag info Submit info" at bounding box center [363, 79] width 726 height 30
drag, startPoint x: 122, startPoint y: 134, endPoint x: 102, endPoint y: 133, distance: 20.2
click at [37, 133] on u "their" at bounding box center [29, 132] width 18 height 9
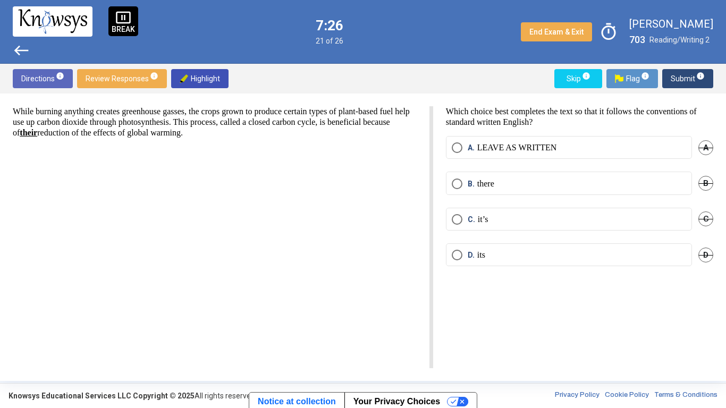
click at [189, 85] on span "Highlight" at bounding box center [200, 78] width 40 height 19
click at [707, 223] on span "C" at bounding box center [706, 219] width 15 height 15
click at [704, 190] on span "B" at bounding box center [706, 183] width 15 height 15
click at [674, 255] on label "D. its" at bounding box center [569, 255] width 235 height 11
click at [676, 77] on span "Submit info" at bounding box center [688, 78] width 34 height 19
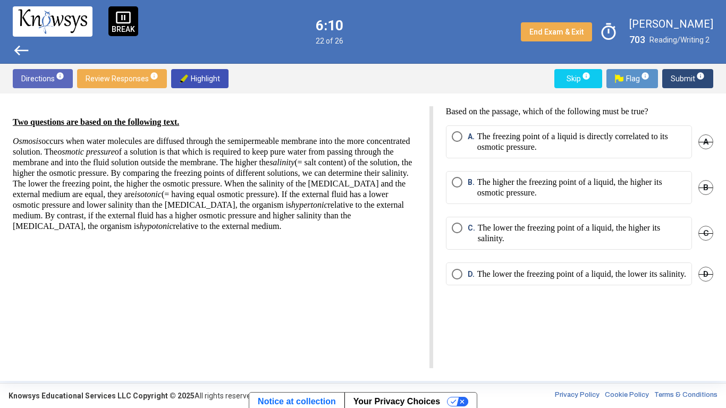
click at [702, 235] on span "C" at bounding box center [706, 233] width 15 height 15
click at [707, 281] on span "D" at bounding box center [706, 274] width 15 height 15
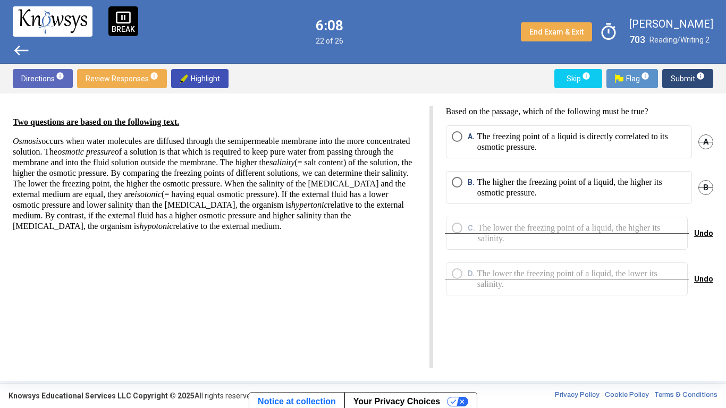
click at [705, 278] on span "Undo" at bounding box center [703, 279] width 19 height 9
click at [705, 278] on span "D" at bounding box center [706, 274] width 15 height 15
click at [613, 140] on p "The freezing point of a liquid is directly correlated to its osmotic pressure." at bounding box center [582, 141] width 209 height 21
click at [675, 81] on span "Submit info" at bounding box center [688, 78] width 34 height 19
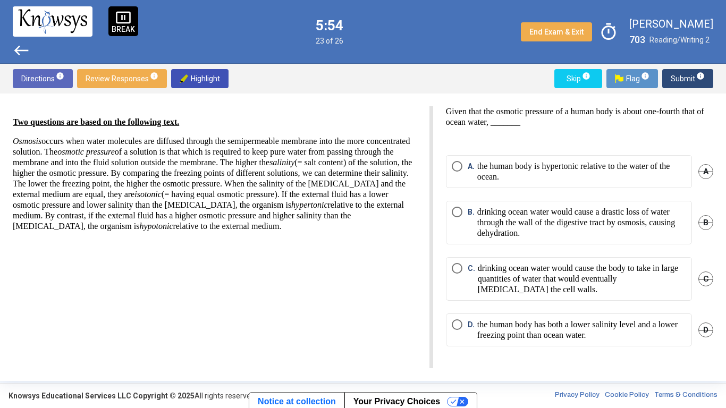
click at [576, 115] on p "Given that the osmotic pressure of a human body is about one-fourth that of oce…" at bounding box center [579, 116] width 267 height 21
click at [650, 318] on p "the human body has both a lower salinity level and a lower freezing point than …" at bounding box center [582, 330] width 209 height 21
click at [699, 278] on span "C" at bounding box center [706, 279] width 15 height 15
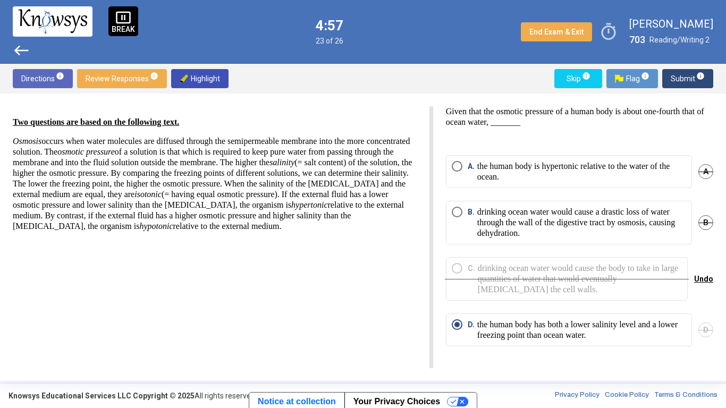
click at [683, 87] on span "Submit info" at bounding box center [688, 78] width 34 height 19
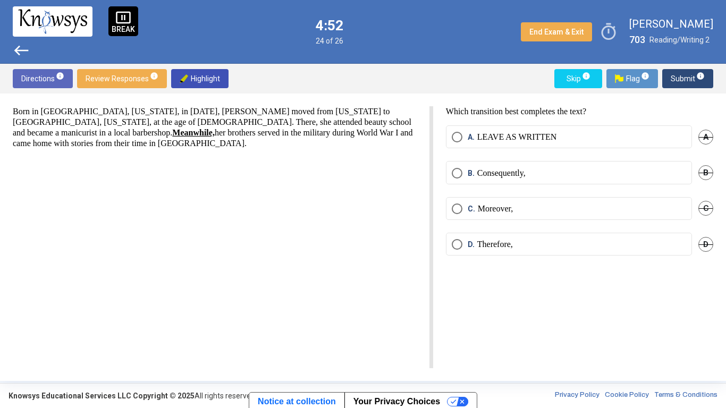
drag, startPoint x: 327, startPoint y: 123, endPoint x: 371, endPoint y: 125, distance: 43.7
click at [215, 128] on u "Meanwhile," at bounding box center [193, 132] width 43 height 9
click at [210, 77] on span "Highlight" at bounding box center [200, 78] width 40 height 19
click at [591, 141] on label "A. LEAVE AS WRITTEN" at bounding box center [569, 137] width 235 height 11
click at [711, 239] on span "D" at bounding box center [706, 244] width 15 height 15
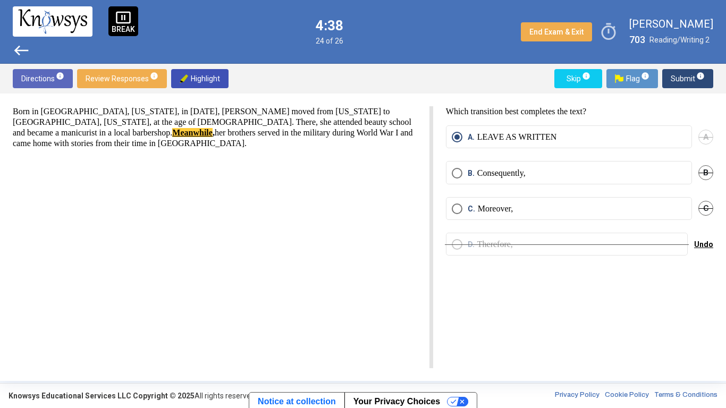
click at [708, 214] on span "C" at bounding box center [706, 208] width 15 height 15
click at [688, 82] on span "Submit info" at bounding box center [688, 78] width 34 height 19
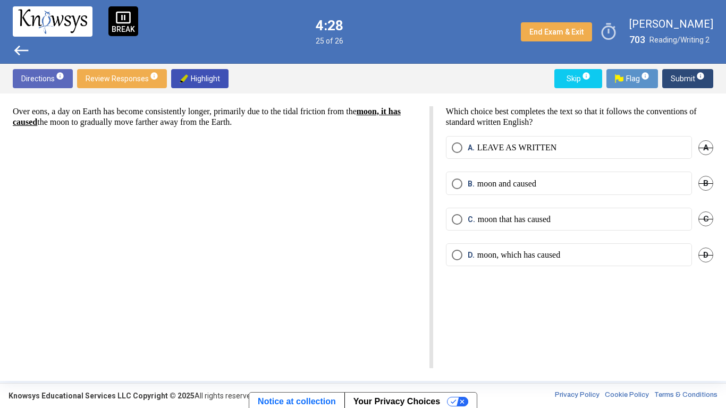
drag, startPoint x: 12, startPoint y: 121, endPoint x: 96, endPoint y: 125, distance: 84.1
click at [96, 125] on div "Over eons, a day on Earth has become consistently longer, primarily due to the …" at bounding box center [363, 238] width 726 height 288
click at [96, 125] on strong "moon, it has caused" at bounding box center [207, 117] width 388 height 20
drag, startPoint x: 98, startPoint y: 124, endPoint x: 13, endPoint y: 123, distance: 85.1
click at [13, 123] on p "Over eons, a day on Earth has become consistently longer, primarily due to the …" at bounding box center [215, 116] width 404 height 21
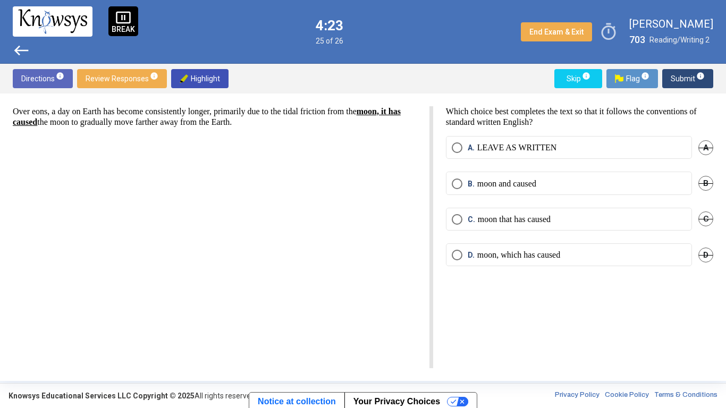
click at [209, 78] on span "Highlight" at bounding box center [200, 78] width 40 height 19
click at [578, 252] on label "[PERSON_NAME], which has caused" at bounding box center [569, 255] width 235 height 11
click at [709, 151] on span "A" at bounding box center [706, 147] width 15 height 15
click at [707, 213] on span "C" at bounding box center [706, 219] width 15 height 15
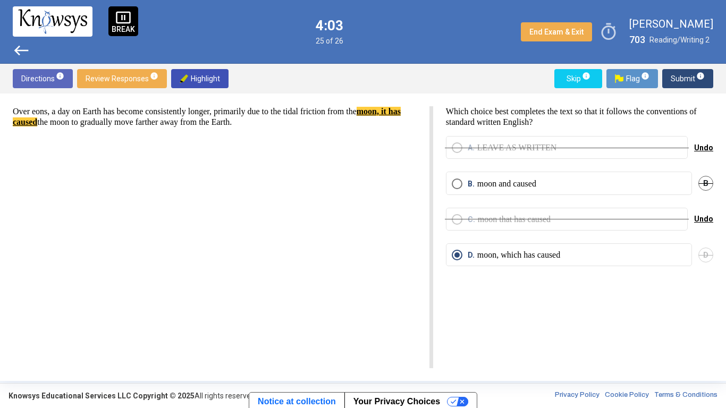
click at [704, 186] on span "B" at bounding box center [706, 183] width 15 height 15
click at [707, 217] on span "Undo" at bounding box center [703, 219] width 19 height 9
click at [675, 85] on span "Submit info" at bounding box center [688, 78] width 34 height 19
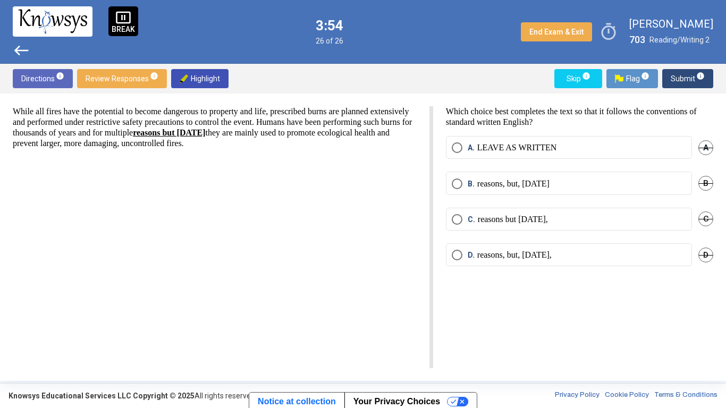
drag, startPoint x: 248, startPoint y: 132, endPoint x: 326, endPoint y: 132, distance: 77.6
click at [326, 132] on p "While all fires have the potential to become dangerous to property and life, pr…" at bounding box center [215, 127] width 404 height 43
click at [175, 78] on button "Highlight" at bounding box center [199, 78] width 57 height 19
click at [549, 224] on label "C. reasons but [DATE]," at bounding box center [569, 219] width 235 height 11
click at [708, 144] on span "A" at bounding box center [706, 147] width 15 height 15
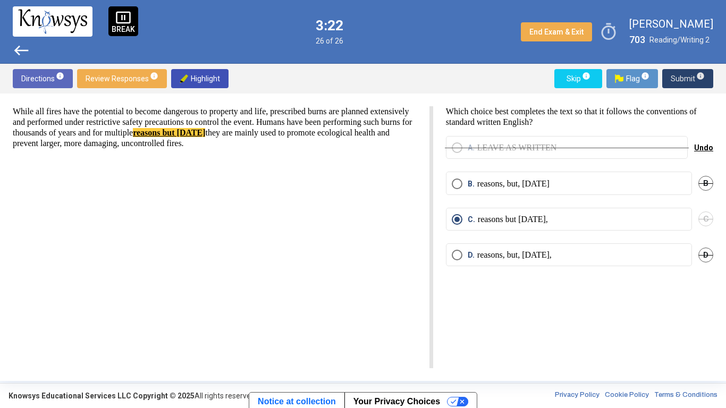
click at [683, 82] on span "Submit info" at bounding box center [688, 78] width 34 height 19
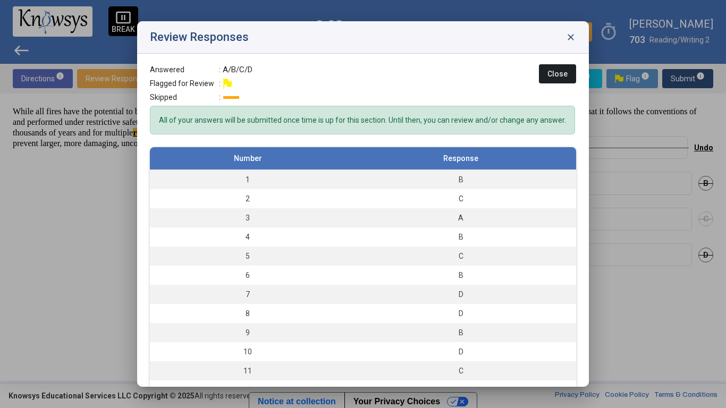
click at [548, 71] on button "Close" at bounding box center [557, 73] width 37 height 19
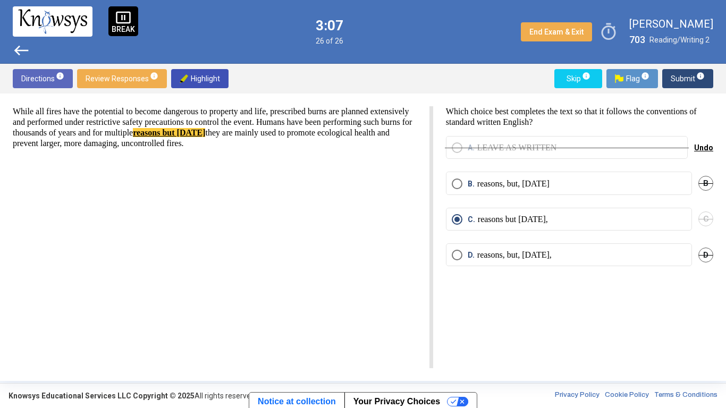
click at [691, 75] on span "Submit info" at bounding box center [688, 78] width 34 height 19
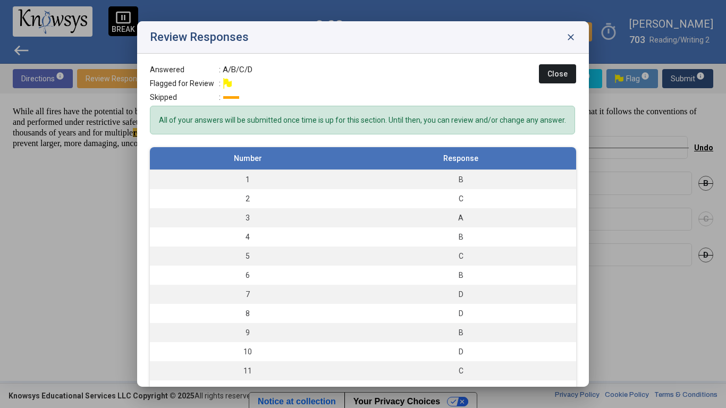
click at [565, 71] on span "Close" at bounding box center [558, 74] width 20 height 9
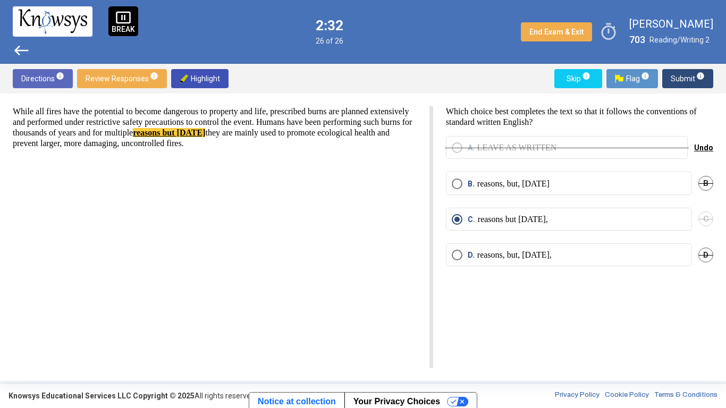
click at [41, 78] on span "Directions info" at bounding box center [42, 78] width 43 height 19
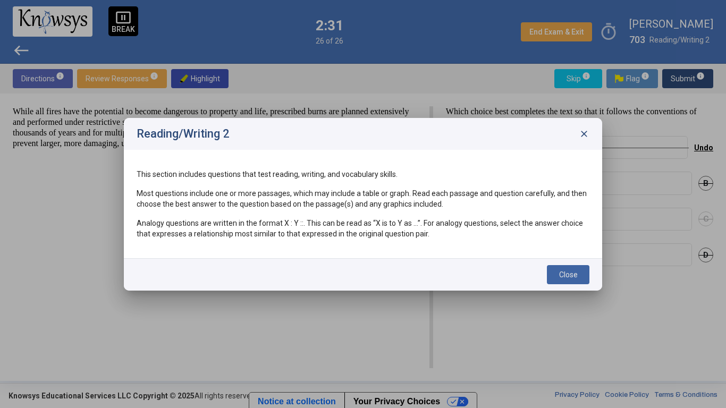
click at [41, 78] on div at bounding box center [363, 204] width 726 height 408
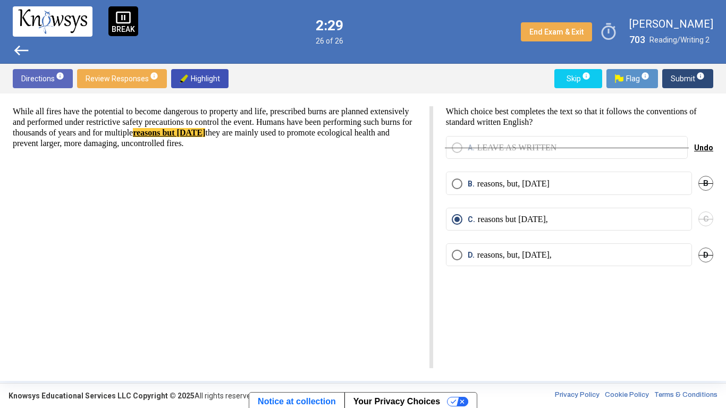
click at [37, 80] on span "Directions info" at bounding box center [42, 78] width 43 height 19
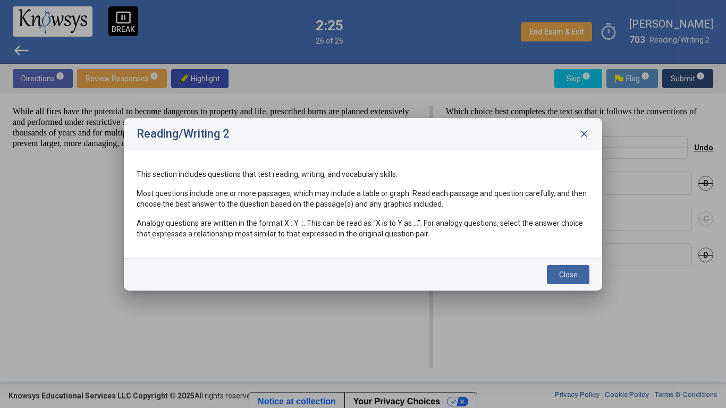
click at [37, 80] on div at bounding box center [363, 204] width 726 height 408
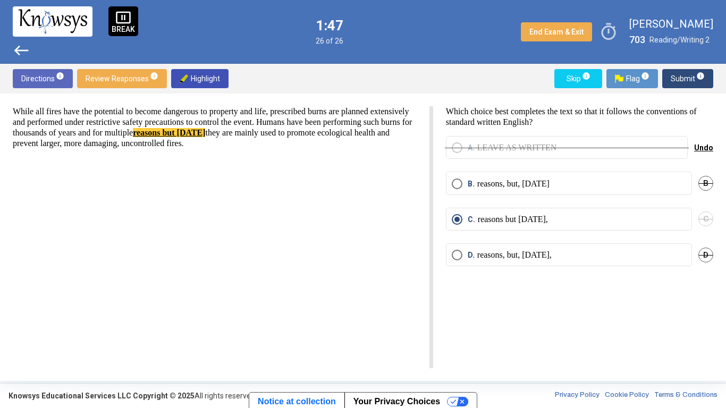
click at [678, 78] on span "Submit info" at bounding box center [688, 78] width 34 height 19
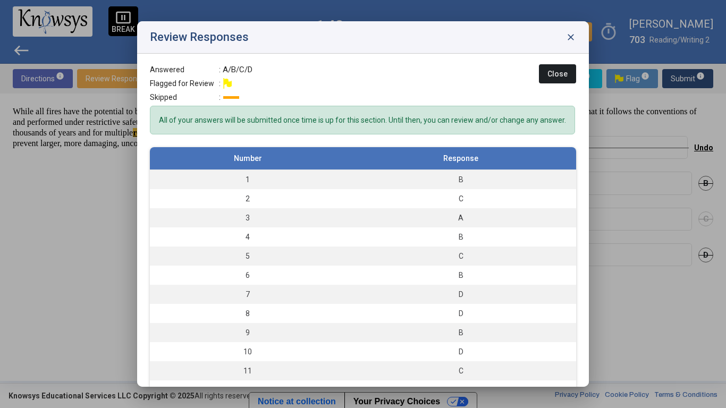
click at [568, 71] on button "Close" at bounding box center [557, 73] width 37 height 19
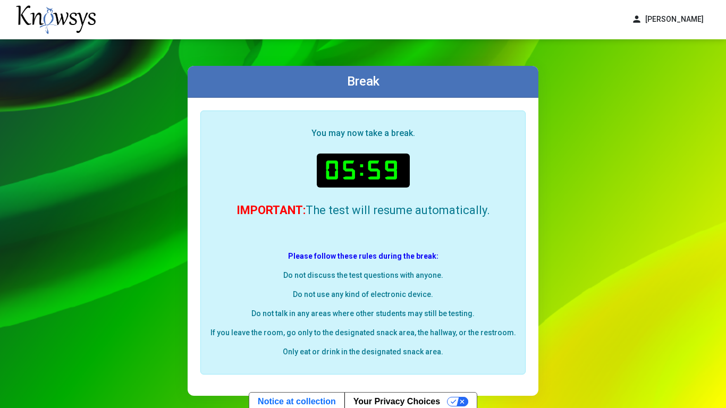
click at [348, 130] on p "You may now take a break." at bounding box center [363, 133] width 307 height 11
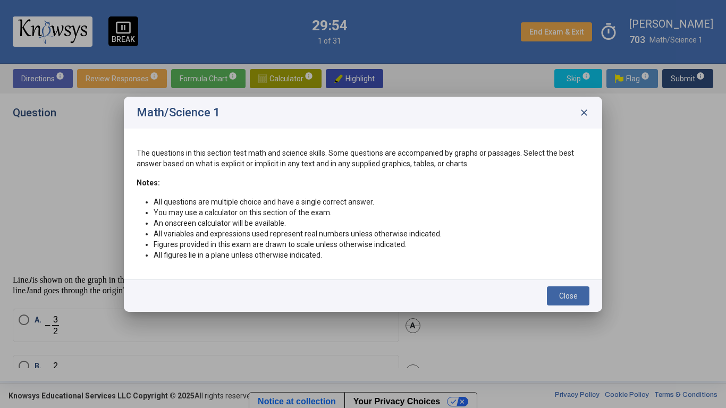
click at [551, 285] on div "Close" at bounding box center [363, 296] width 479 height 32
click at [556, 289] on button "Close" at bounding box center [568, 296] width 43 height 19
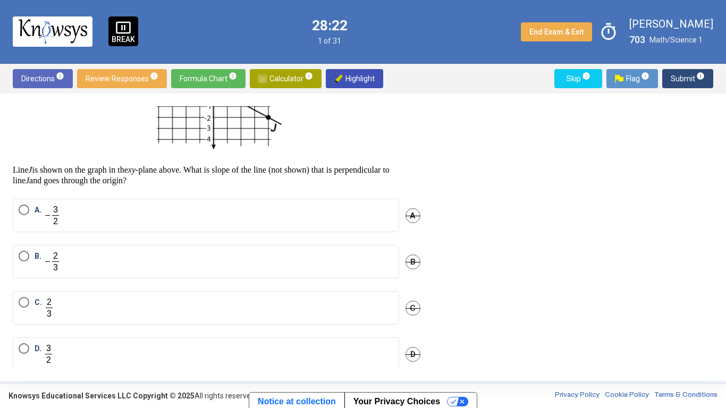
scroll to position [112, 0]
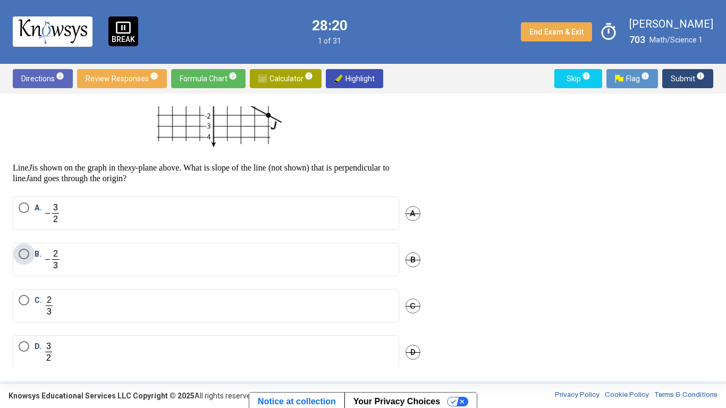
click at [91, 257] on label "B." at bounding box center [206, 260] width 375 height 22
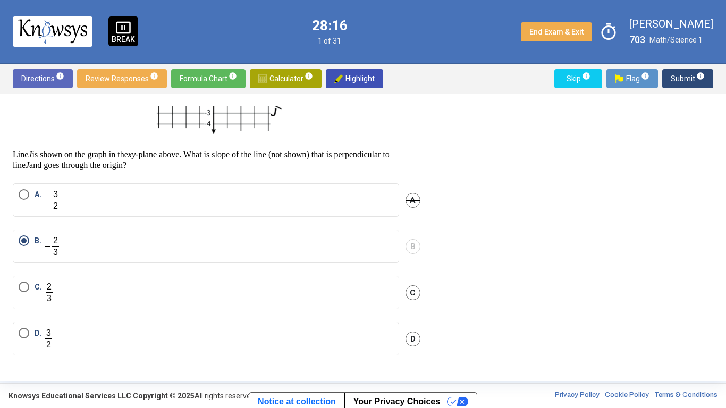
click at [412, 288] on span "C" at bounding box center [413, 293] width 15 height 15
click at [409, 318] on span "D" at bounding box center [413, 339] width 15 height 15
click at [411, 286] on div "Undo" at bounding box center [410, 293] width 19 height 34
click at [411, 294] on span "Undo" at bounding box center [410, 293] width 19 height 9
click at [415, 197] on span "A" at bounding box center [413, 200] width 15 height 15
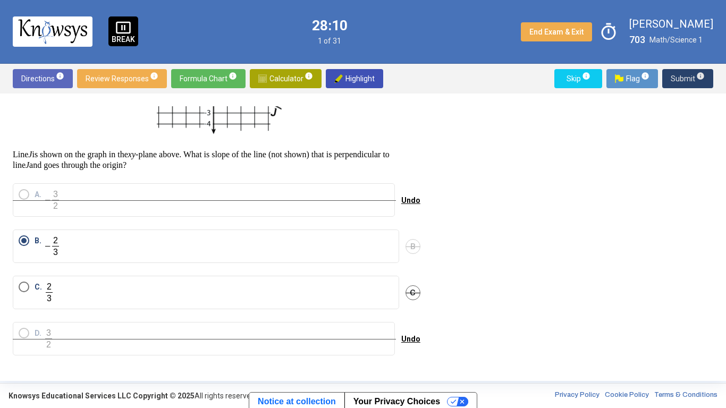
click at [664, 79] on button "Submit info" at bounding box center [688, 78] width 51 height 19
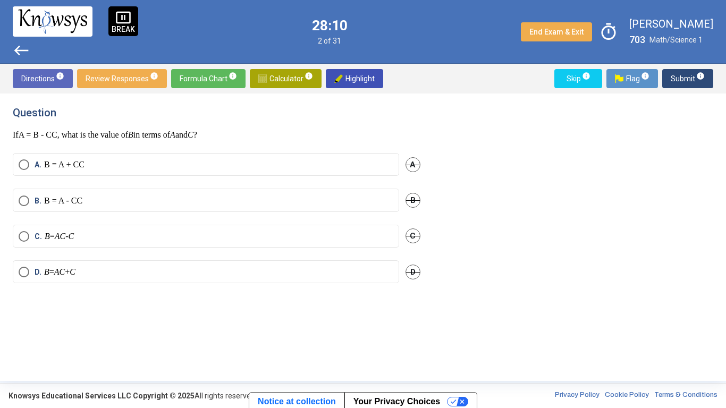
scroll to position [0, 0]
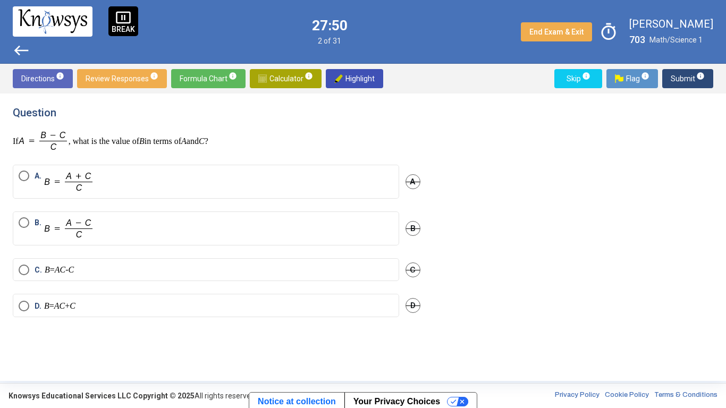
click at [413, 269] on span "C" at bounding box center [413, 270] width 15 height 15
click at [417, 302] on span "D" at bounding box center [413, 305] width 15 height 15
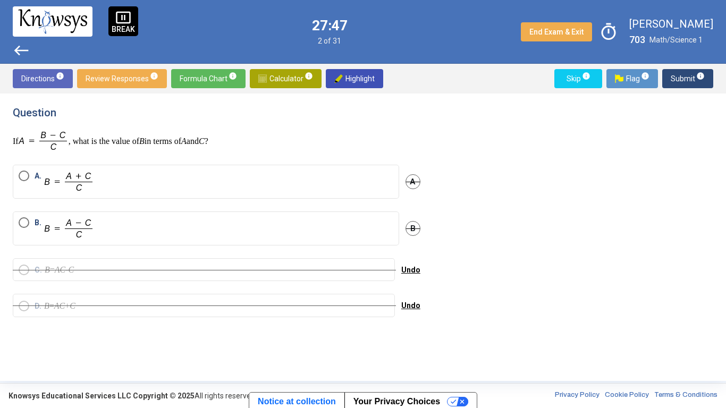
click at [291, 243] on mat-radio-button "B." at bounding box center [206, 229] width 387 height 34
click at [289, 233] on label "B." at bounding box center [206, 228] width 375 height 22
click at [212, 189] on label "A." at bounding box center [206, 182] width 375 height 22
click at [681, 82] on span "Submit info" at bounding box center [688, 78] width 34 height 19
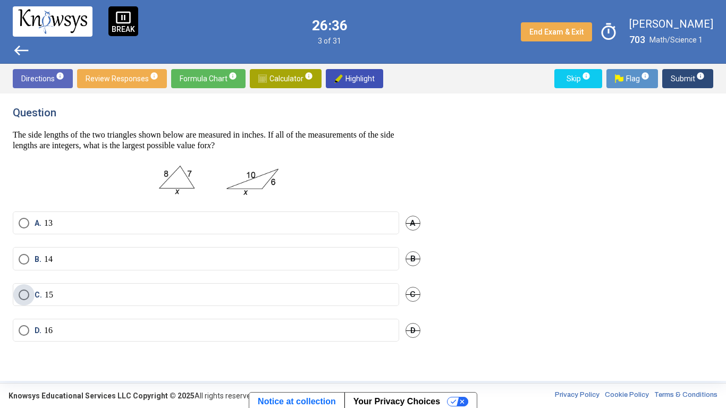
click at [70, 296] on label "C. 15" at bounding box center [206, 295] width 375 height 11
click at [409, 256] on span "B" at bounding box center [413, 259] width 15 height 15
click at [414, 230] on span "A" at bounding box center [413, 223] width 15 height 15
click at [688, 72] on span "Submit info" at bounding box center [688, 78] width 34 height 19
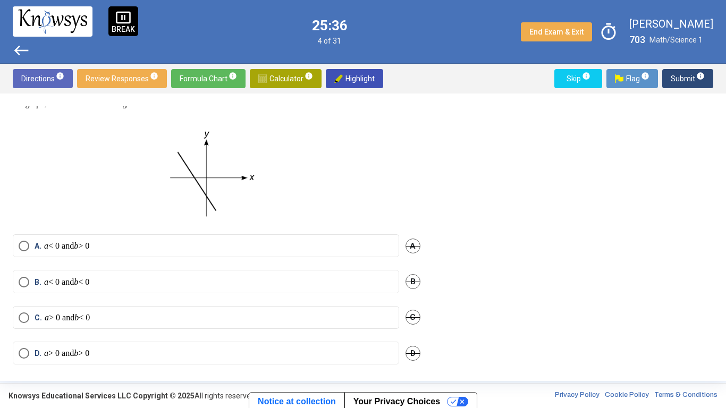
scroll to position [51, 0]
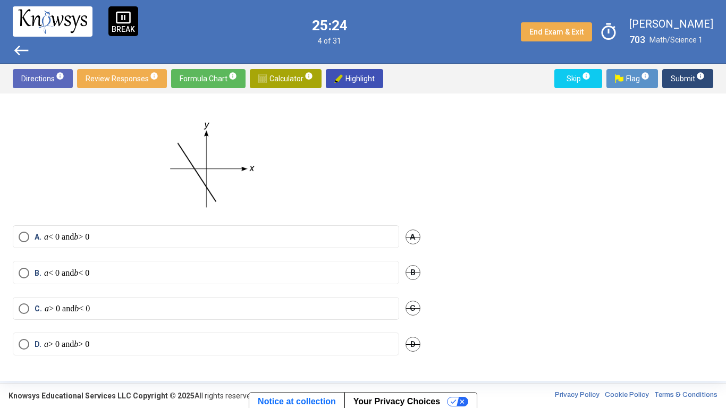
click at [139, 236] on label "A. a < 0 and b > 0" at bounding box center [206, 237] width 375 height 11
click at [212, 263] on mat-radio-button "B. a < 0 and b < 0" at bounding box center [206, 272] width 387 height 23
click at [212, 312] on label "C. a > 0 and b < 0" at bounding box center [206, 309] width 375 height 11
click at [686, 82] on span "Submit info" at bounding box center [688, 78] width 34 height 19
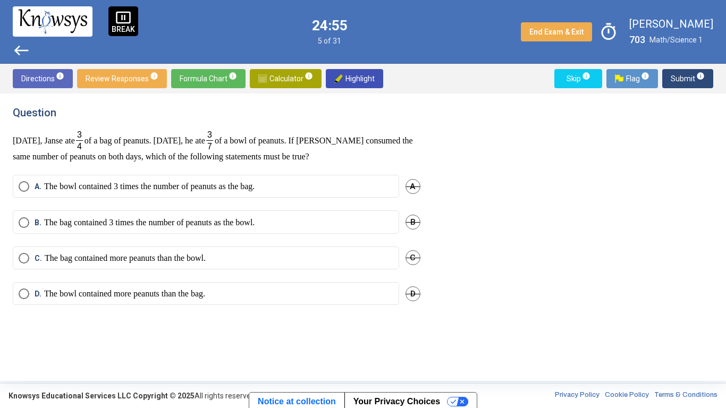
click at [356, 182] on label "A. The bowl contained 3 times the number of peanuts as the bag." at bounding box center [206, 186] width 375 height 11
click at [326, 256] on label "C. The bag contained more peanuts than the bowl." at bounding box center [206, 258] width 375 height 11
click at [298, 289] on label "D. The bowl contained more peanuts than the bag." at bounding box center [206, 294] width 375 height 11
click at [414, 264] on span "C" at bounding box center [413, 257] width 15 height 15
click at [681, 83] on span "Submit info" at bounding box center [688, 78] width 34 height 19
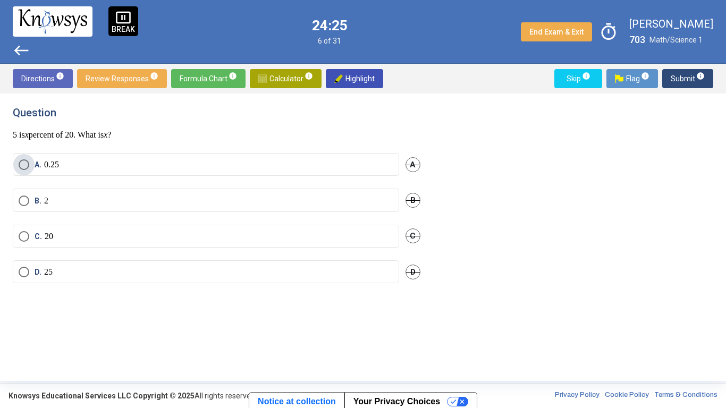
click at [110, 165] on label "A. 0.25" at bounding box center [206, 165] width 375 height 11
click at [693, 80] on span "Submit info" at bounding box center [688, 78] width 34 height 19
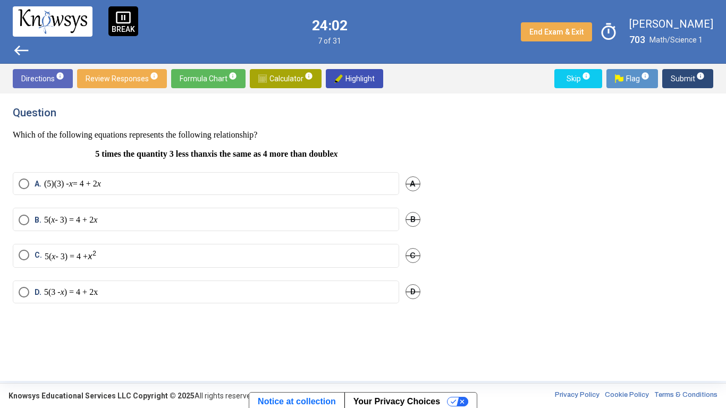
click at [305, 254] on label "C. 5( x - 3) = 4 +" at bounding box center [206, 256] width 375 height 12
click at [239, 182] on label "A. (5)(3) - x = 4 + 2 x" at bounding box center [206, 184] width 375 height 11
click at [665, 77] on button "Submit info" at bounding box center [688, 78] width 51 height 19
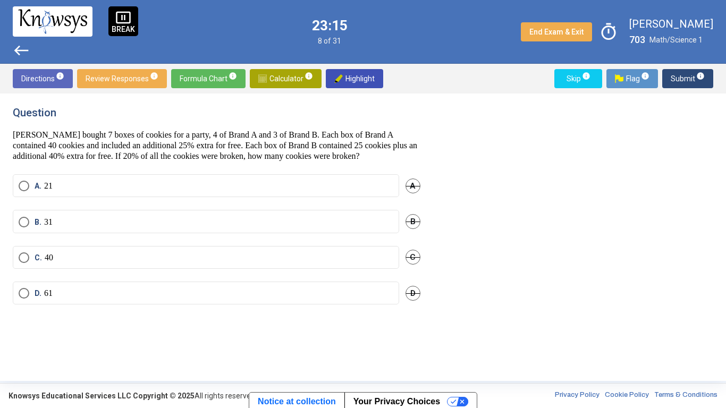
click at [157, 190] on label "A. 21" at bounding box center [206, 186] width 375 height 11
click at [290, 221] on label "B. 31" at bounding box center [206, 222] width 375 height 11
click at [677, 76] on span "Submit info" at bounding box center [688, 78] width 34 height 19
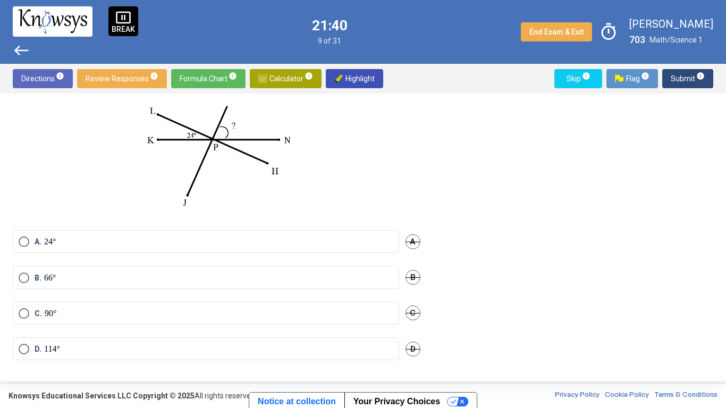
scroll to position [85, 0]
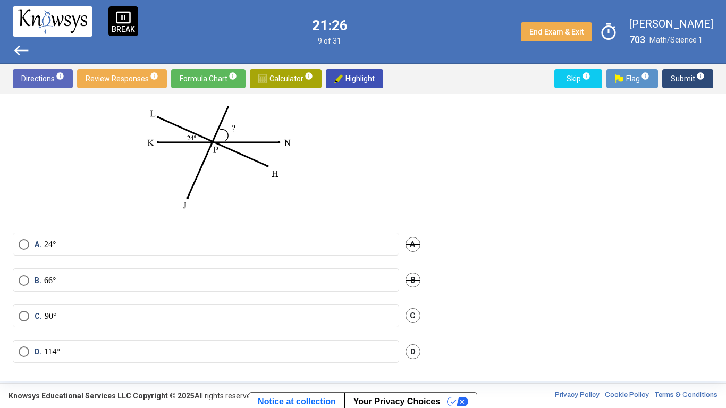
click at [409, 250] on span "A" at bounding box center [413, 244] width 15 height 15
click at [88, 286] on label "B. 66°" at bounding box center [206, 280] width 375 height 11
click at [690, 73] on span "Submit info" at bounding box center [688, 78] width 34 height 19
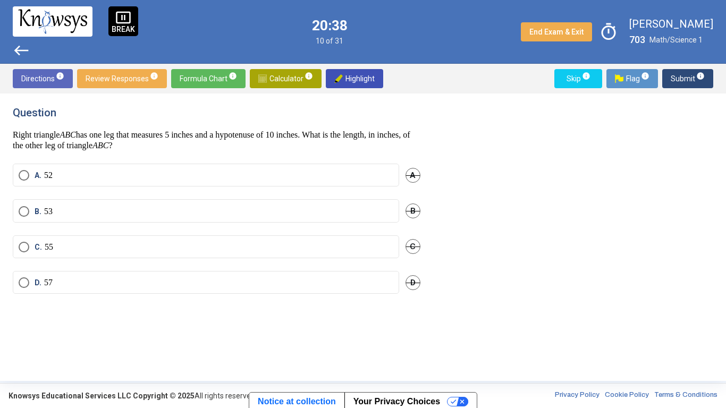
scroll to position [0, 0]
click at [172, 208] on label "B." at bounding box center [206, 213] width 375 height 13
click at [143, 283] on label "D." at bounding box center [206, 287] width 375 height 13
click at [676, 74] on span "Submit info" at bounding box center [688, 78] width 34 height 19
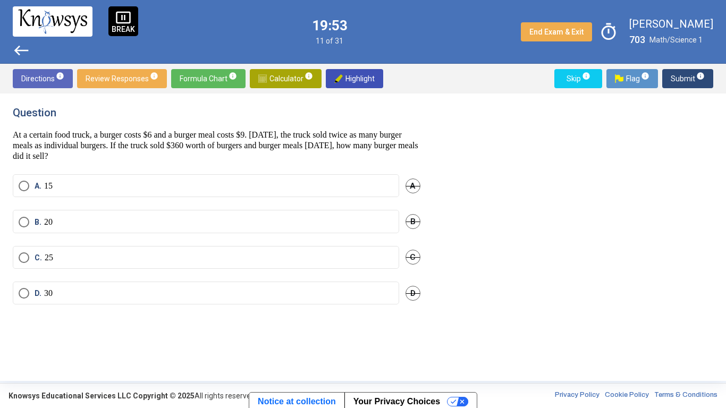
drag, startPoint x: 374, startPoint y: 135, endPoint x: 392, endPoint y: 138, distance: 18.9
click at [392, 138] on p "At a certain food truck, a burger costs $6 and a burger meal costs $9. [DATE], …" at bounding box center [217, 146] width 408 height 32
click at [357, 75] on span "Highlight" at bounding box center [354, 78] width 40 height 19
click at [110, 297] on label "D. 30" at bounding box center [206, 293] width 375 height 11
click at [687, 77] on span "Submit info" at bounding box center [688, 78] width 34 height 19
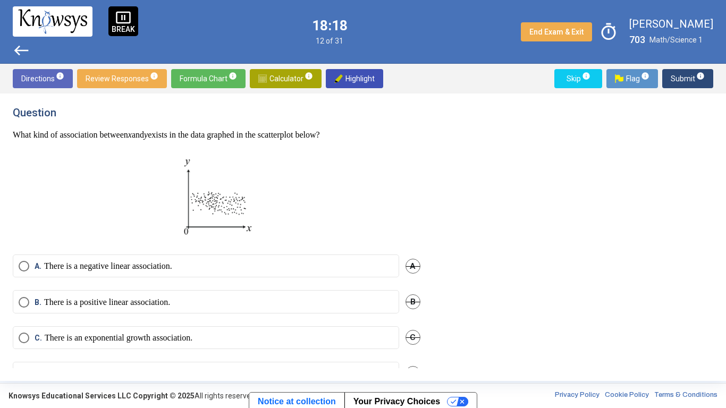
click at [687, 77] on span "Submit info" at bounding box center [688, 78] width 34 height 19
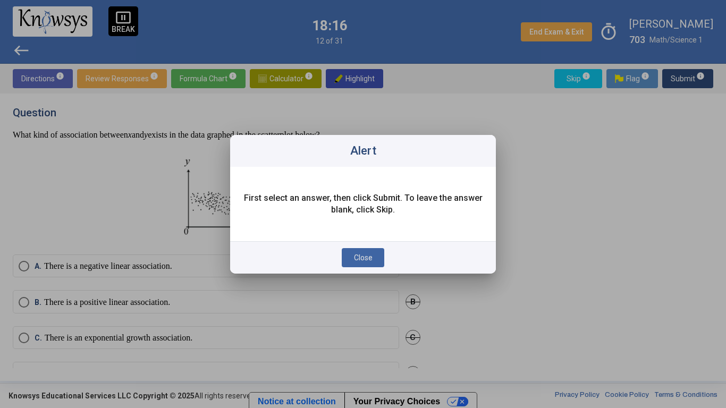
click at [363, 252] on button "Close" at bounding box center [363, 257] width 43 height 19
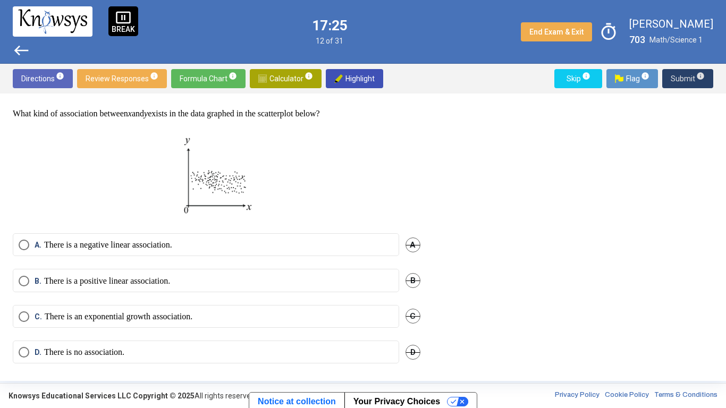
scroll to position [23, 0]
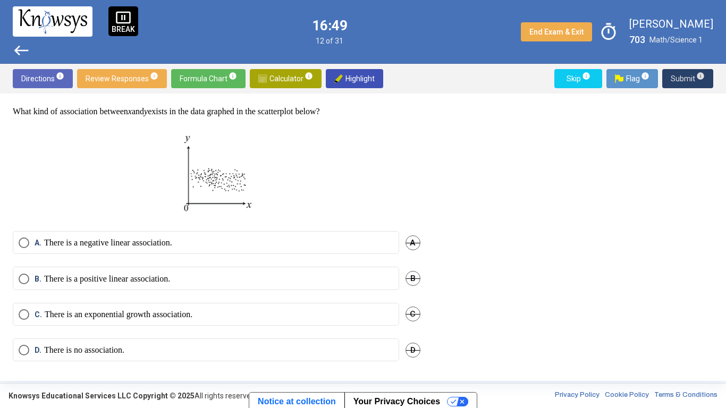
click at [170, 275] on p "There is a positive linear association." at bounding box center [107, 279] width 126 height 11
click at [690, 77] on span "Submit info" at bounding box center [688, 78] width 34 height 19
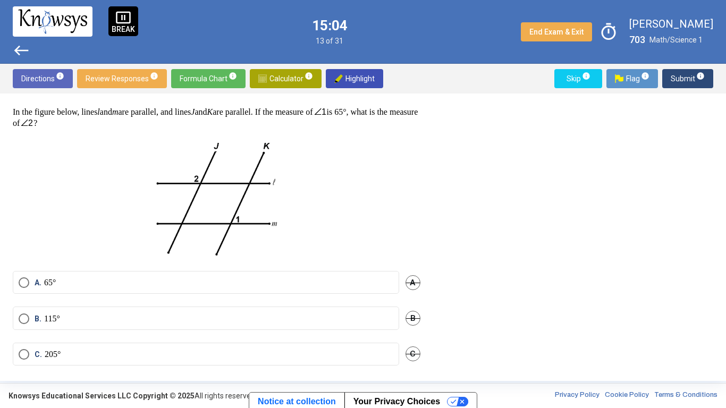
click at [353, 216] on p at bounding box center [217, 197] width 408 height 121
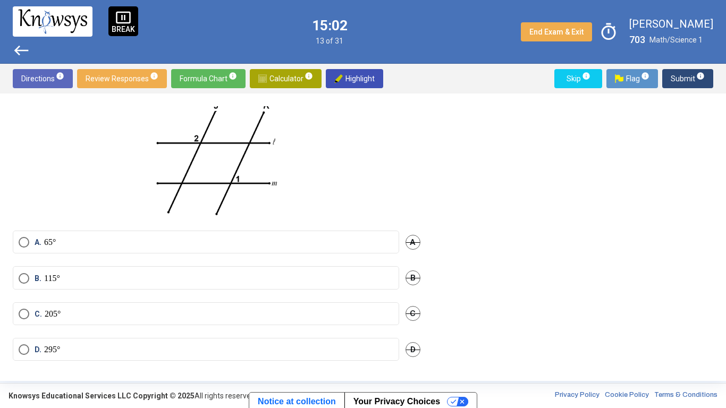
scroll to position [64, 0]
click at [409, 318] on span "D" at bounding box center [413, 349] width 15 height 15
click at [407, 314] on span "C" at bounding box center [413, 313] width 15 height 15
click at [344, 249] on mat-radio-button "A. 65°" at bounding box center [206, 241] width 387 height 23
click at [341, 246] on mat-radio-button "A. 65°" at bounding box center [206, 241] width 387 height 23
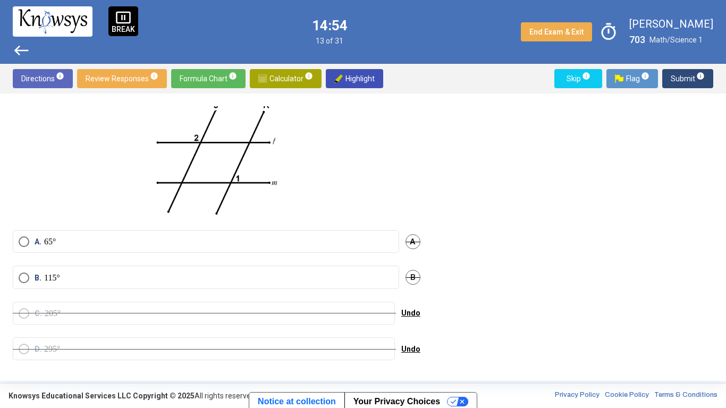
click at [341, 246] on mat-radio-button "A. 65°" at bounding box center [206, 241] width 387 height 23
click at [24, 244] on span "Select an option" at bounding box center [24, 242] width 11 height 11
click at [671, 86] on button "Submit info" at bounding box center [688, 78] width 51 height 19
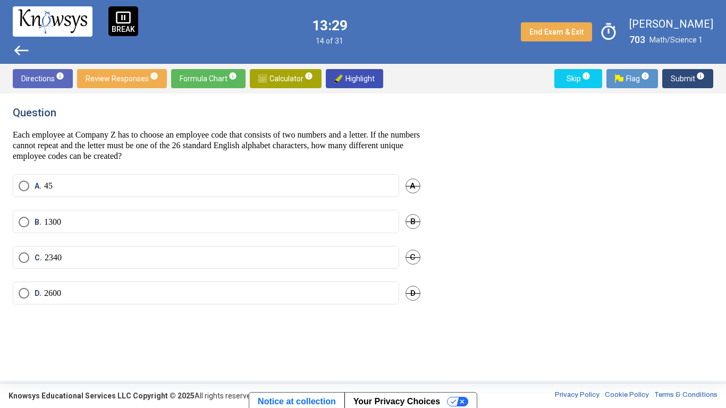
click at [164, 257] on label "C. 2340" at bounding box center [206, 258] width 375 height 11
click at [406, 188] on span "A" at bounding box center [413, 186] width 15 height 15
click at [700, 81] on span "Submit info" at bounding box center [688, 78] width 34 height 19
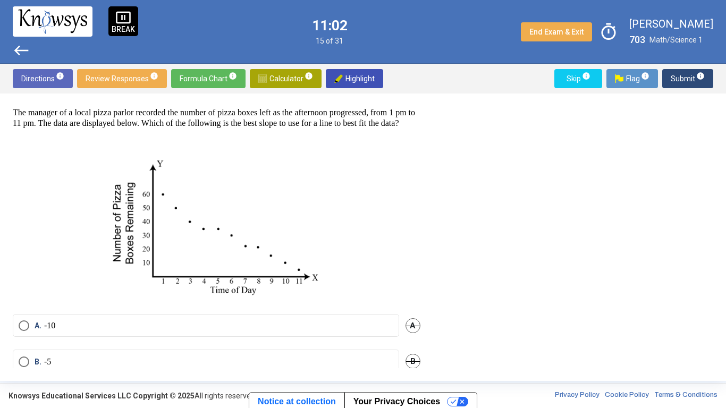
scroll to position [122, 0]
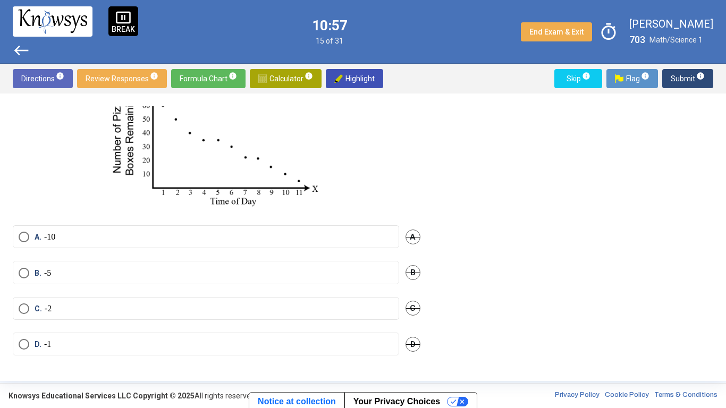
click at [103, 274] on label "B. -5" at bounding box center [206, 273] width 375 height 11
click at [407, 308] on span "C" at bounding box center [413, 308] width 15 height 15
click at [410, 318] on span "D" at bounding box center [413, 344] width 15 height 15
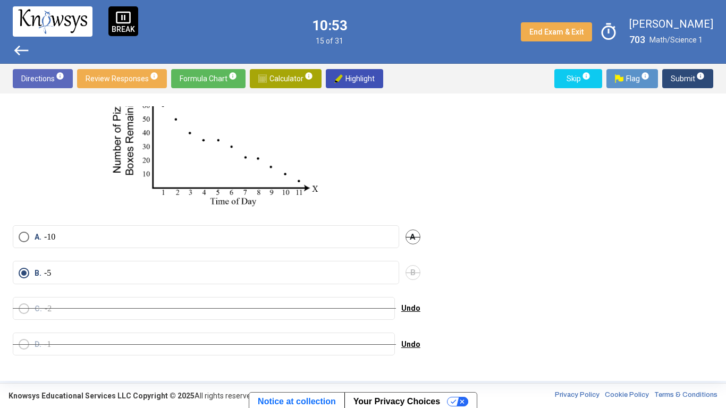
click at [682, 79] on span "Submit info" at bounding box center [688, 78] width 34 height 19
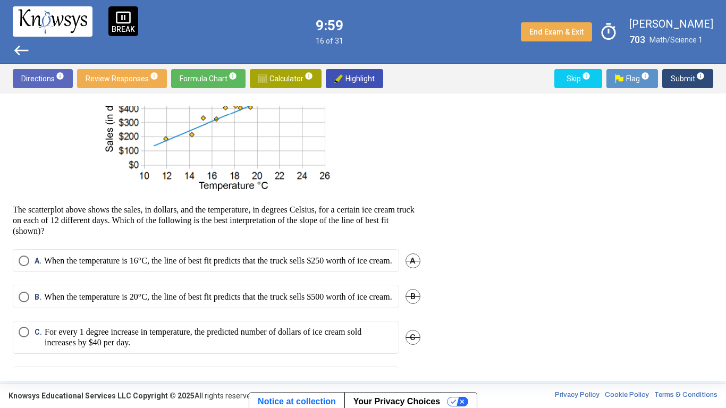
scroll to position [100, 0]
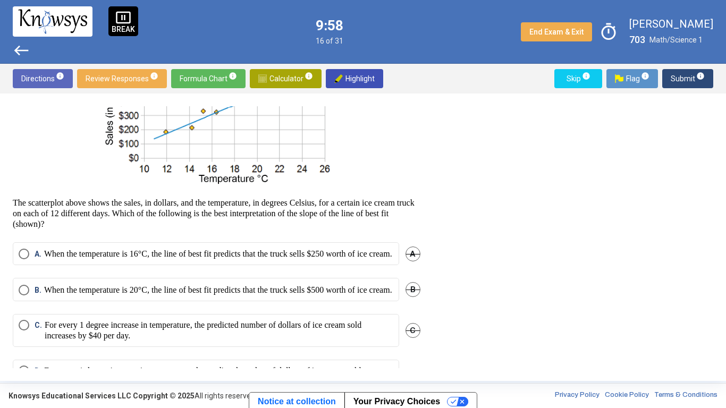
click at [206, 249] on p "When the temperature is 16°C, the line of best fit predicts that the truck sell…" at bounding box center [218, 254] width 348 height 11
click at [213, 295] on p "When the temperature is 20°C, the line of best fit predicts that the truck sell…" at bounding box center [218, 290] width 348 height 11
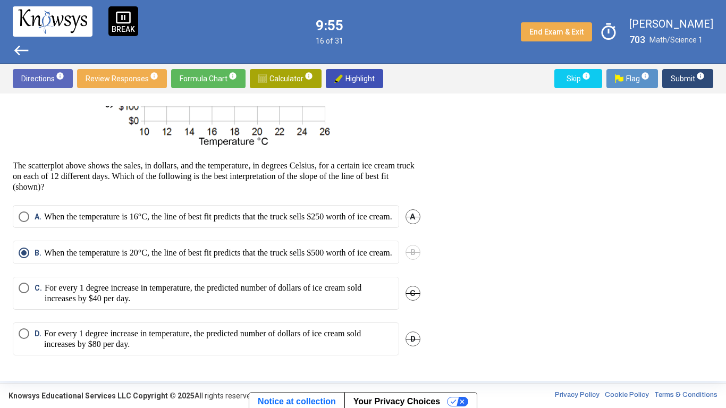
click at [324, 298] on p "For every 1 degree increase in temperature, the predicted number of dollars of …" at bounding box center [219, 293] width 349 height 21
click at [400, 253] on div "B. When the temperature is 20°C, the line of best fit predicts that the truck s…" at bounding box center [217, 259] width 408 height 36
click at [406, 252] on span "B" at bounding box center [413, 252] width 15 height 15
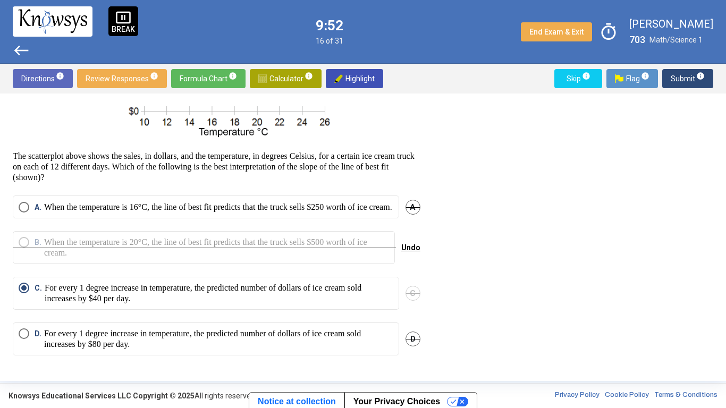
click at [362, 210] on p "When the temperature is 16°C, the line of best fit predicts that the truck sell…" at bounding box center [218, 207] width 348 height 11
click at [406, 318] on span "D" at bounding box center [413, 339] width 15 height 15
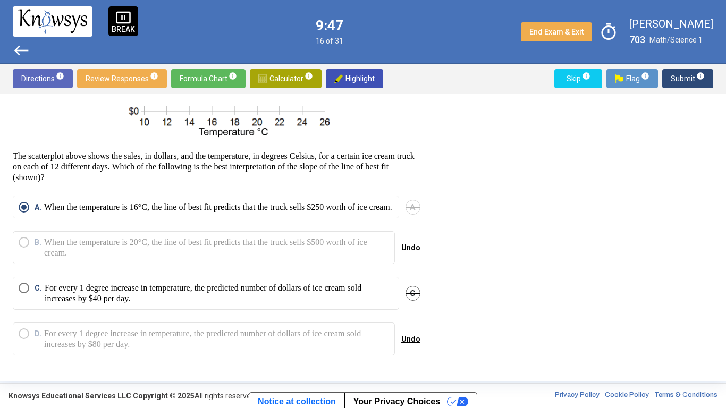
click at [675, 74] on span "Submit info" at bounding box center [688, 78] width 34 height 19
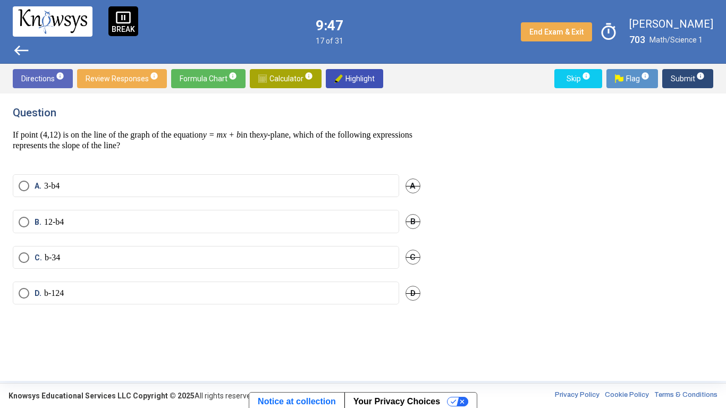
scroll to position [0, 0]
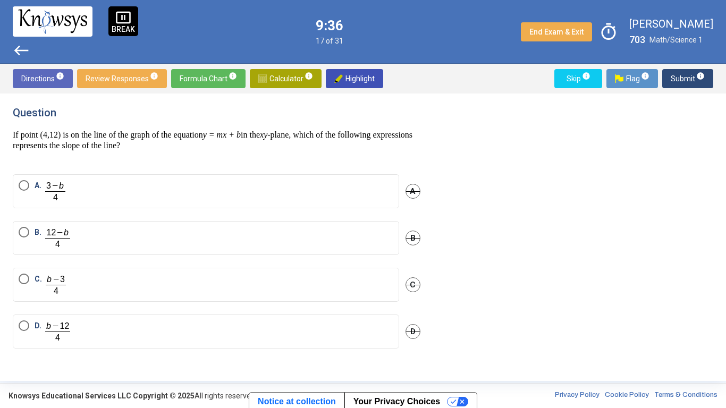
click at [278, 77] on span "Calculator info" at bounding box center [285, 78] width 55 height 19
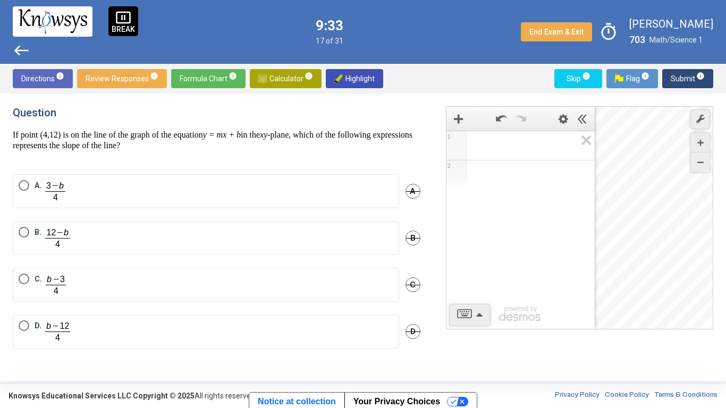
click at [278, 77] on span "Calculator info" at bounding box center [285, 78] width 55 height 19
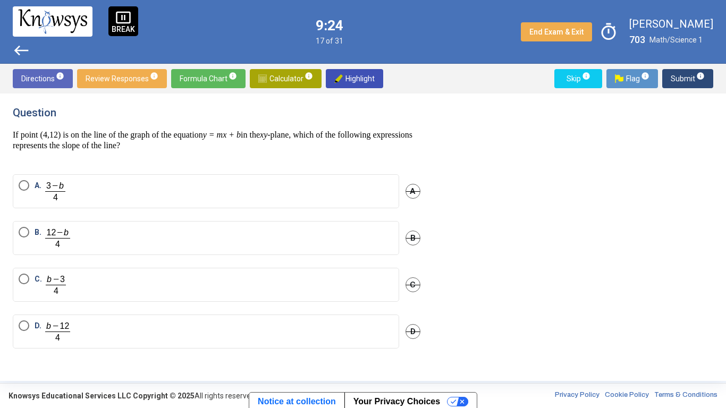
click at [81, 318] on label "D." at bounding box center [206, 332] width 375 height 22
click at [257, 229] on label "B." at bounding box center [206, 238] width 375 height 22
click at [685, 75] on span "Submit info" at bounding box center [688, 78] width 34 height 19
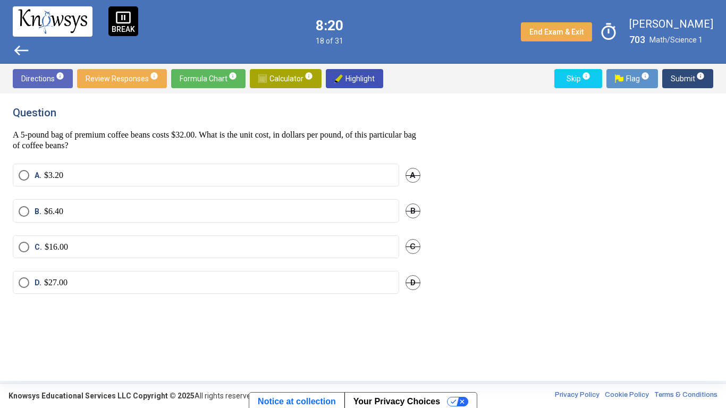
click at [313, 205] on mat-radio-button "B. $6.40" at bounding box center [206, 210] width 387 height 23
click at [26, 214] on span "Select an option" at bounding box center [24, 211] width 11 height 11
click at [674, 79] on span "Submit info" at bounding box center [688, 78] width 34 height 19
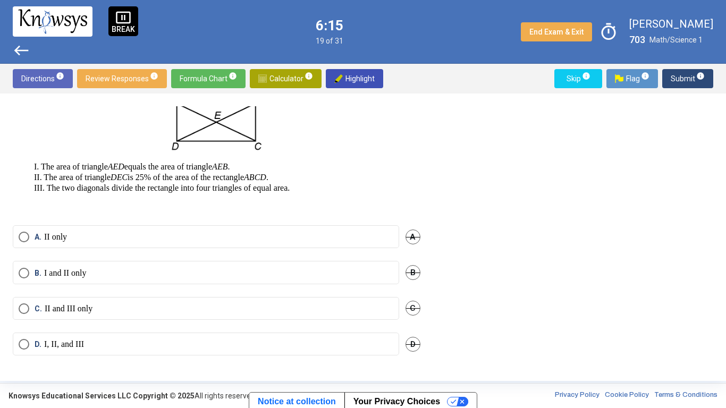
scroll to position [101, 0]
click at [408, 318] on span "D" at bounding box center [413, 344] width 15 height 15
click at [341, 310] on label "C. II and III only" at bounding box center [206, 309] width 375 height 11
click at [410, 269] on span "B" at bounding box center [413, 272] width 15 height 15
click at [676, 83] on span "Submit info" at bounding box center [688, 78] width 34 height 19
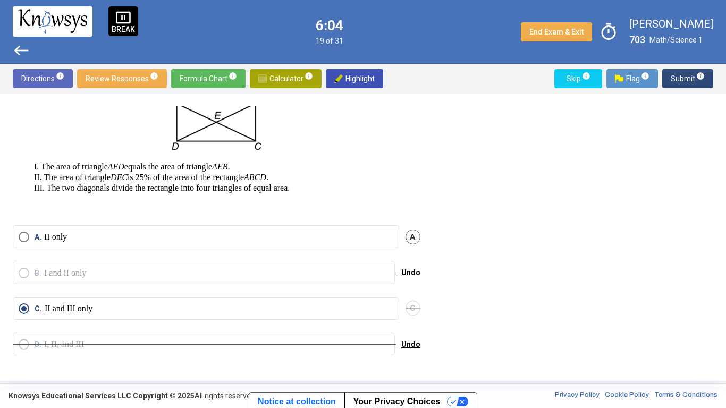
scroll to position [0, 0]
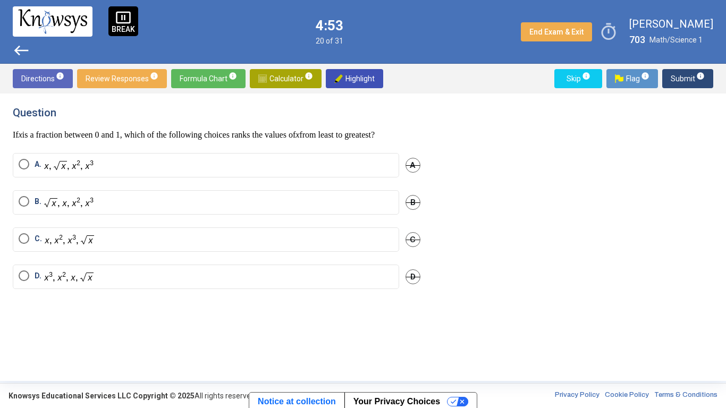
click at [237, 168] on mat-radio-button "A." at bounding box center [206, 165] width 387 height 24
click at [238, 172] on label "A." at bounding box center [206, 165] width 375 height 13
click at [268, 209] on label "B." at bounding box center [206, 202] width 375 height 13
click at [290, 244] on label "C." at bounding box center [206, 239] width 375 height 13
click at [383, 283] on label "D." at bounding box center [206, 277] width 375 height 13
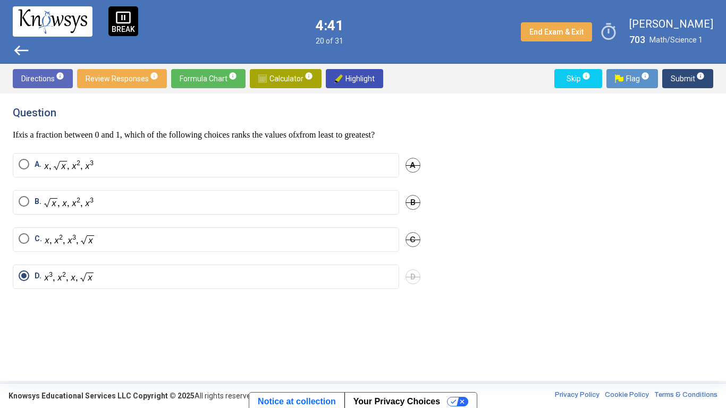
click at [373, 245] on label "C." at bounding box center [206, 239] width 375 height 13
click at [426, 305] on div "Question If x is a fraction between 0 and 1, which of the following choices ran…" at bounding box center [223, 237] width 421 height 262
click at [409, 277] on div "D" at bounding box center [413, 277] width 15 height 24
click at [414, 283] on span "D" at bounding box center [413, 277] width 15 height 15
click at [669, 81] on button "Submit info" at bounding box center [688, 78] width 51 height 19
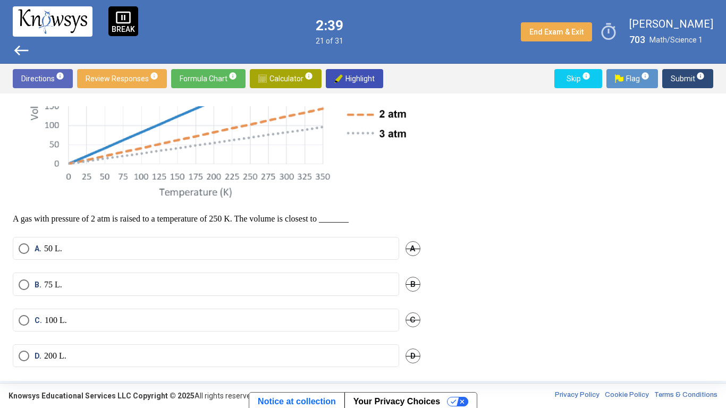
scroll to position [232, 0]
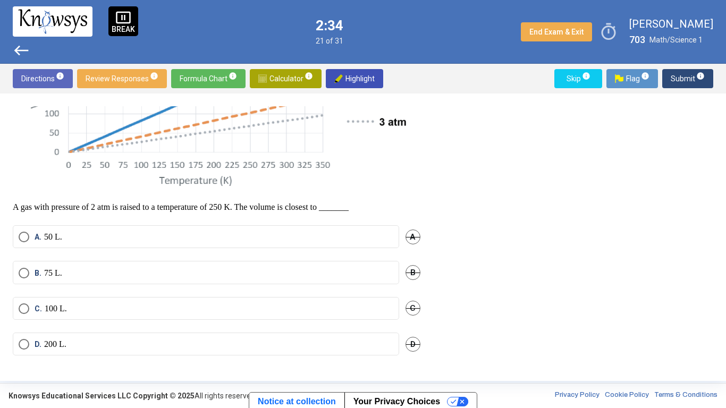
click at [50, 318] on mat-radio-button "D. 200 L." at bounding box center [206, 344] width 387 height 23
click at [49, 318] on p "200 L." at bounding box center [55, 344] width 22 height 11
click at [412, 271] on span "B" at bounding box center [413, 272] width 15 height 15
click at [414, 233] on span "A" at bounding box center [413, 237] width 15 height 15
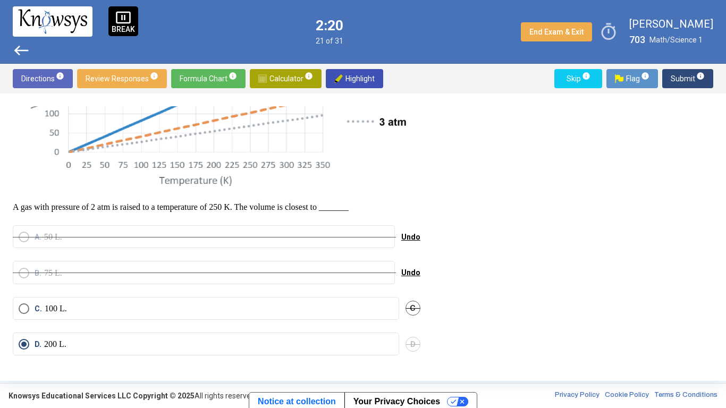
click at [116, 313] on label "C. 100 L." at bounding box center [206, 309] width 375 height 11
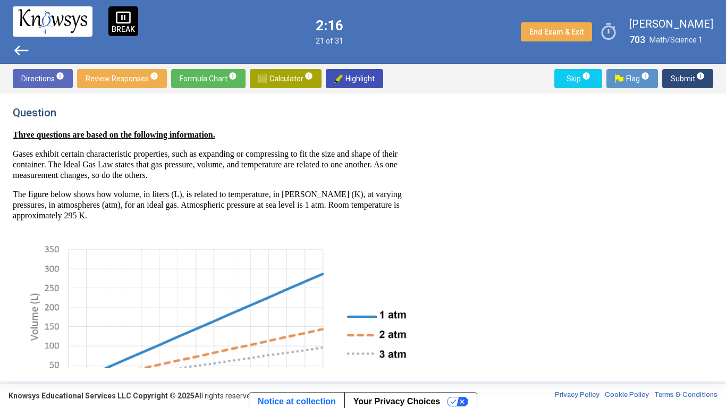
click at [403, 262] on img at bounding box center [216, 333] width 392 height 186
click at [688, 81] on span "Submit info" at bounding box center [688, 78] width 34 height 19
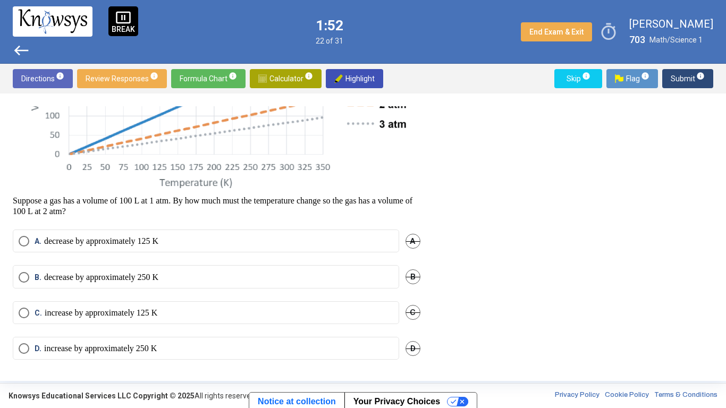
scroll to position [220, 0]
click at [157, 318] on p "increase by approximately 250 K" at bounding box center [100, 348] width 113 height 11
click at [413, 312] on span "C" at bounding box center [413, 312] width 15 height 15
click at [246, 233] on mat-radio-button "A. decrease by approximately 125 K" at bounding box center [206, 240] width 387 height 23
click at [242, 242] on label "A. decrease by approximately 125 K" at bounding box center [206, 241] width 375 height 11
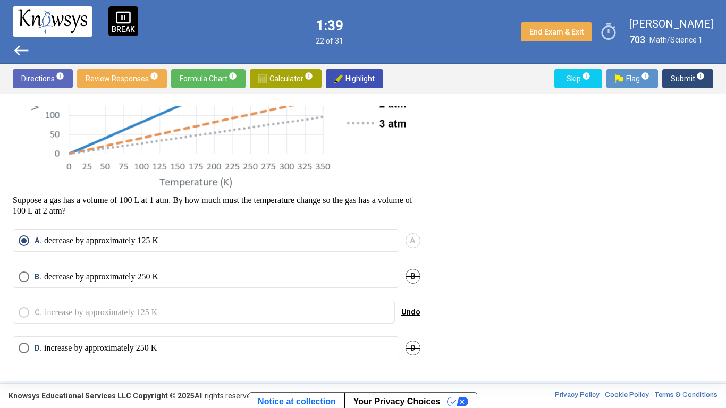
click at [419, 309] on div "Question Three questions are based on the following information. Gases exhibit …" at bounding box center [223, 237] width 421 height 262
click at [412, 312] on span "Undo" at bounding box center [410, 312] width 19 height 9
click at [400, 312] on div "C. increase by approximately 125 K C" at bounding box center [217, 319] width 408 height 36
click at [342, 312] on label "C. increase by approximately 125 K" at bounding box center [206, 312] width 375 height 11
click at [407, 275] on span "B" at bounding box center [413, 276] width 15 height 15
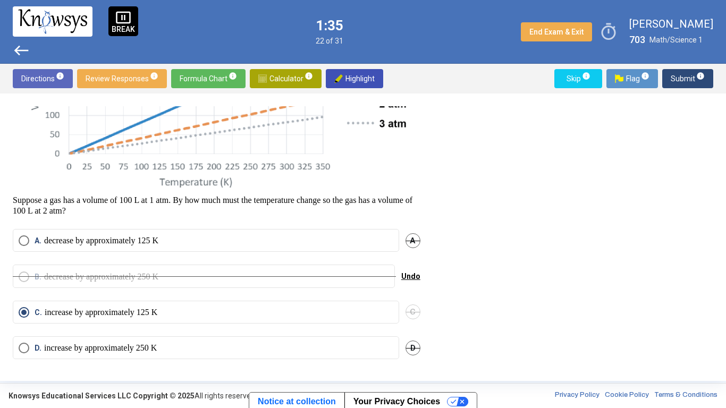
click at [406, 252] on div "A" at bounding box center [413, 240] width 15 height 23
click at [406, 247] on div "A" at bounding box center [413, 240] width 15 height 23
click at [407, 244] on span "A" at bounding box center [413, 240] width 15 height 15
click at [689, 74] on span "Submit info" at bounding box center [688, 78] width 34 height 19
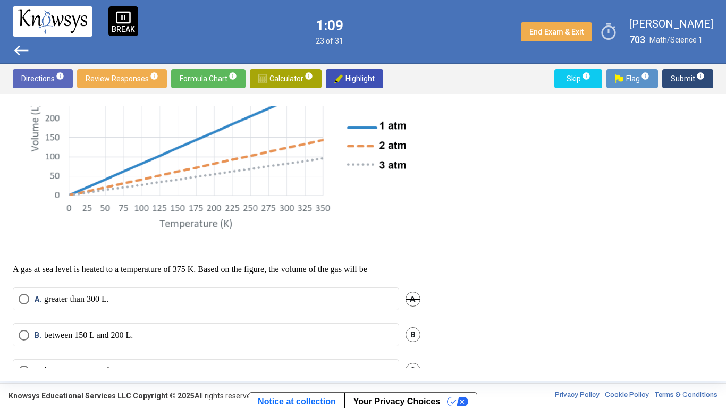
scroll to position [262, 0]
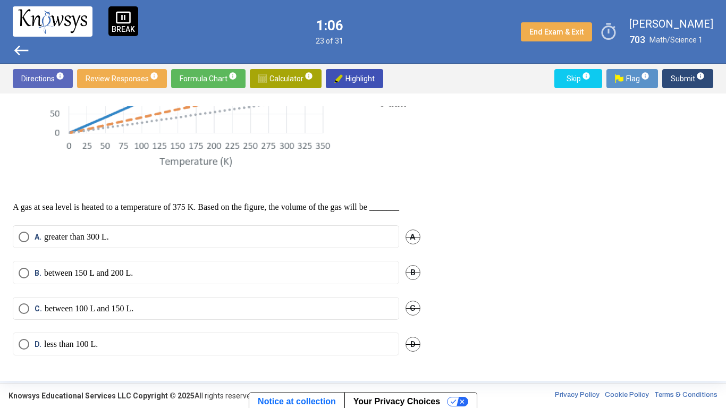
click at [408, 318] on span "D" at bounding box center [413, 344] width 15 height 15
click at [407, 313] on span "C" at bounding box center [413, 308] width 15 height 15
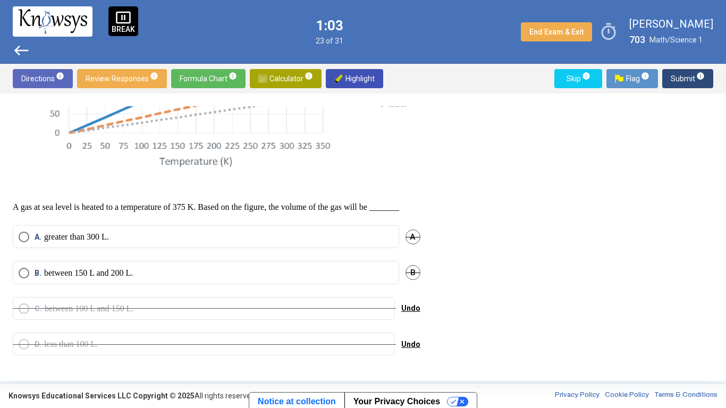
click at [279, 271] on label "B. between 150 L and 200 L." at bounding box center [206, 273] width 375 height 11
click at [376, 236] on label "A. greater than 300 L." at bounding box center [206, 237] width 375 height 11
click at [676, 82] on span "Submit info" at bounding box center [688, 78] width 34 height 19
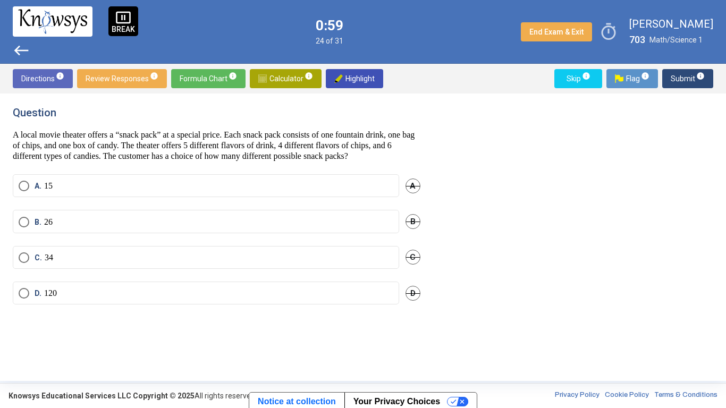
scroll to position [0, 0]
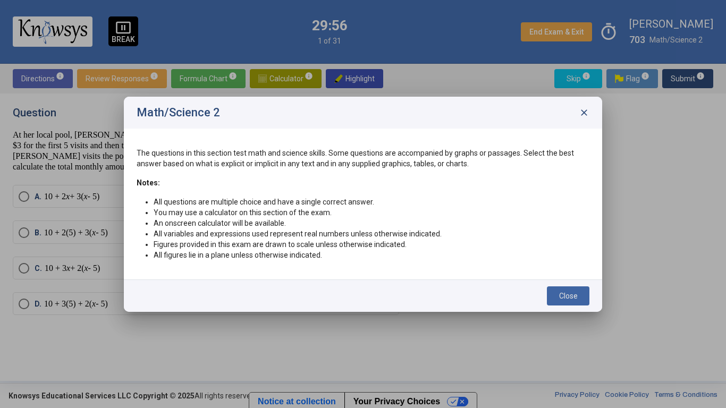
click at [558, 301] on button "Close" at bounding box center [568, 296] width 43 height 19
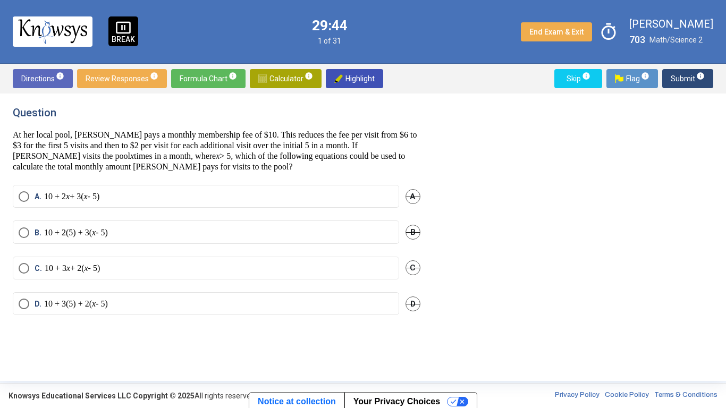
click at [260, 209] on div "A. 10 + 2 x + 3( x - 5) A" at bounding box center [217, 203] width 408 height 36
click at [96, 240] on mat-radio-button "B. 10 + 2(5) + 3( x - 5)" at bounding box center [206, 232] width 387 height 23
click at [85, 199] on p "10 + 2 x + 3( x - 5)" at bounding box center [71, 196] width 55 height 11
click at [414, 234] on span "B" at bounding box center [413, 232] width 15 height 15
click at [680, 86] on span "Submit info" at bounding box center [688, 78] width 34 height 19
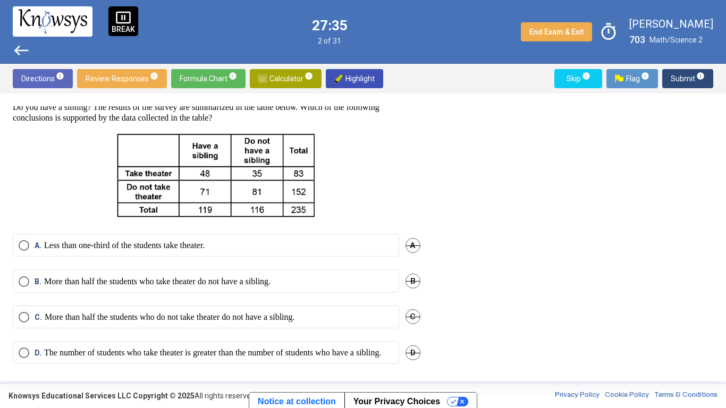
scroll to position [57, 0]
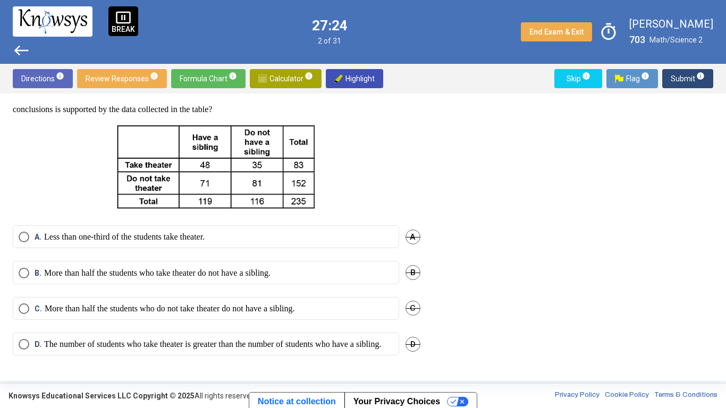
click at [406, 265] on span "B" at bounding box center [413, 272] width 15 height 15
click at [295, 304] on p "More than half the students who do not take theater do not have a sibling." at bounding box center [170, 309] width 250 height 11
click at [317, 318] on p "The number of students who take theater is greater than the number of students …" at bounding box center [213, 344] width 338 height 11
click at [408, 301] on span "C" at bounding box center [413, 308] width 15 height 15
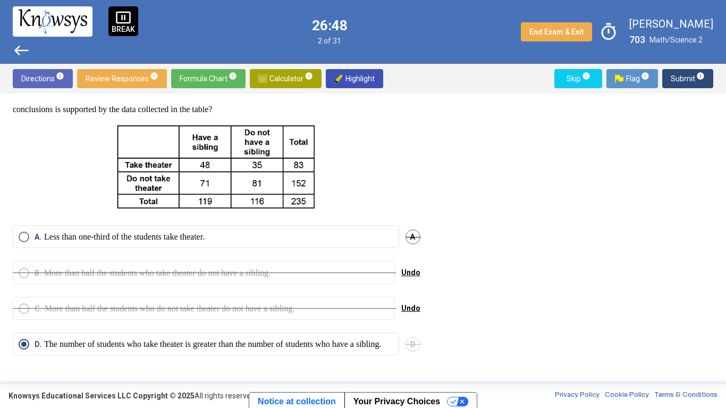
click at [682, 78] on span "Submit info" at bounding box center [688, 78] width 34 height 19
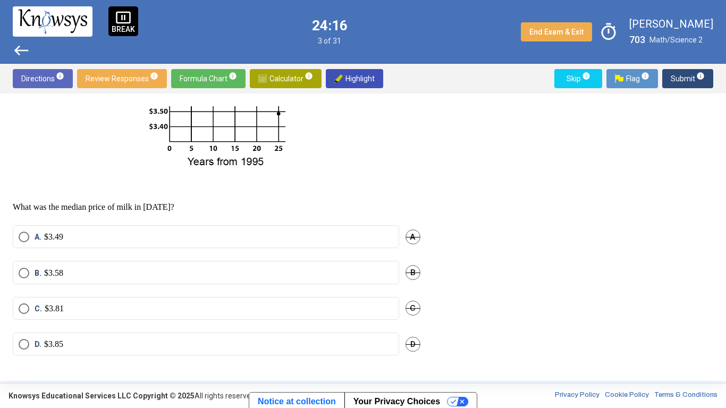
scroll to position [228, 0]
click at [173, 311] on label "C. $3.81" at bounding box center [206, 309] width 375 height 11
click at [406, 318] on span "D" at bounding box center [413, 344] width 15 height 15
click at [409, 271] on span "B" at bounding box center [413, 272] width 15 height 15
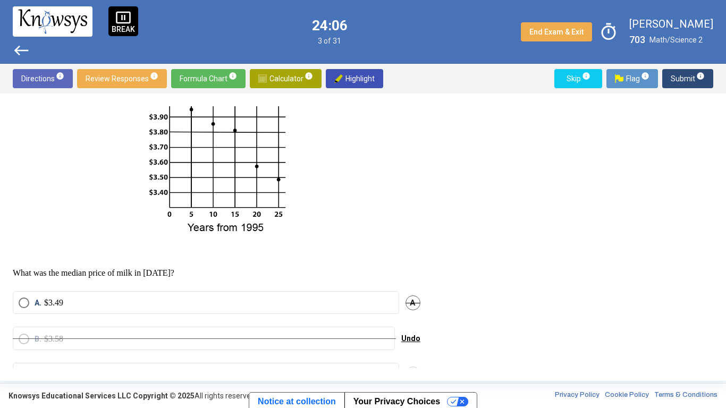
scroll to position [151, 0]
click at [677, 74] on span "Submit info" at bounding box center [688, 78] width 34 height 19
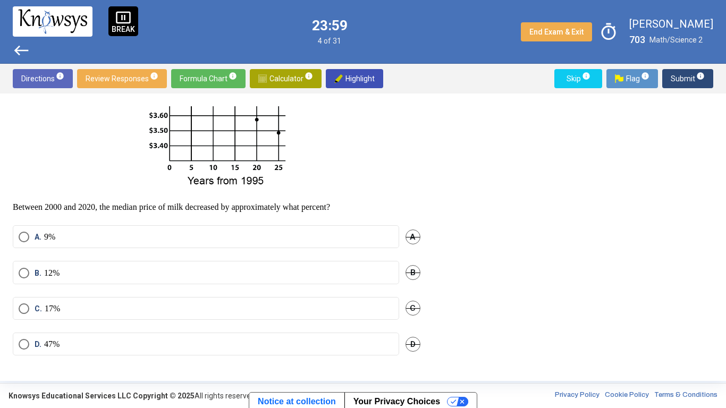
scroll to position [209, 0]
click at [90, 310] on label "C. 17%" at bounding box center [206, 309] width 375 height 11
click at [677, 70] on span "Submit info" at bounding box center [688, 78] width 34 height 19
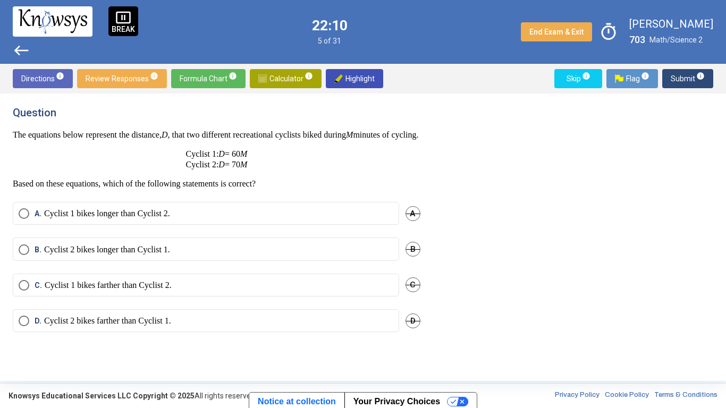
scroll to position [0, 0]
click at [202, 255] on label "B. Cyclist 2 bikes longer than Cyclist 1." at bounding box center [206, 250] width 375 height 11
click at [413, 221] on span "A" at bounding box center [413, 213] width 15 height 15
click at [303, 318] on label "D. Cyclist 2 bikes farther than Cyclist 1." at bounding box center [206, 321] width 375 height 11
click at [416, 257] on span "B" at bounding box center [413, 249] width 15 height 15
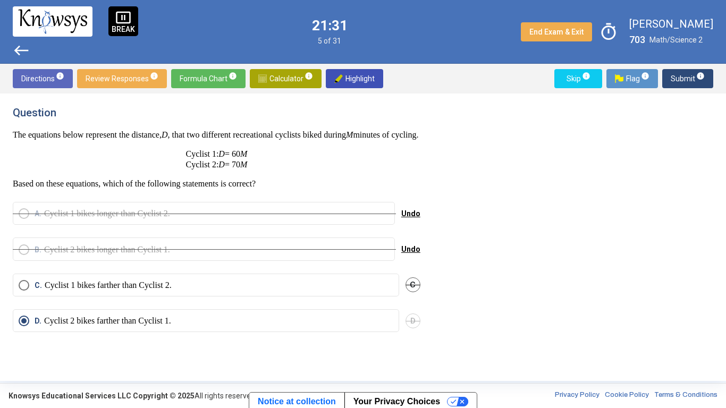
click at [414, 292] on span "C" at bounding box center [413, 285] width 15 height 15
click at [408, 289] on span "Undo" at bounding box center [410, 285] width 19 height 9
click at [313, 291] on label "C. Cyclist 1 bikes farther than Cyclist 2." at bounding box center [206, 285] width 375 height 11
click at [417, 318] on span "D" at bounding box center [413, 321] width 15 height 15
click at [410, 254] on span "Undo" at bounding box center [410, 249] width 19 height 9
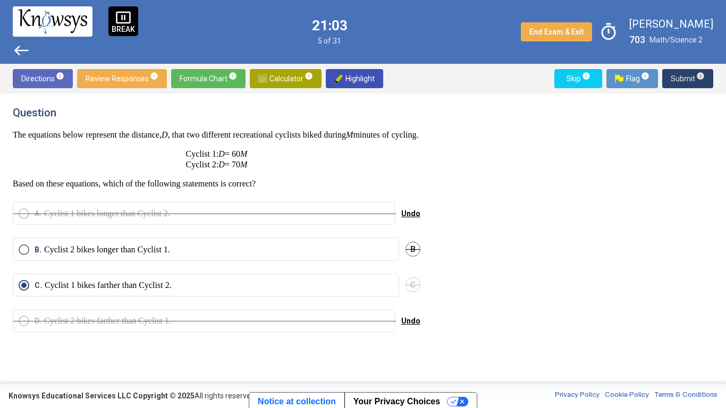
click at [673, 76] on span "Submit info" at bounding box center [688, 78] width 34 height 19
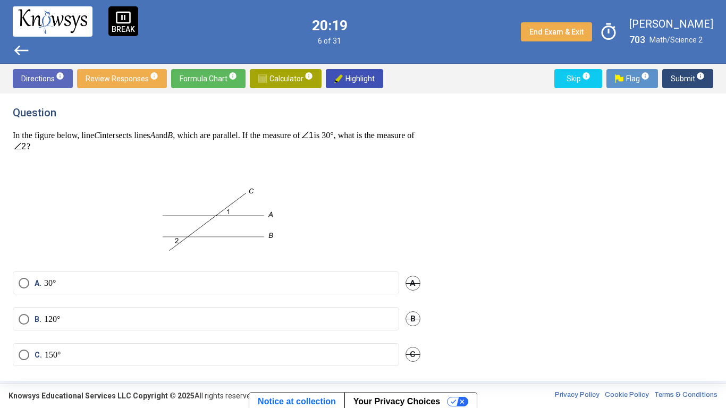
scroll to position [45, 0]
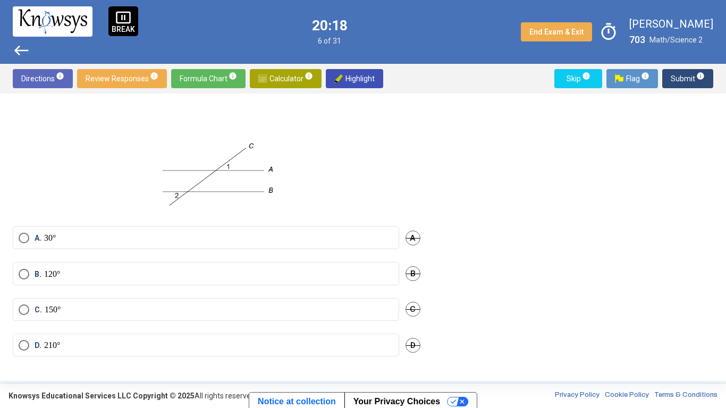
click at [406, 273] on span "B" at bounding box center [413, 273] width 15 height 15
click at [417, 318] on div "Question In the figure below, line C intersects lines A and B , which are paral…" at bounding box center [223, 237] width 421 height 262
click at [416, 318] on span "D" at bounding box center [413, 345] width 15 height 15
click at [411, 303] on span "C" at bounding box center [413, 309] width 15 height 15
click at [294, 233] on label "A. 30°" at bounding box center [206, 238] width 375 height 11
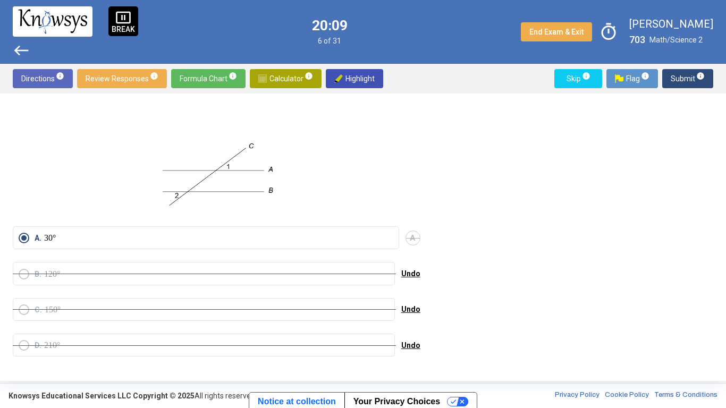
scroll to position [0, 0]
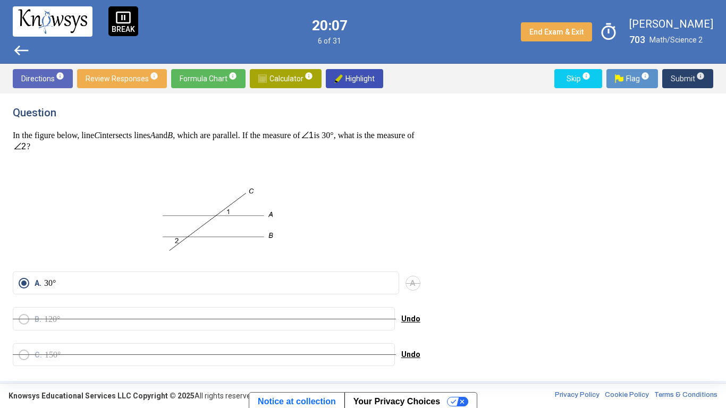
click at [673, 85] on span "Submit info" at bounding box center [688, 78] width 34 height 19
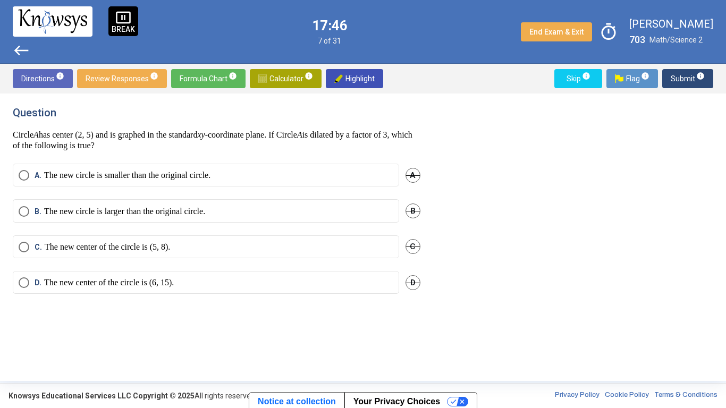
click at [194, 213] on p "The new circle is larger than the original circle." at bounding box center [124, 211] width 161 height 11
click at [409, 173] on span "A" at bounding box center [413, 175] width 15 height 15
click at [225, 243] on label "C. The new center of the circle is (5, 8)." at bounding box center [206, 247] width 375 height 11
click at [417, 286] on span "D" at bounding box center [413, 282] width 15 height 15
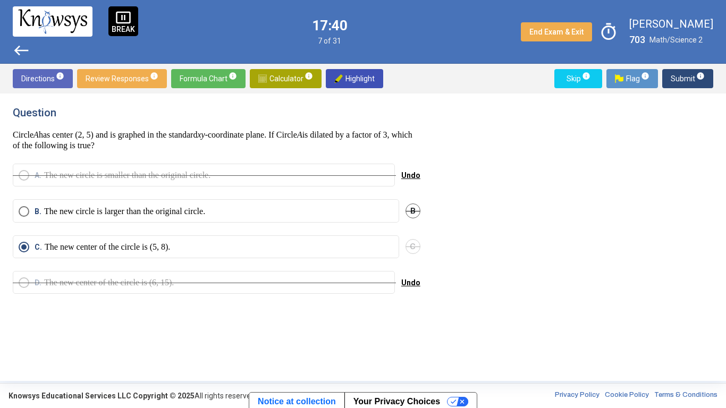
click at [674, 86] on span "Submit info" at bounding box center [688, 78] width 34 height 19
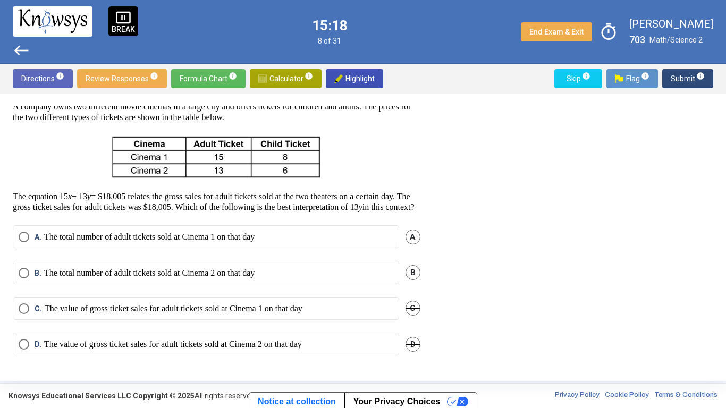
scroll to position [49, 0]
click at [296, 314] on p "The value of gross ticket sales for adult tickets sold at Cinema 1 on that day" at bounding box center [174, 309] width 258 height 11
click at [278, 275] on mat-radio-button "B. The total number of adult tickets sold at Cinema 2 on that day" at bounding box center [206, 272] width 387 height 23
click at [255, 279] on p "The total number of adult tickets sold at Cinema 2 on that day" at bounding box center [149, 273] width 211 height 11
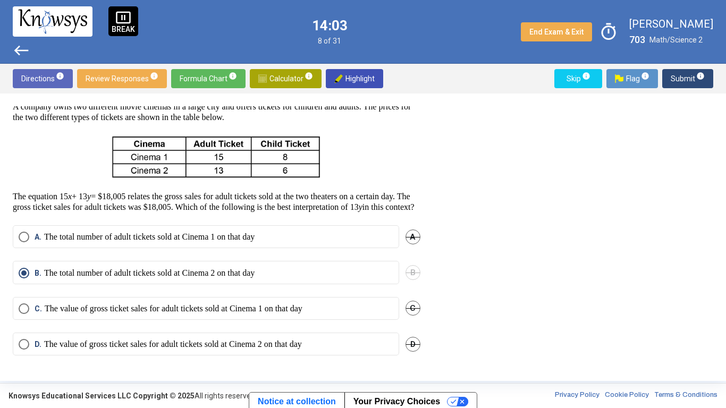
click at [688, 86] on span "Submit info" at bounding box center [688, 78] width 34 height 19
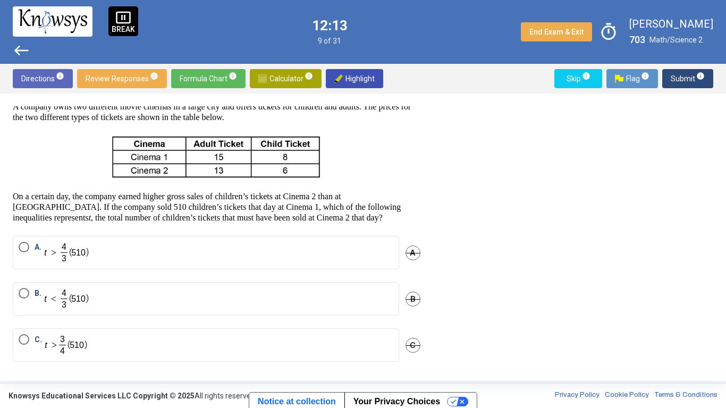
scroll to position [100, 0]
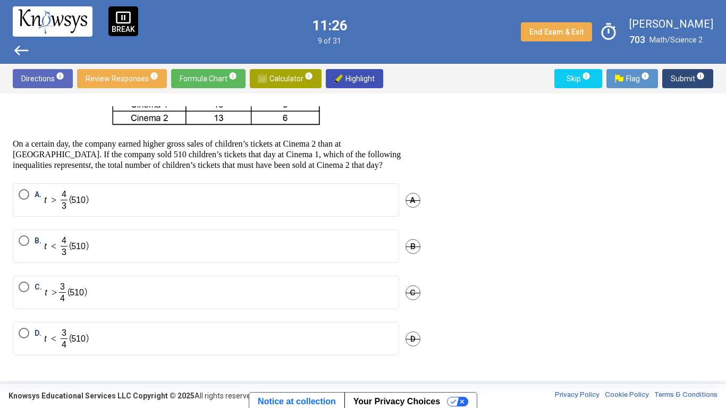
click at [408, 255] on div "B" at bounding box center [413, 247] width 15 height 34
click at [411, 202] on span "A" at bounding box center [413, 200] width 15 height 15
click at [410, 240] on span "B" at bounding box center [413, 246] width 15 height 15
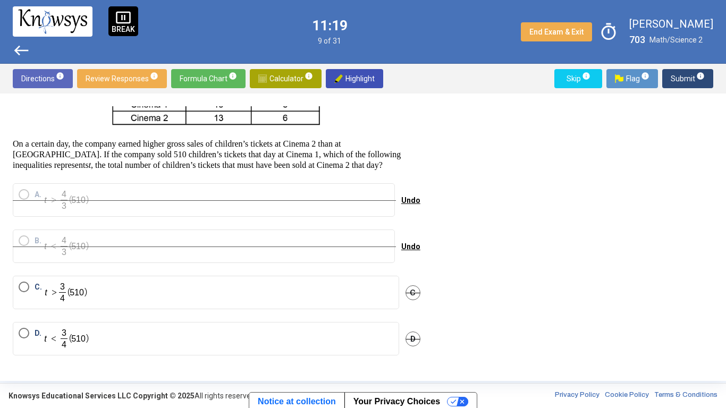
click at [257, 299] on label "C." at bounding box center [206, 293] width 375 height 22
click at [679, 85] on span "Submit info" at bounding box center [688, 78] width 34 height 19
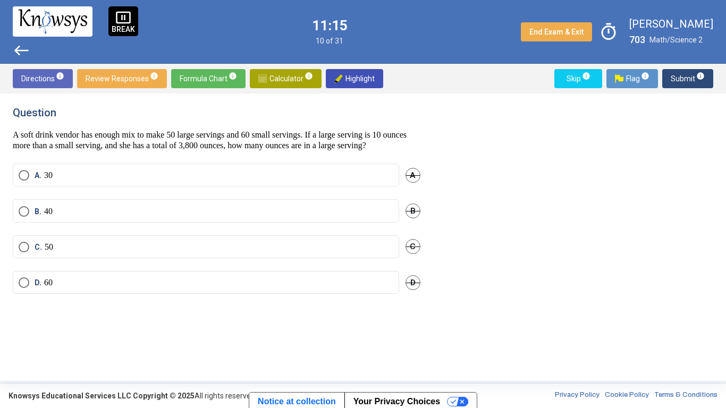
scroll to position [0, 0]
click at [302, 181] on label "A. 30" at bounding box center [206, 175] width 375 height 11
click at [682, 74] on span "Submit info" at bounding box center [688, 78] width 34 height 19
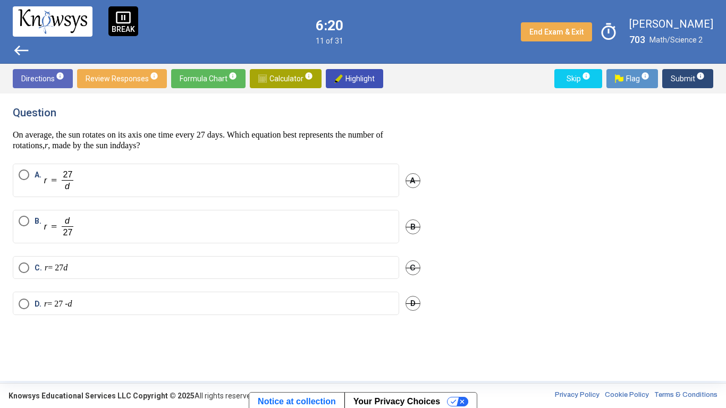
click at [105, 304] on label "D. r = 27 - d" at bounding box center [206, 304] width 375 height 11
click at [682, 83] on span "Submit info" at bounding box center [688, 78] width 34 height 19
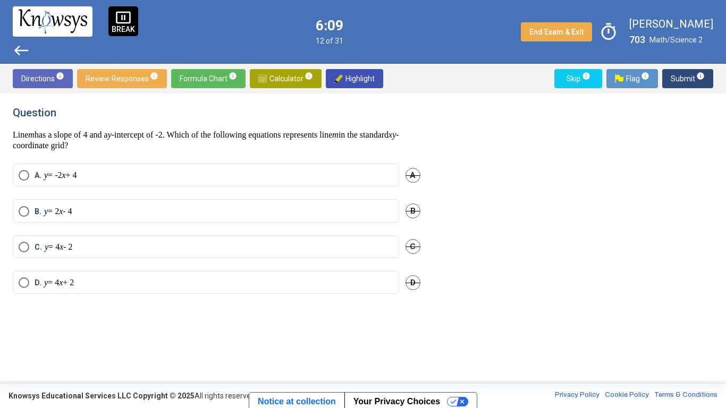
click at [163, 171] on label "A. y = -2 x + 4" at bounding box center [206, 175] width 375 height 11
click at [681, 86] on span "Submit info" at bounding box center [688, 78] width 34 height 19
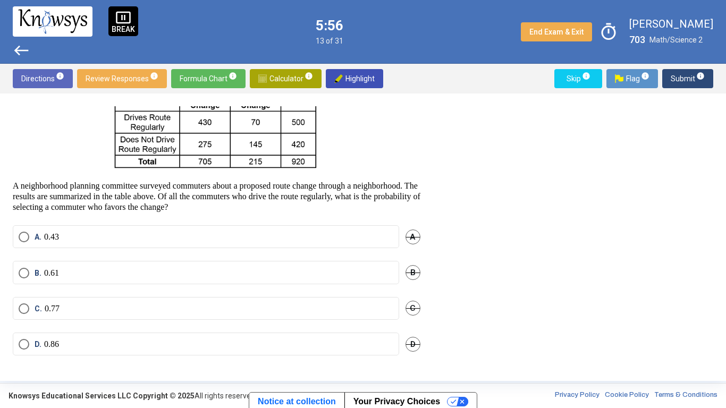
scroll to position [40, 0]
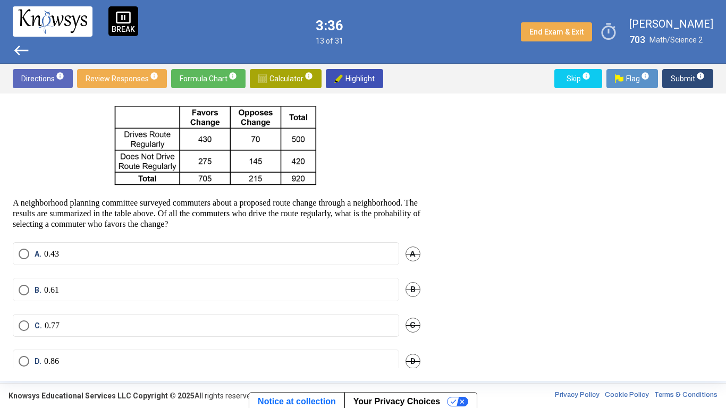
click at [70, 318] on label "C. 0.77" at bounding box center [206, 326] width 375 height 11
click at [684, 70] on span "Submit info" at bounding box center [688, 78] width 34 height 19
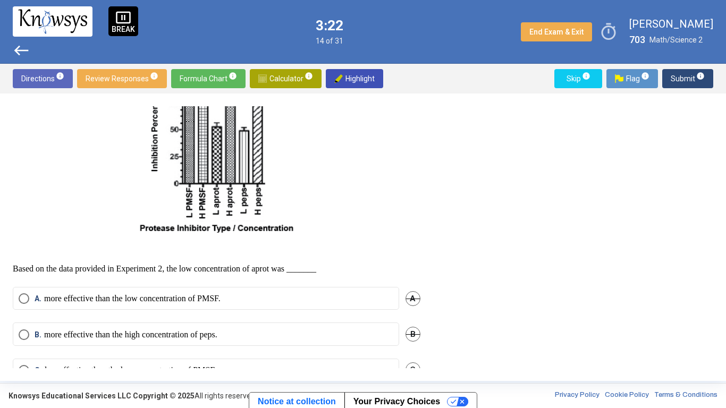
scroll to position [535, 0]
click at [108, 17] on div "pause_presentation BREAK" at bounding box center [123, 21] width 30 height 30
